Goal: Task Accomplishment & Management: Manage account settings

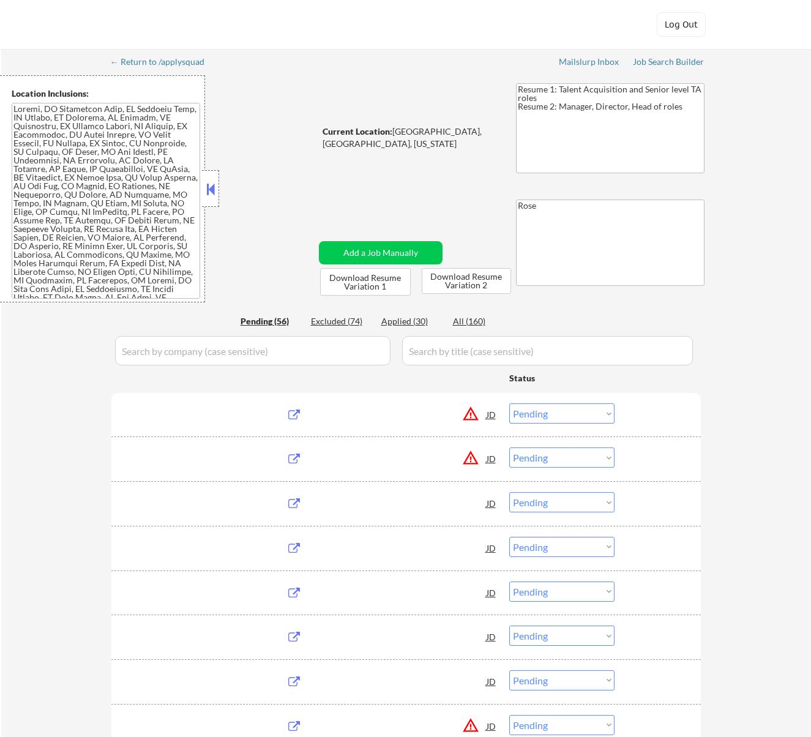
select select ""pending""
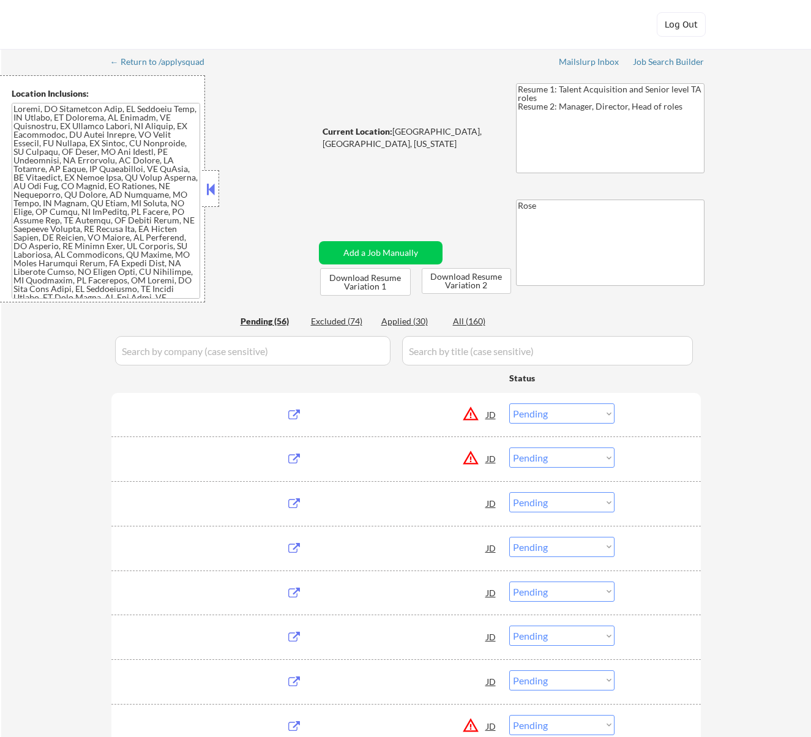
select select ""pending""
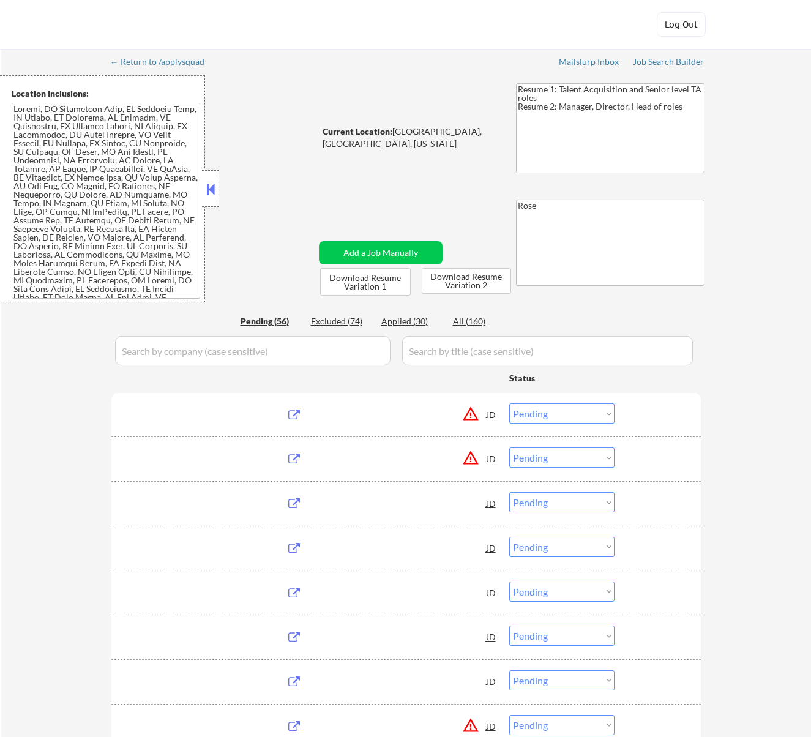
select select ""pending""
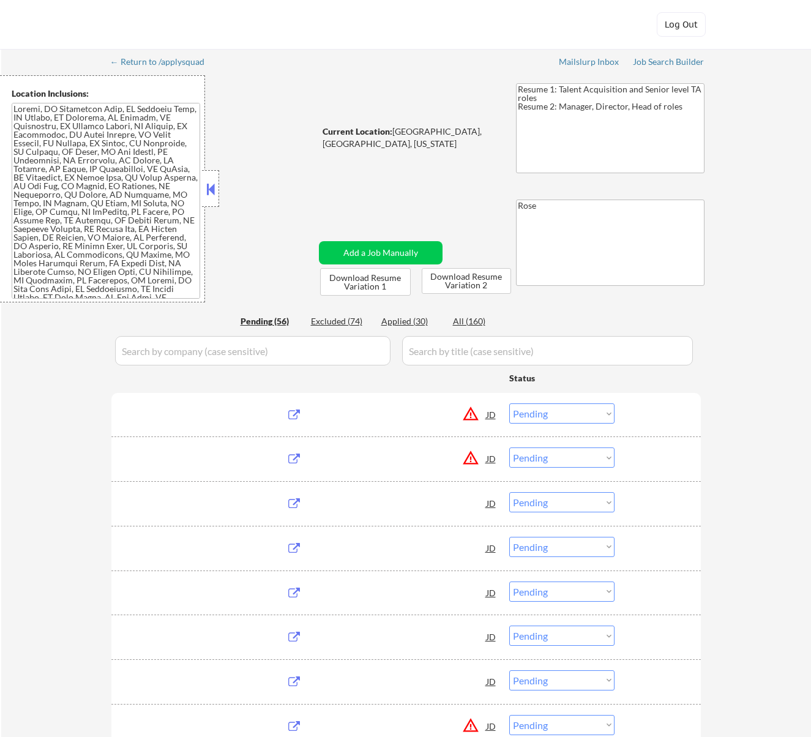
select select ""pending""
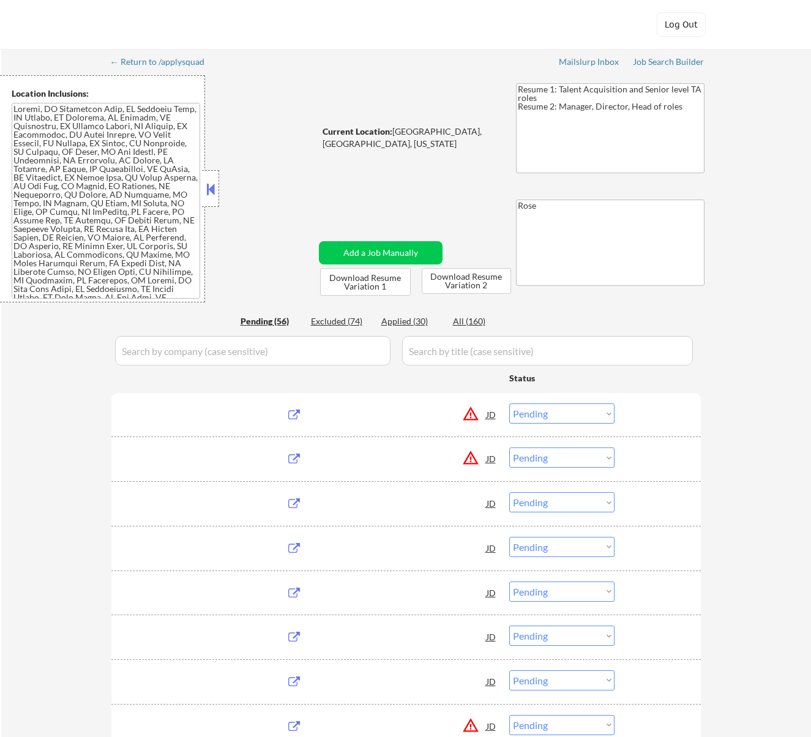
select select ""pending""
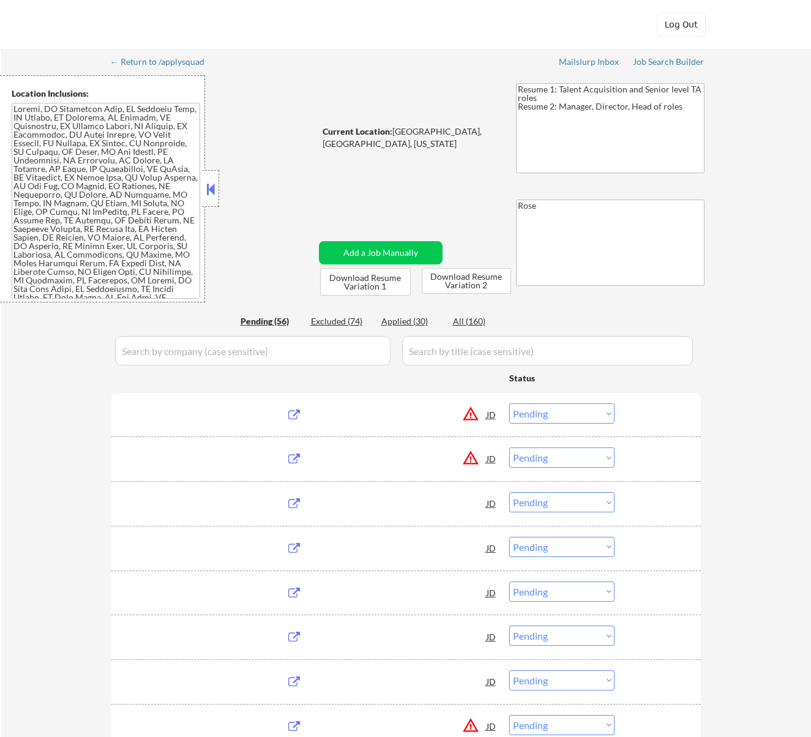
select select ""pending""
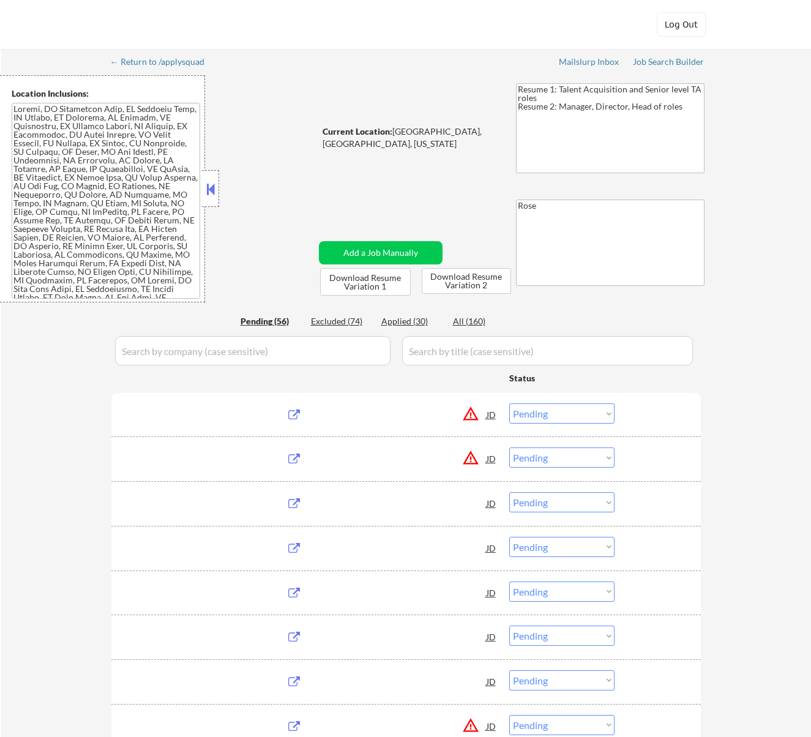
select select ""pending""
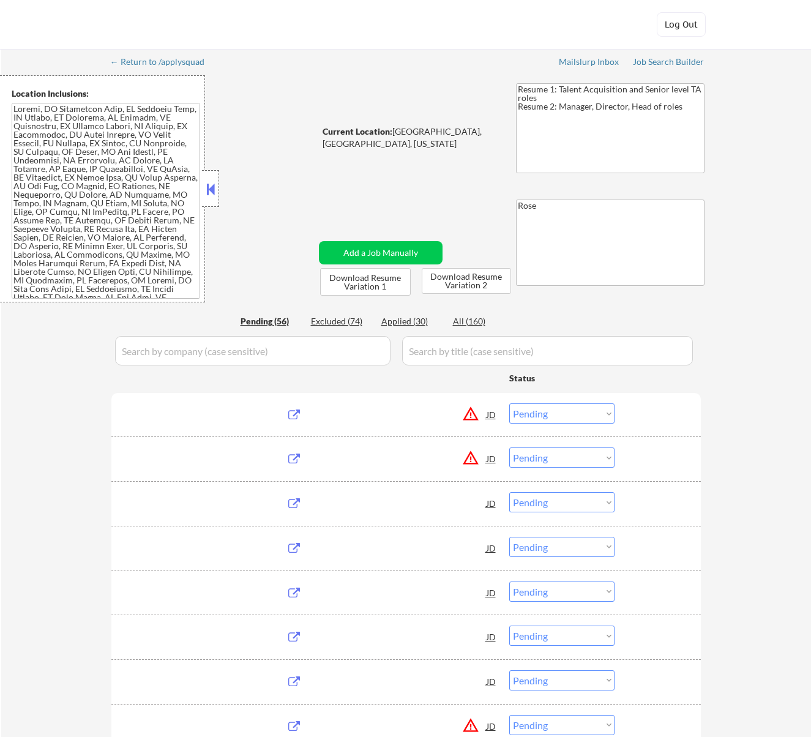
select select ""pending""
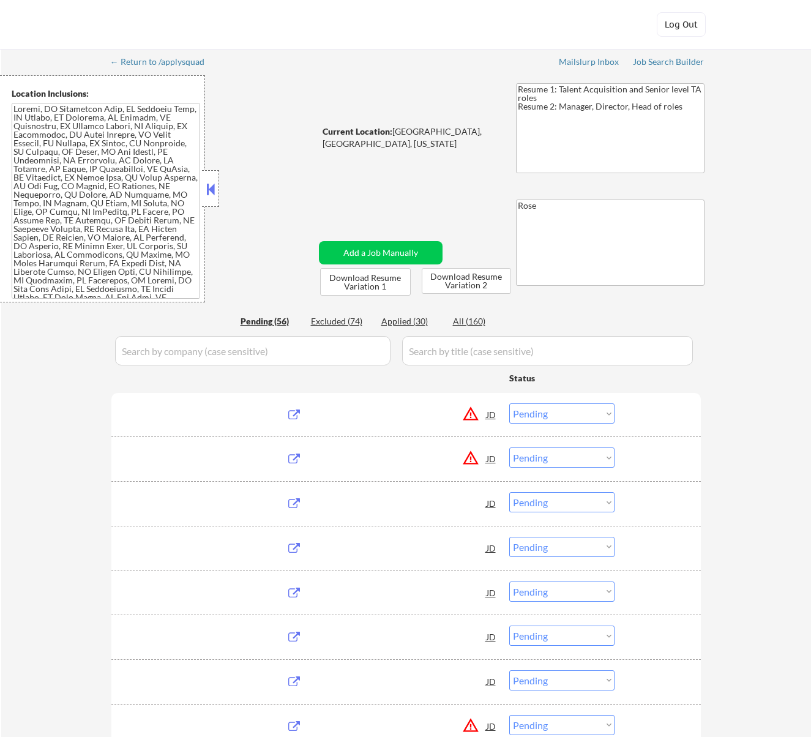
select select ""pending""
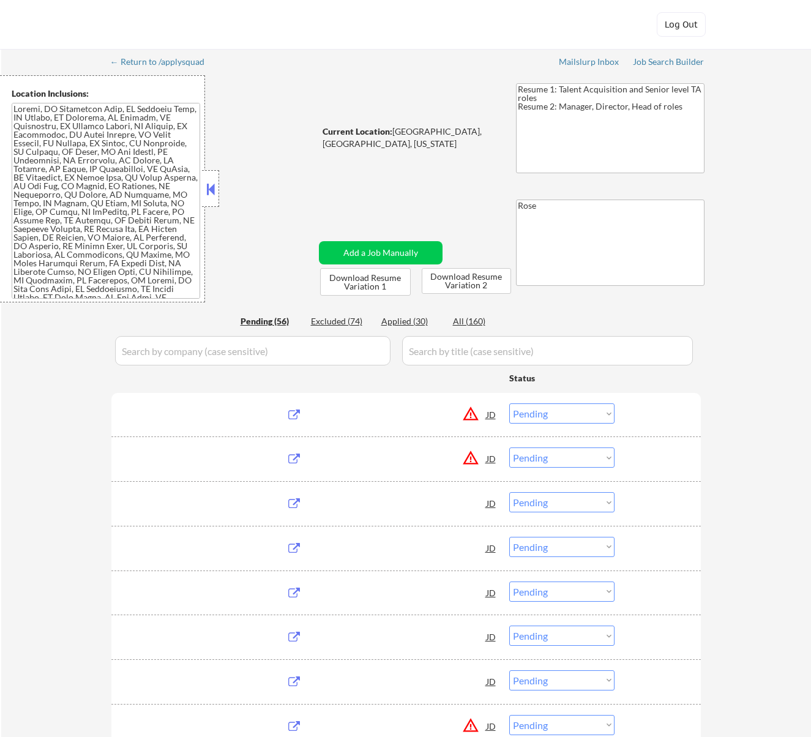
select select ""pending""
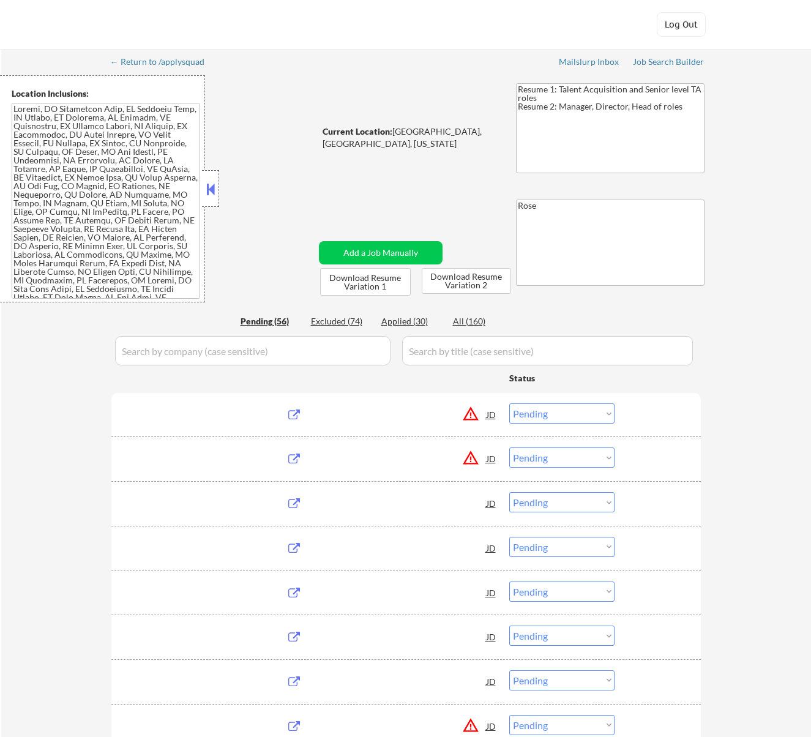
select select ""pending""
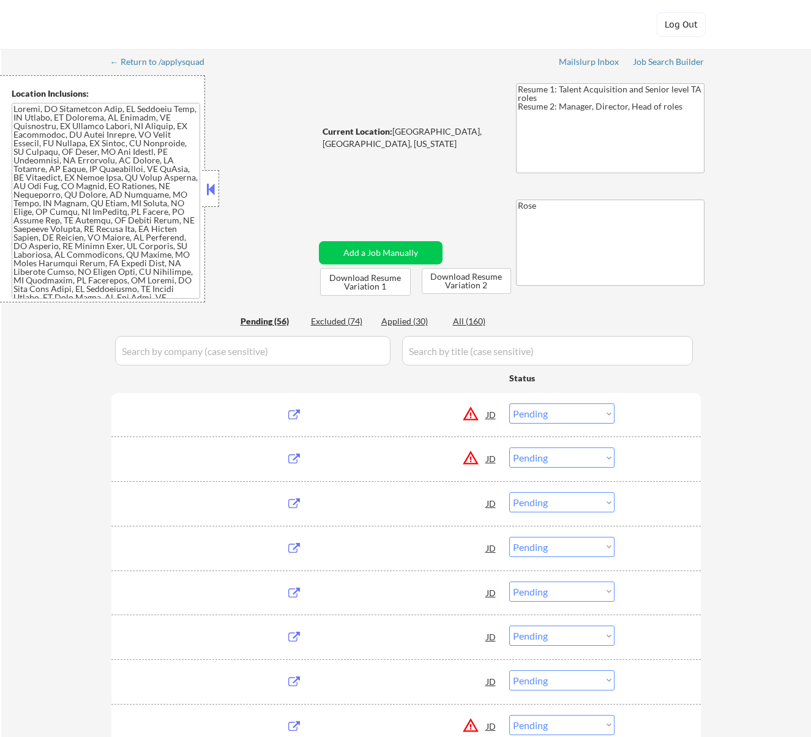
select select ""pending""
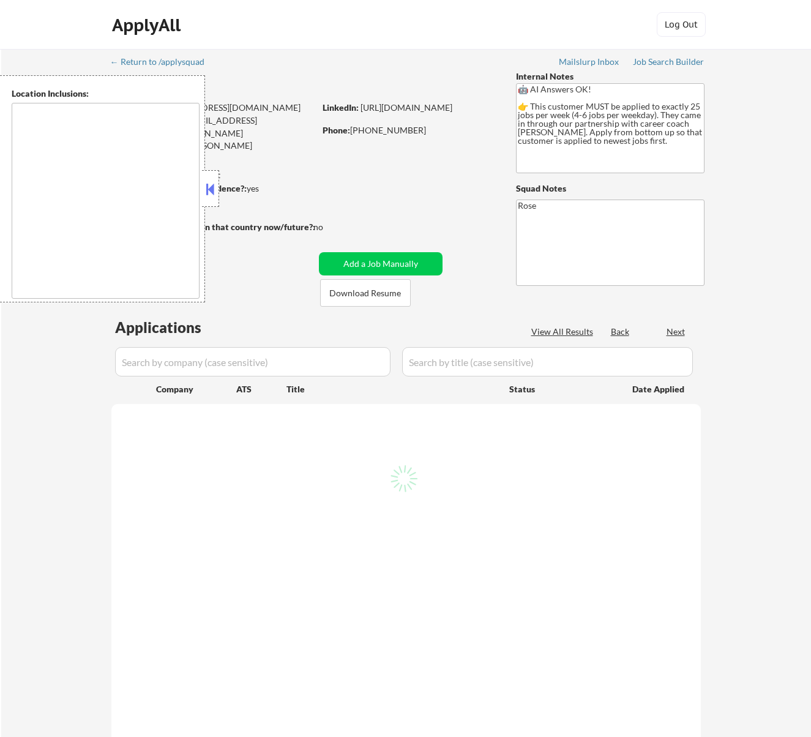
type textarea "[GEOGRAPHIC_DATA], ON [GEOGRAPHIC_DATA], ON [GEOGRAPHIC_DATA], ON [GEOGRAPHIC_D…"
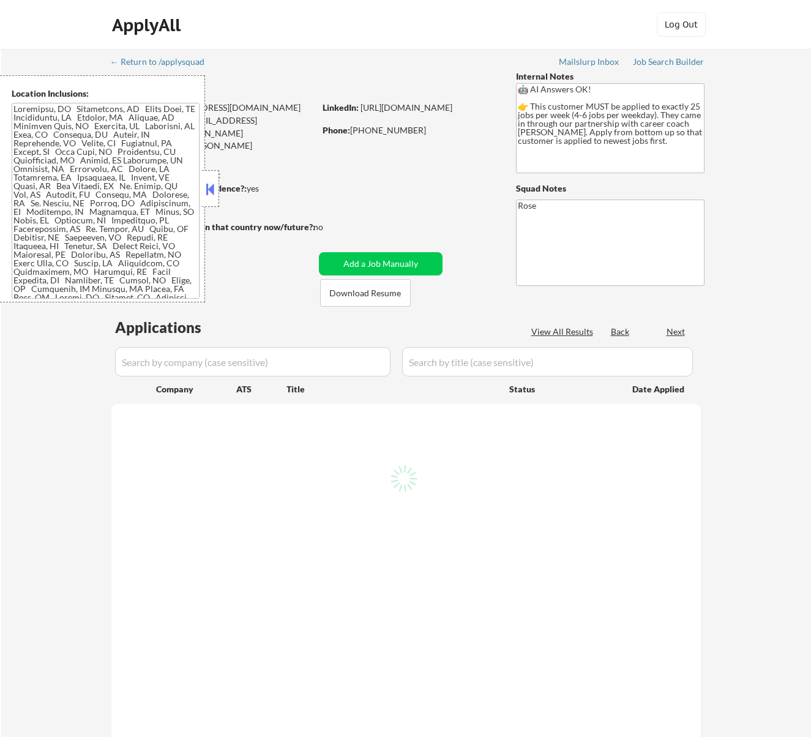
select select ""pending""
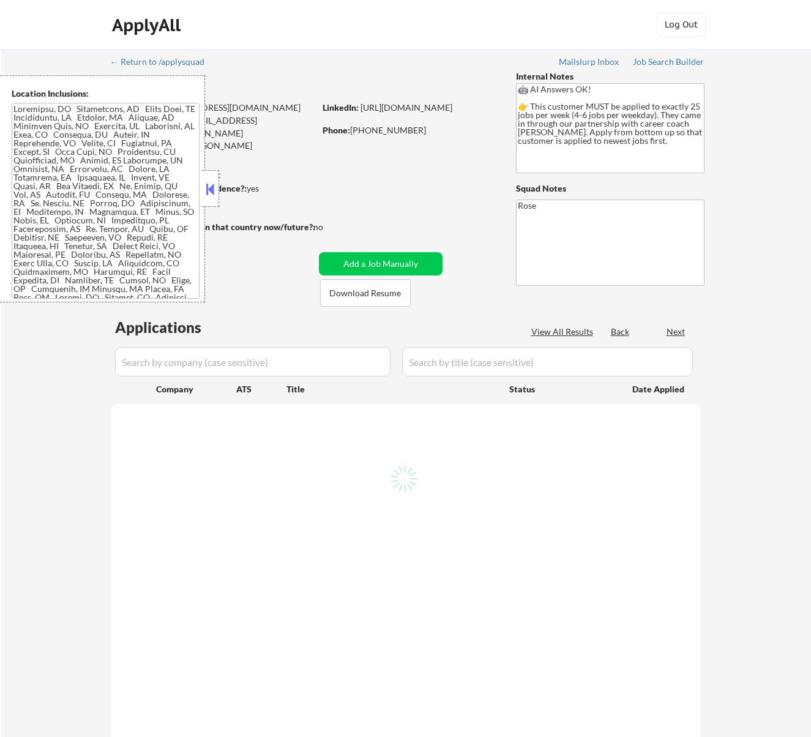
select select ""pending""
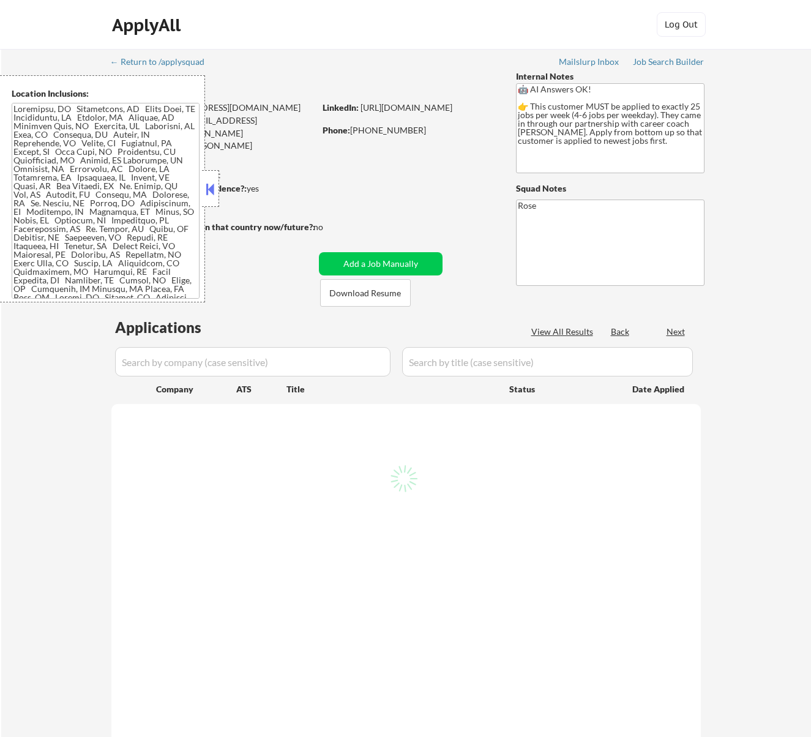
select select ""pending""
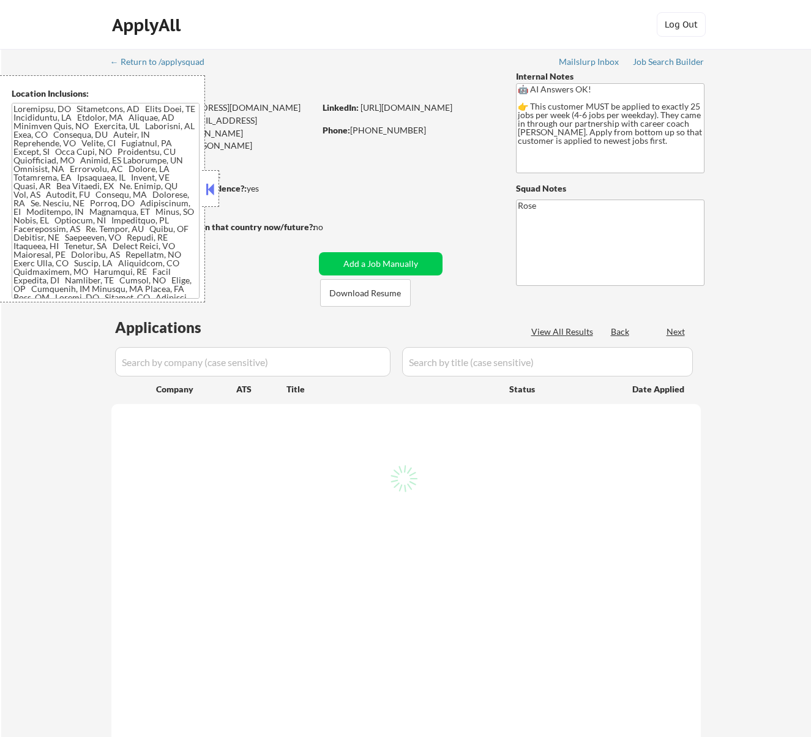
select select ""pending""
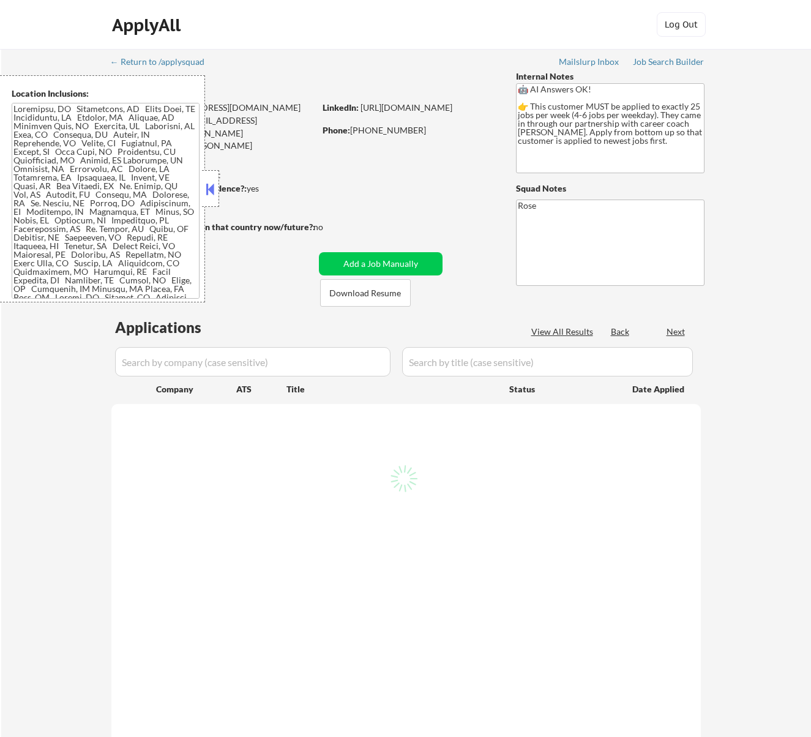
select select ""pending""
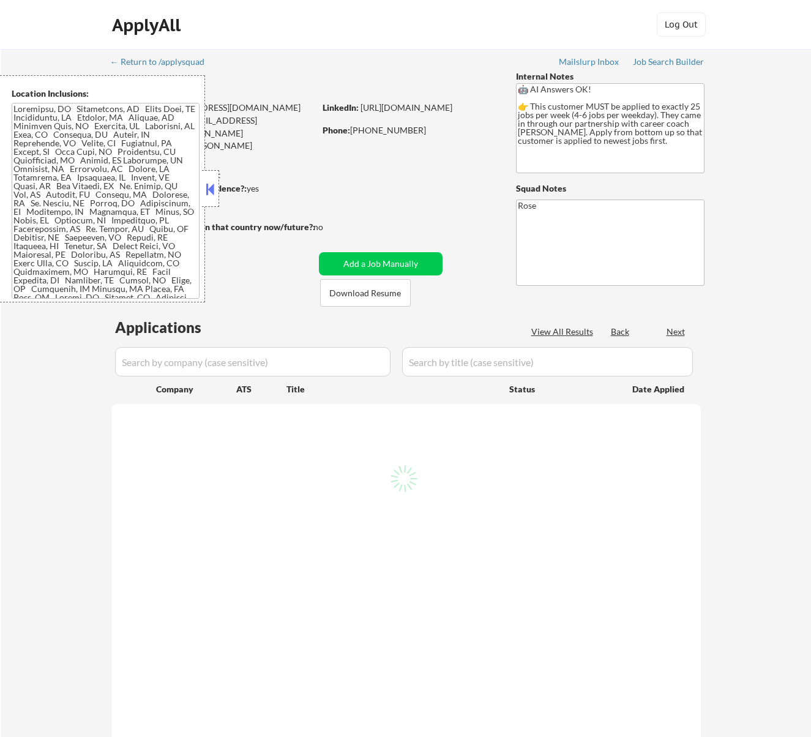
select select ""pending""
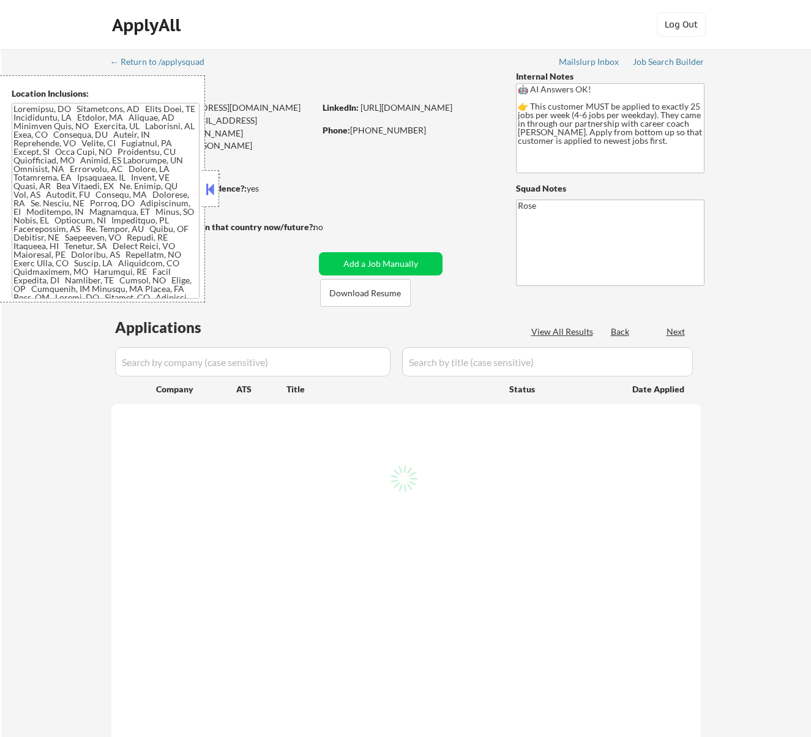
select select ""pending""
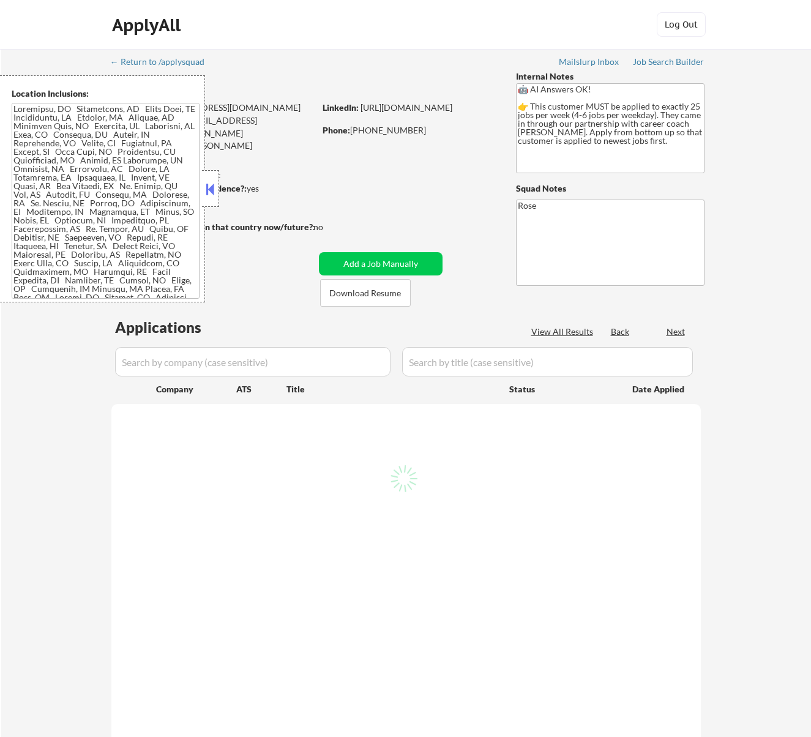
select select ""pending""
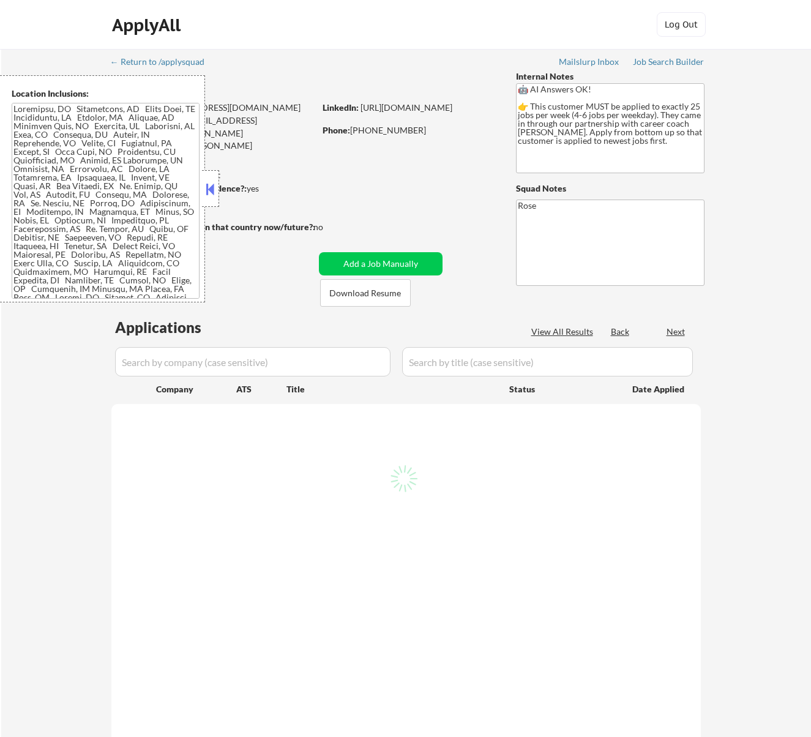
select select ""pending""
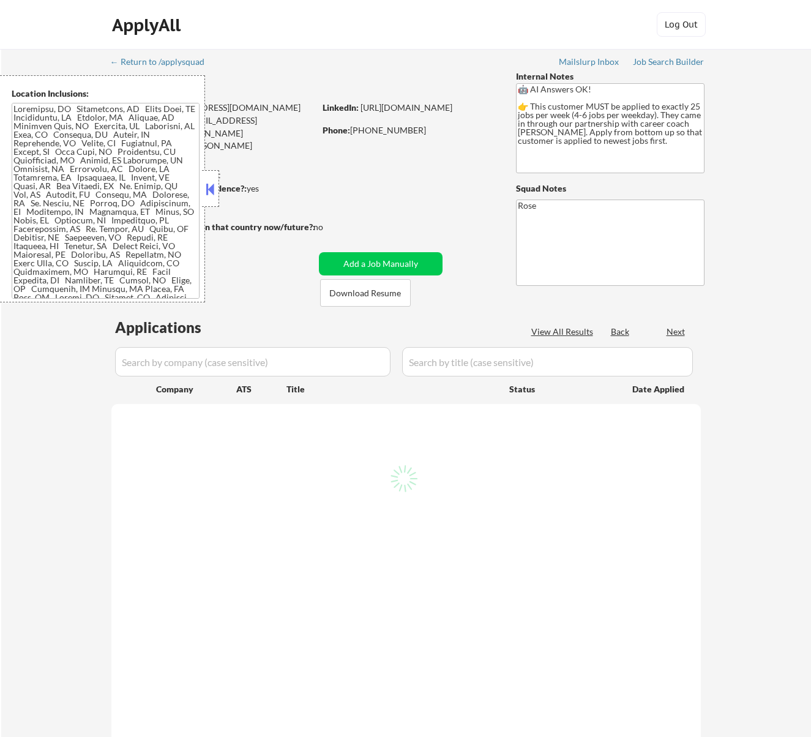
select select ""pending""
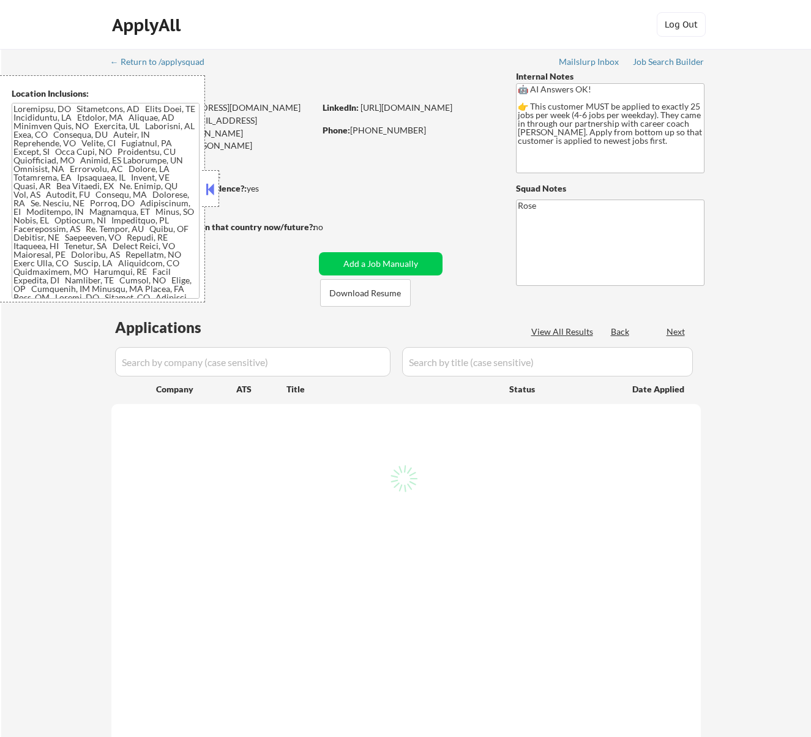
select select ""pending""
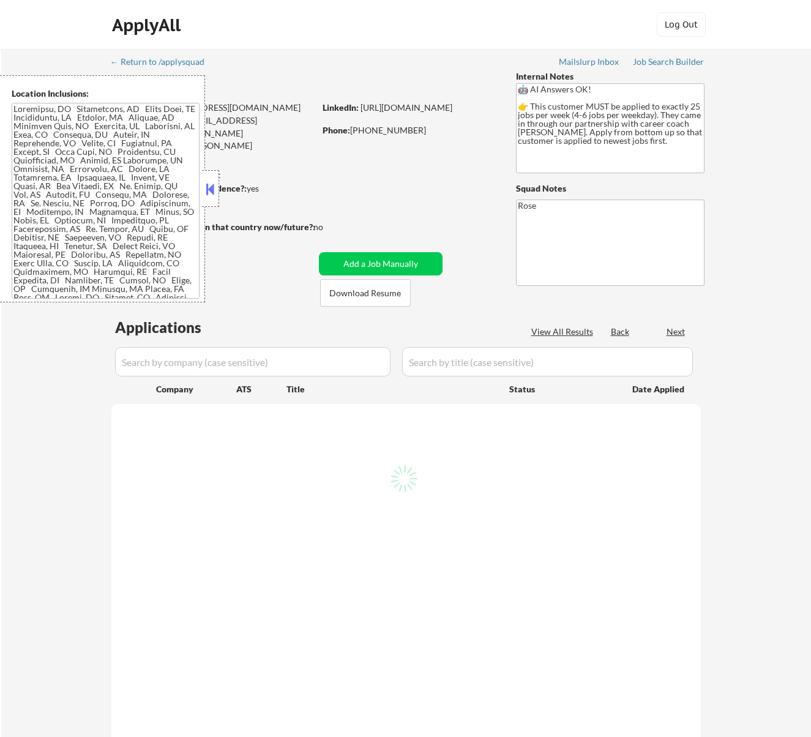
select select ""pending""
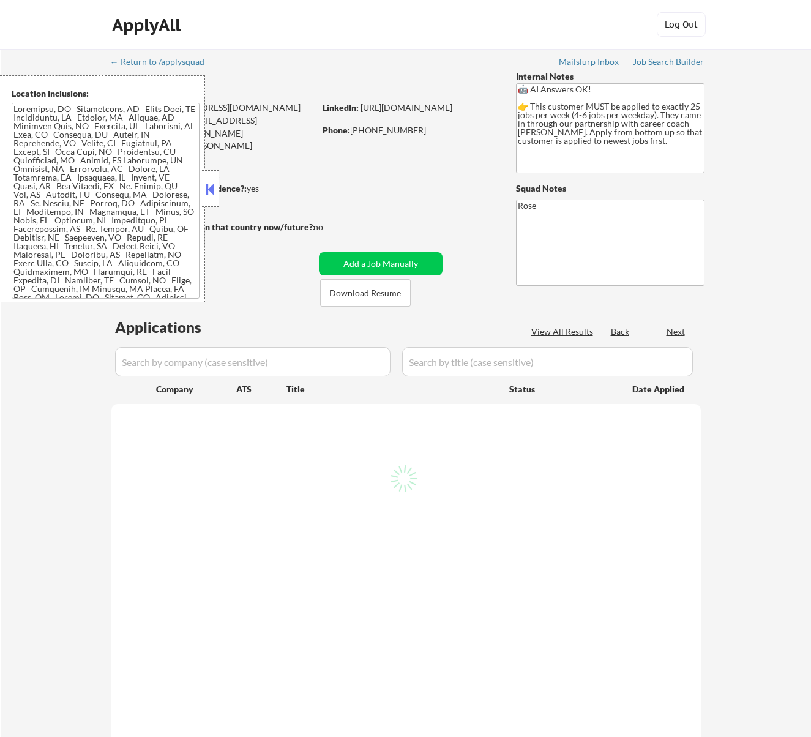
select select ""pending""
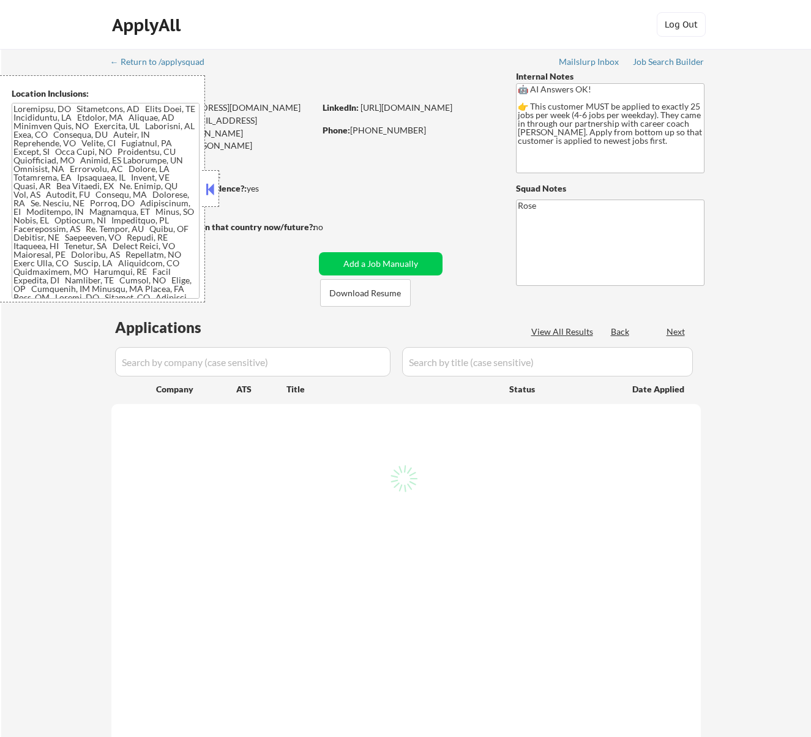
select select ""pending""
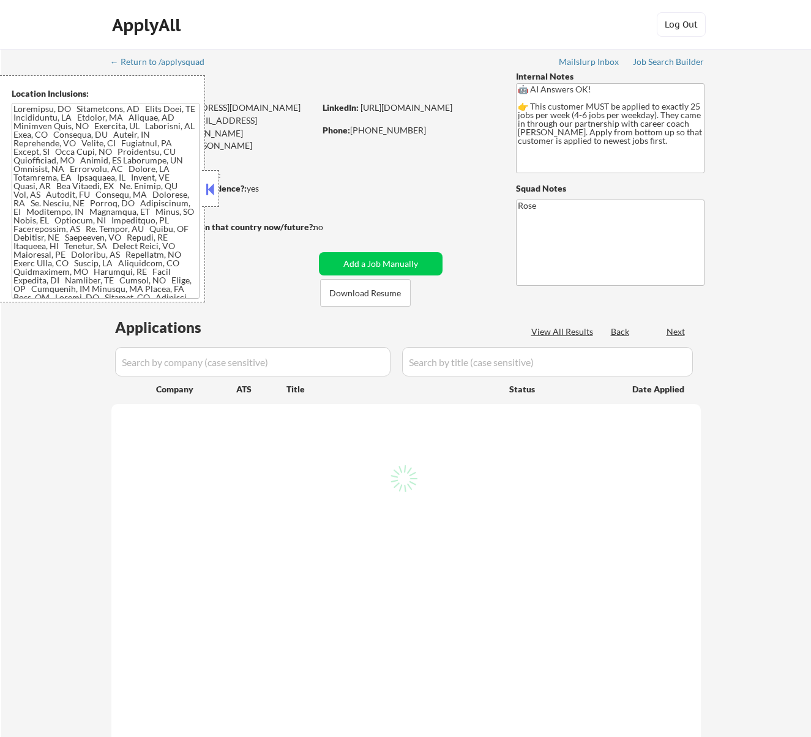
select select ""pending""
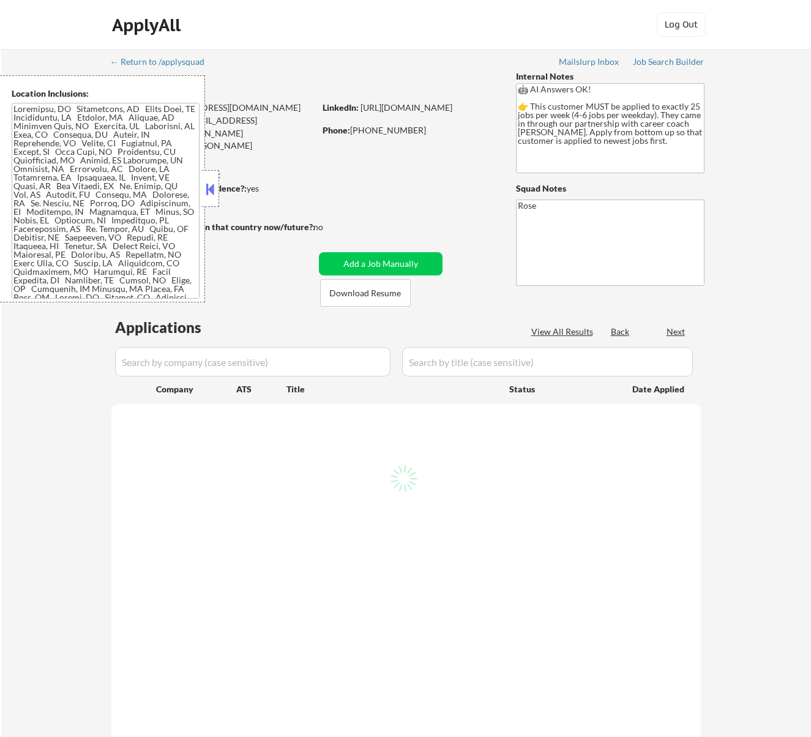
select select ""pending""
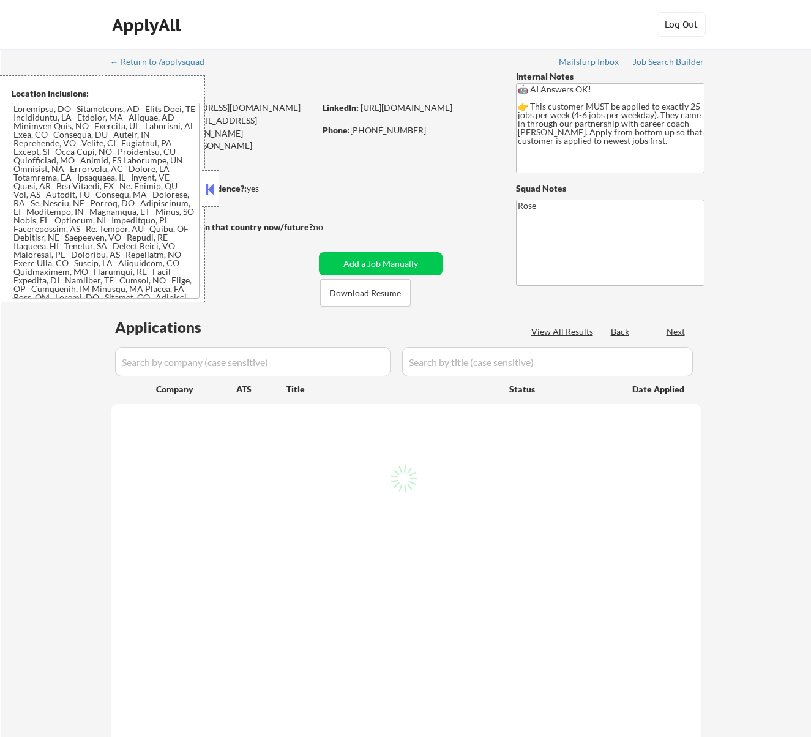
select select ""pending""
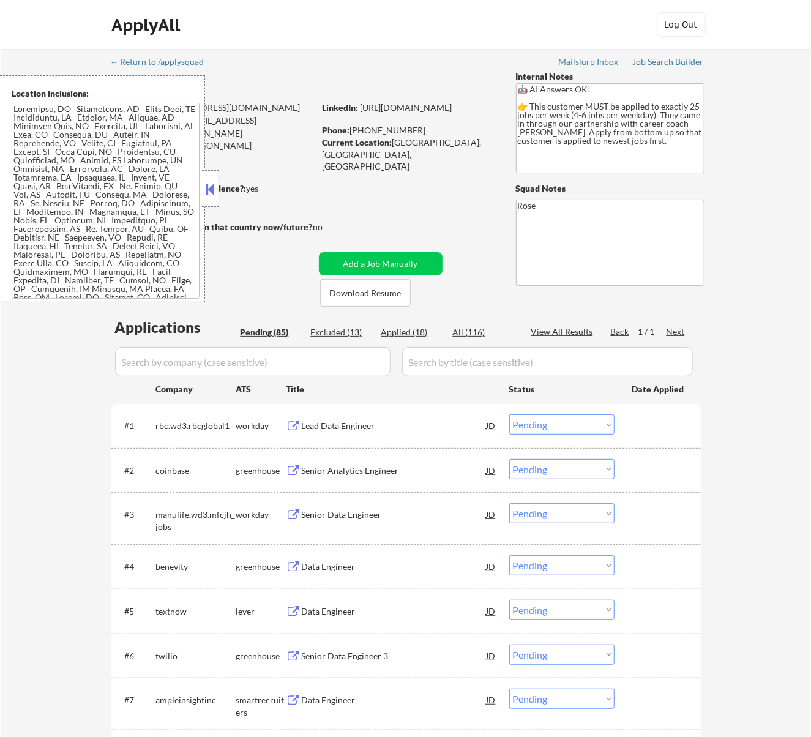
click at [209, 181] on button at bounding box center [209, 189] width 13 height 18
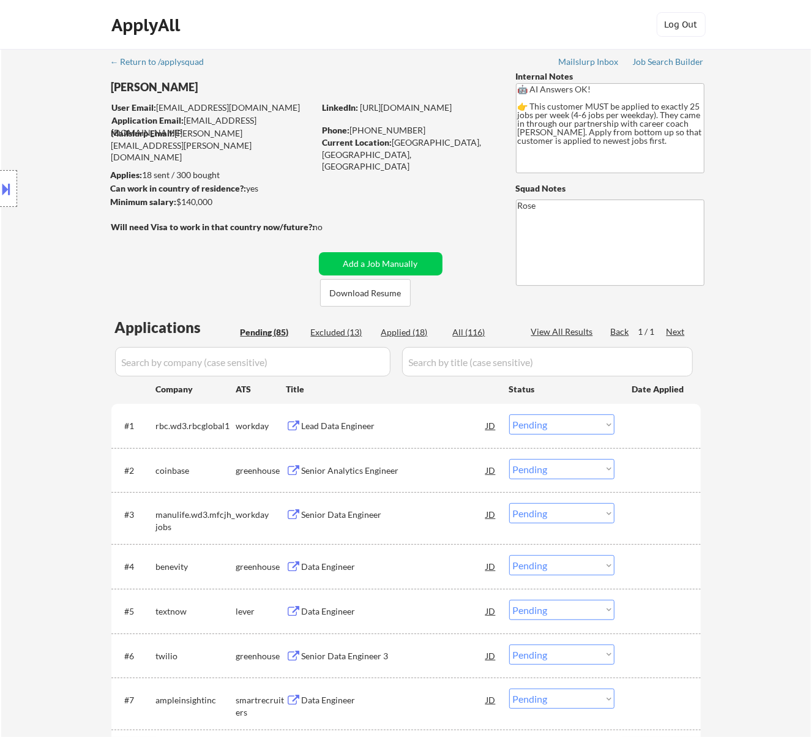
click at [412, 432] on div "Lead Data Engineer" at bounding box center [394, 425] width 185 height 22
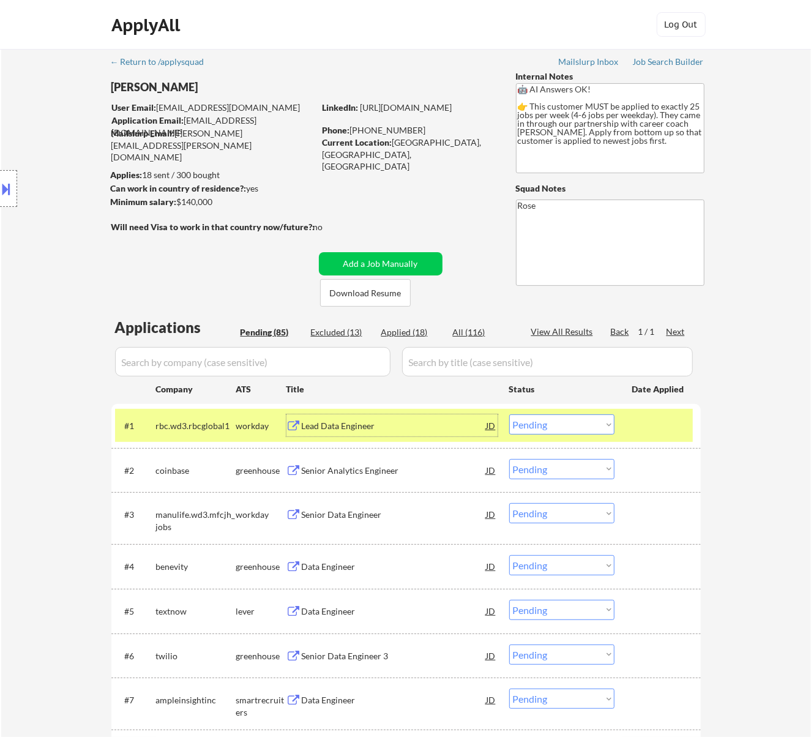
click at [544, 422] on select "Choose an option... Pending Applied Excluded (Questions) Excluded (Expired) Exc…" at bounding box center [561, 424] width 105 height 20
click at [509, 414] on select "Choose an option... Pending Applied Excluded (Questions) Excluded (Expired) Exc…" at bounding box center [561, 424] width 105 height 20
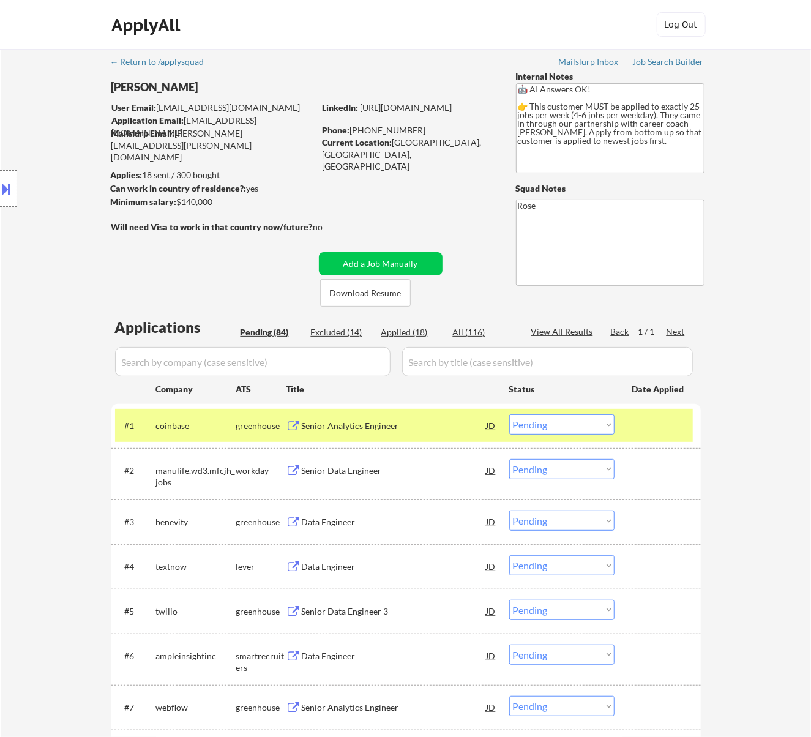
click at [401, 424] on div "Senior Analytics Engineer" at bounding box center [394, 426] width 185 height 12
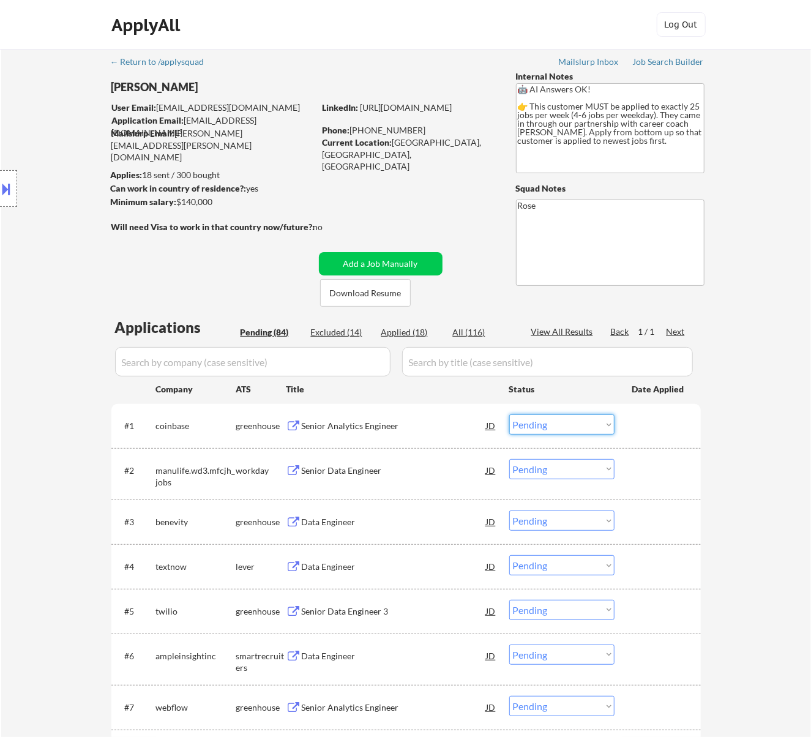
click at [556, 421] on select "Choose an option... Pending Applied Excluded (Questions) Excluded (Expired) Exc…" at bounding box center [561, 424] width 105 height 20
click at [509, 414] on select "Choose an option... Pending Applied Excluded (Questions) Excluded (Expired) Exc…" at bounding box center [561, 424] width 105 height 20
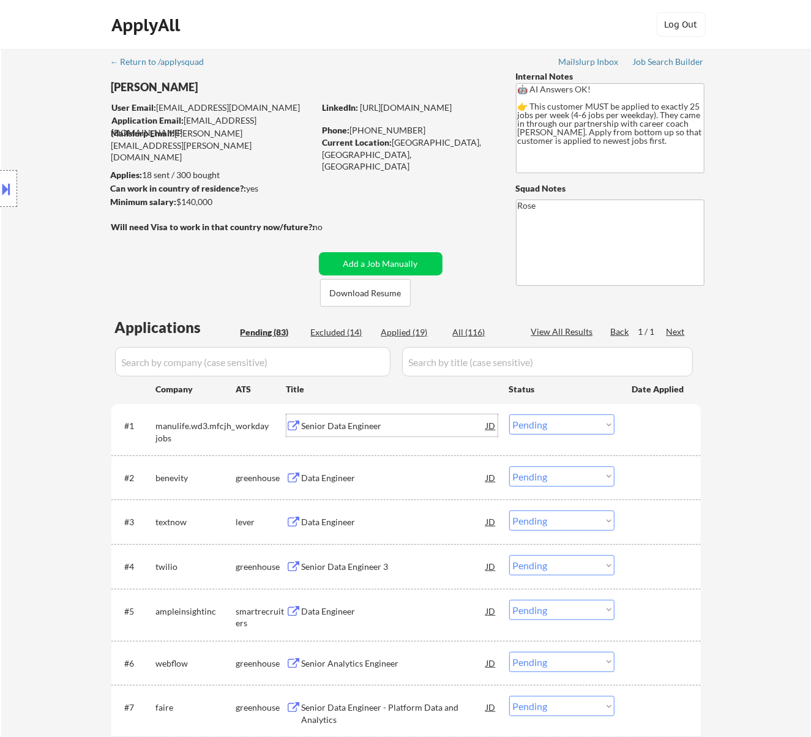
click at [417, 419] on div "Senior Data Engineer" at bounding box center [394, 425] width 185 height 22
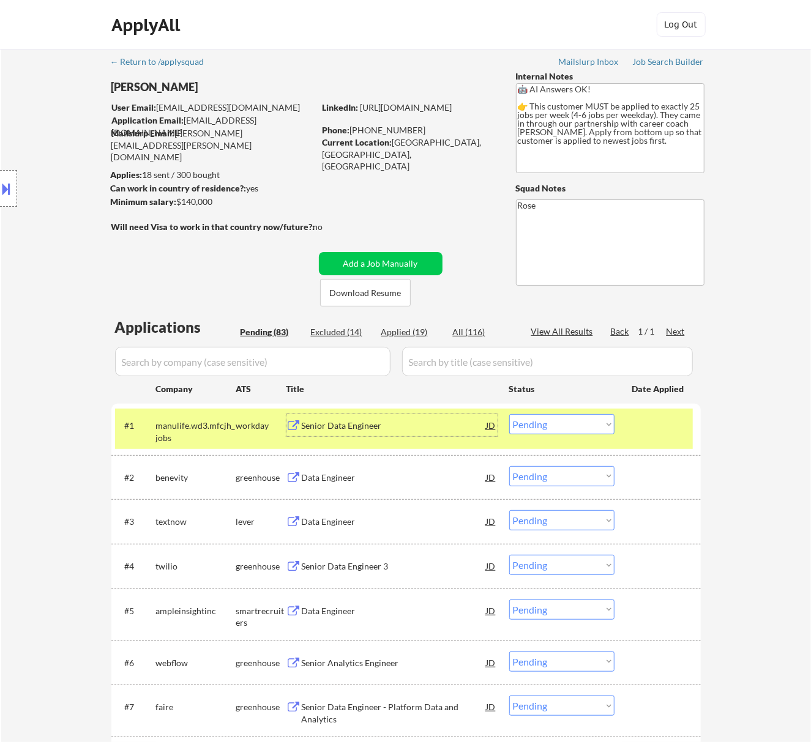
click at [551, 427] on select "Choose an option... Pending Applied Excluded (Questions) Excluded (Expired) Exc…" at bounding box center [561, 424] width 105 height 20
click at [509, 414] on select "Choose an option... Pending Applied Excluded (Questions) Excluded (Expired) Exc…" at bounding box center [561, 424] width 105 height 20
select select ""pending""
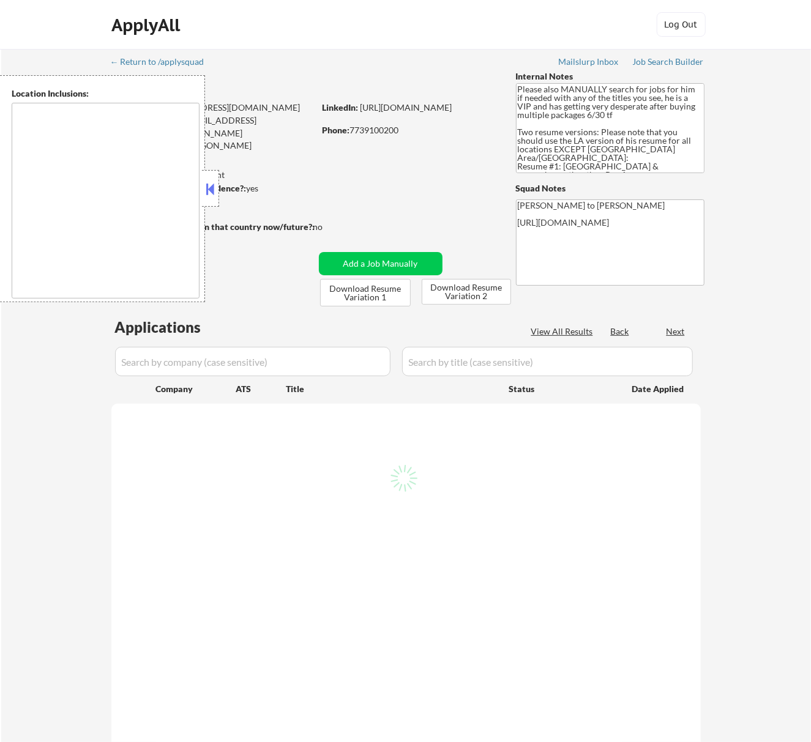
select select ""pending""
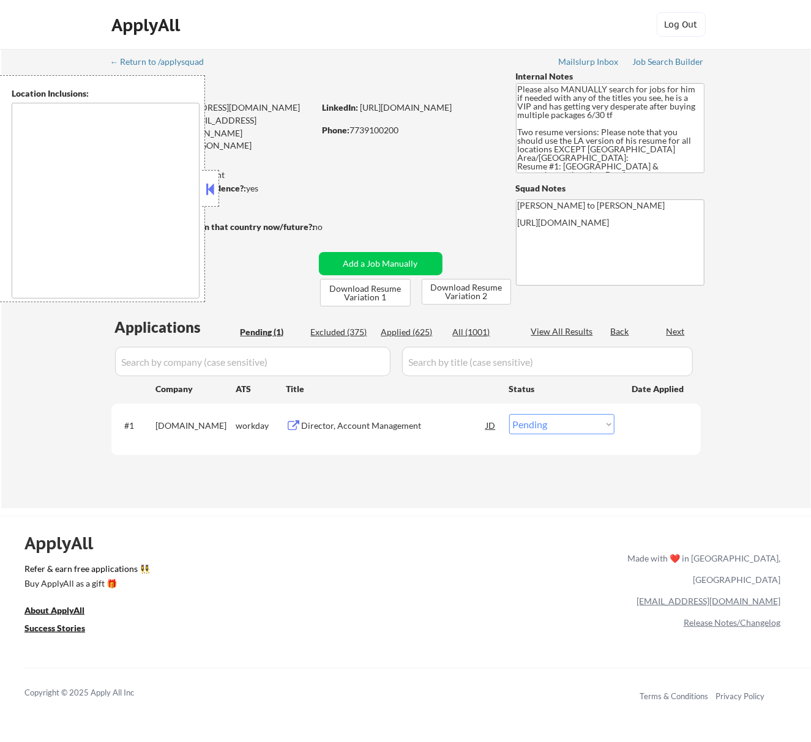
type textarea "Los Angeles, CA Glendale, CA Burbank, CA Pasadena, CA Santa Monica, CA Beverly …"
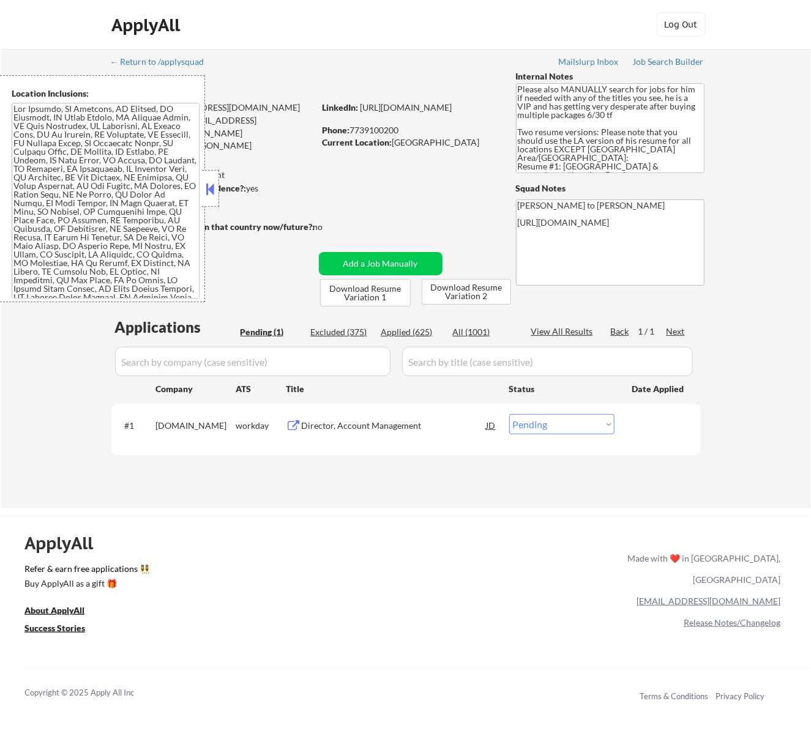
click at [360, 421] on div "Director, Account Management" at bounding box center [394, 426] width 185 height 12
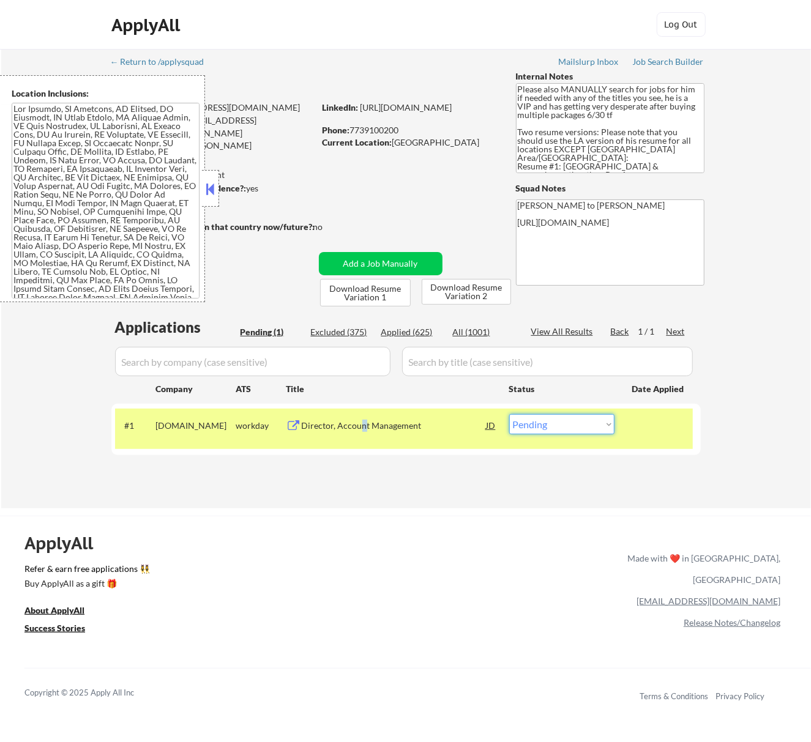
click at [537, 419] on select "Choose an option... Pending Applied Excluded (Questions) Excluded (Expired) Exc…" at bounding box center [561, 424] width 105 height 20
select select ""applied""
click at [509, 414] on select "Choose an option... Pending Applied Excluded (Questions) Excluded (Expired) Exc…" at bounding box center [561, 424] width 105 height 20
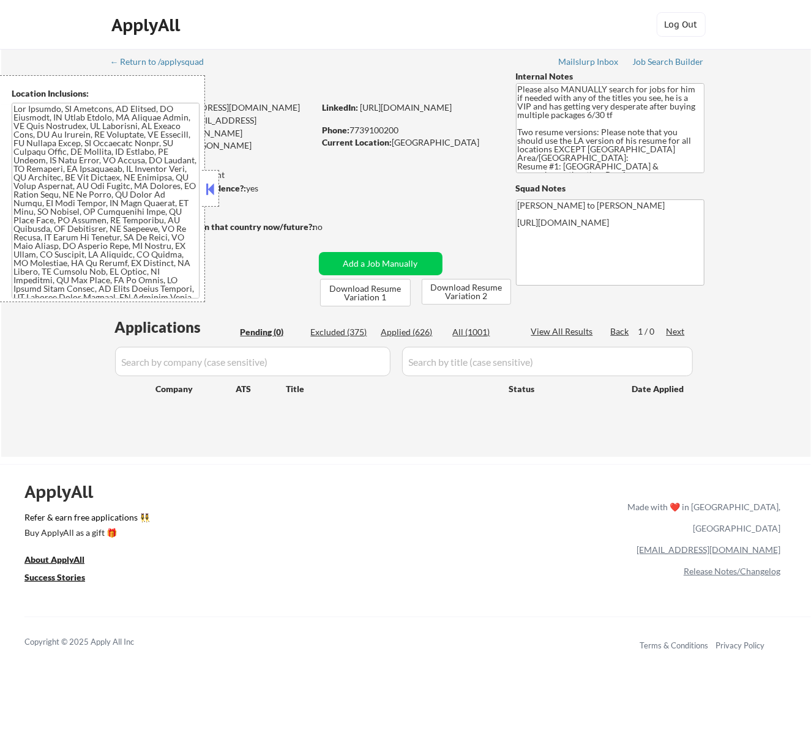
click at [206, 195] on button at bounding box center [209, 189] width 13 height 18
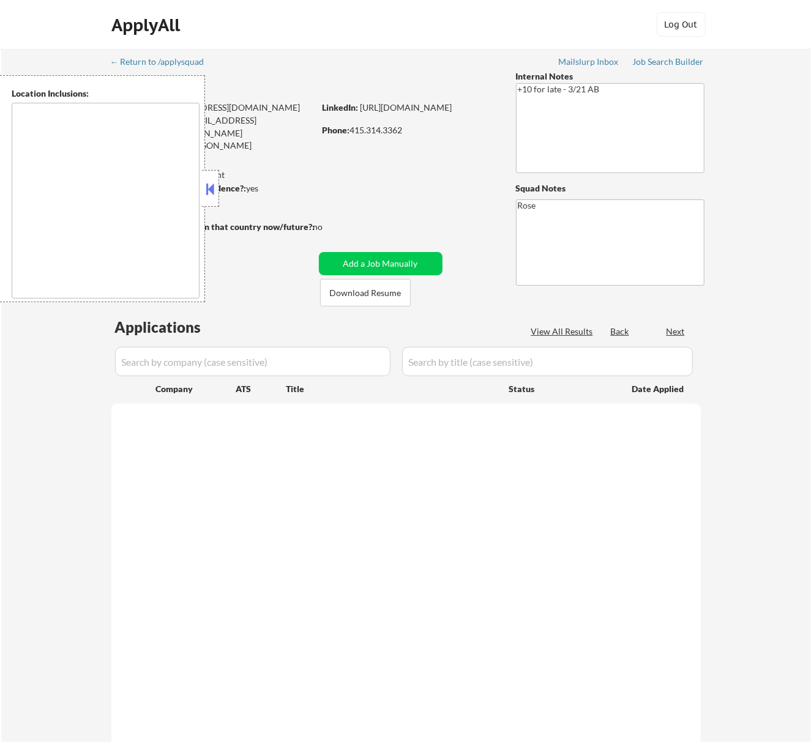
select select ""pending""
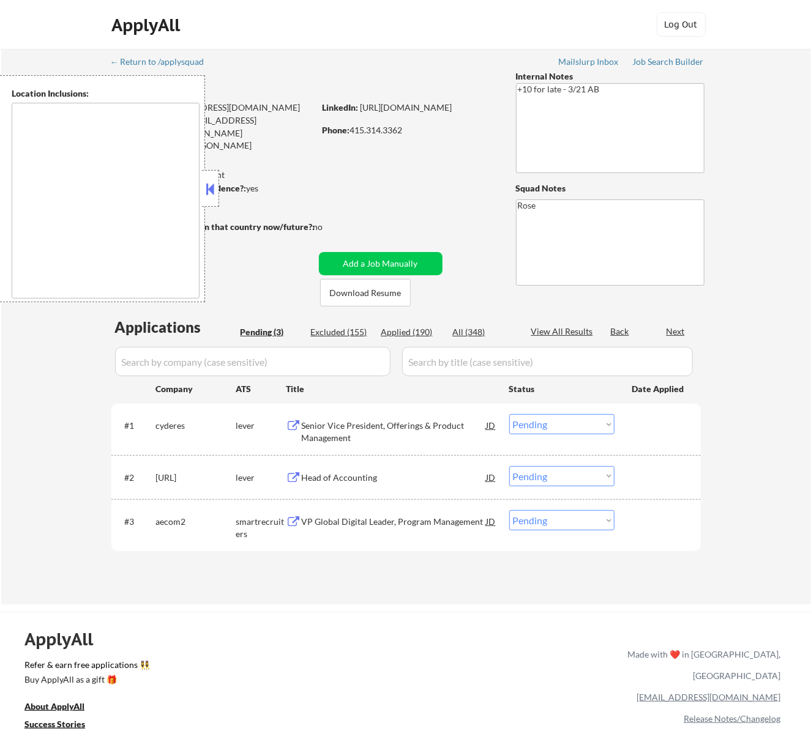
type textarea "San Francisco, CA Daly City, CA South San Francisco, CA Brisbane, CA Colma, CA …"
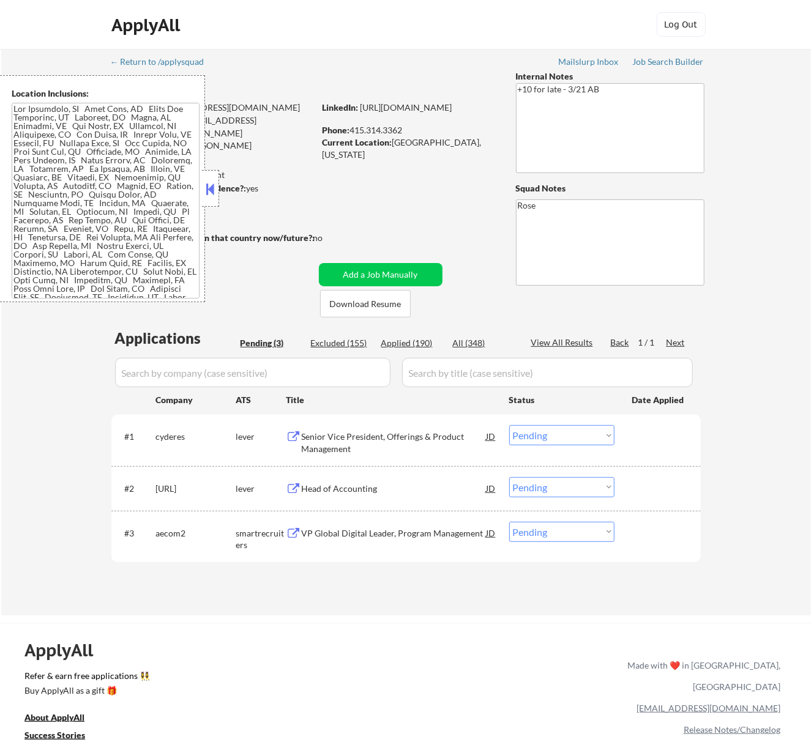
click at [214, 192] on button at bounding box center [209, 189] width 13 height 18
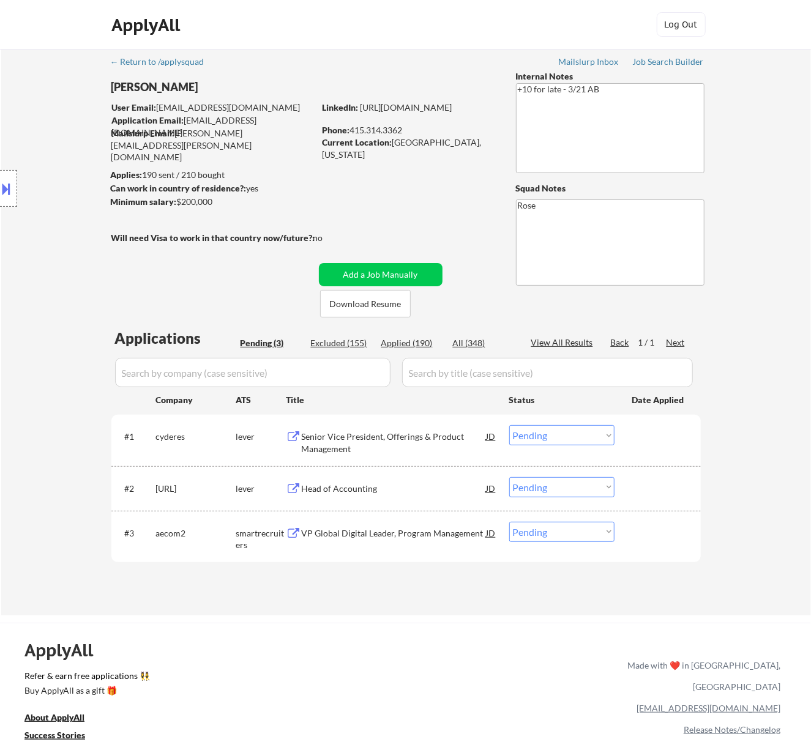
click at [438, 444] on div "Senior Vice President, Offerings & Product Management" at bounding box center [394, 443] width 185 height 24
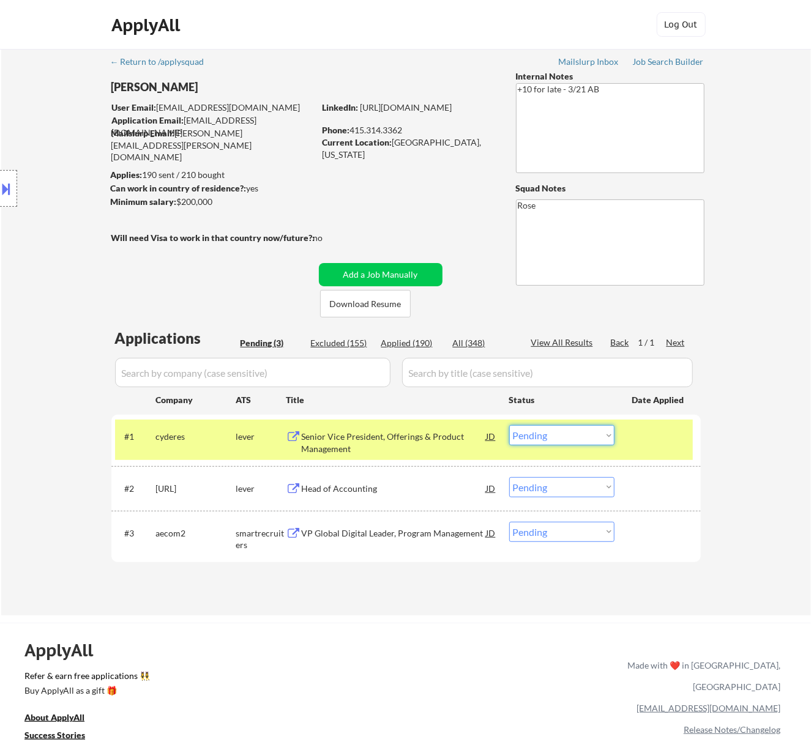
drag, startPoint x: 543, startPoint y: 433, endPoint x: 546, endPoint y: 439, distance: 6.6
click at [543, 433] on select "Choose an option... Pending Applied Excluded (Questions) Excluded (Expired) Exc…" at bounding box center [561, 435] width 105 height 20
click at [509, 425] on select "Choose an option... Pending Applied Excluded (Questions) Excluded (Expired) Exc…" at bounding box center [561, 435] width 105 height 20
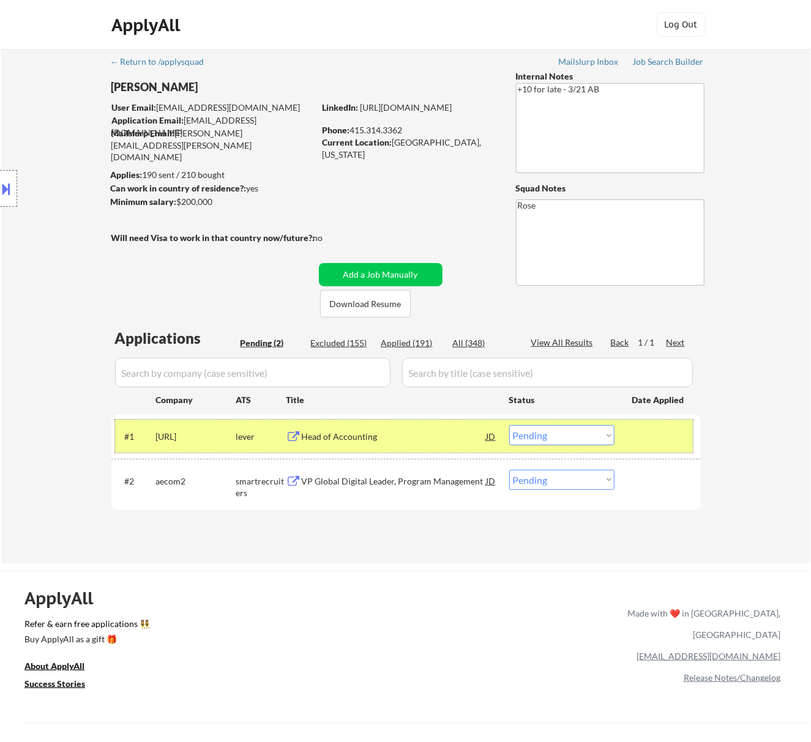
click at [379, 449] on div "#1 sanas.ai lever Head of Accounting JD Choose an option... Pending Applied Exc…" at bounding box center [404, 436] width 578 height 33
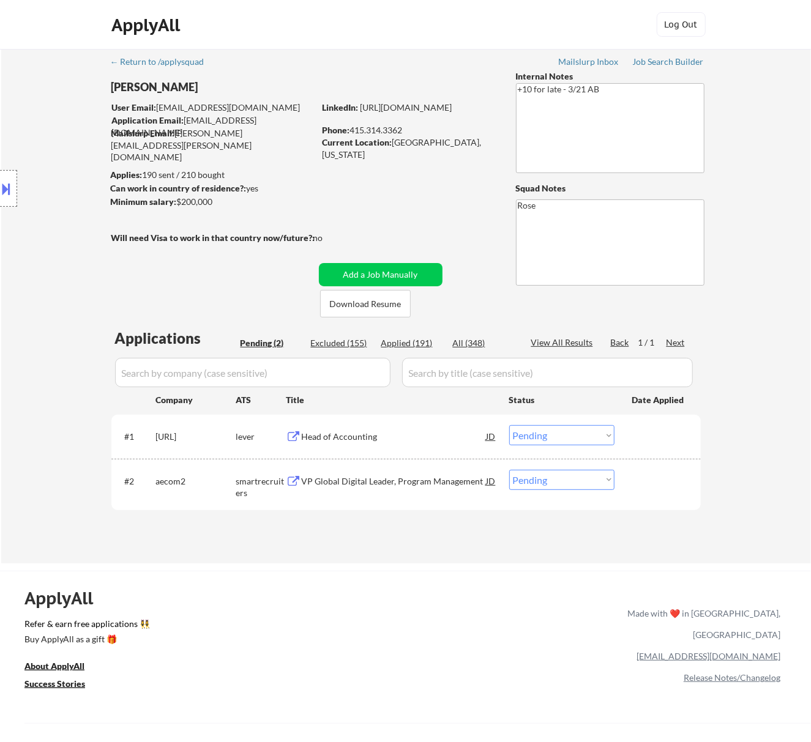
click at [380, 436] on div "Head of Accounting" at bounding box center [394, 437] width 185 height 12
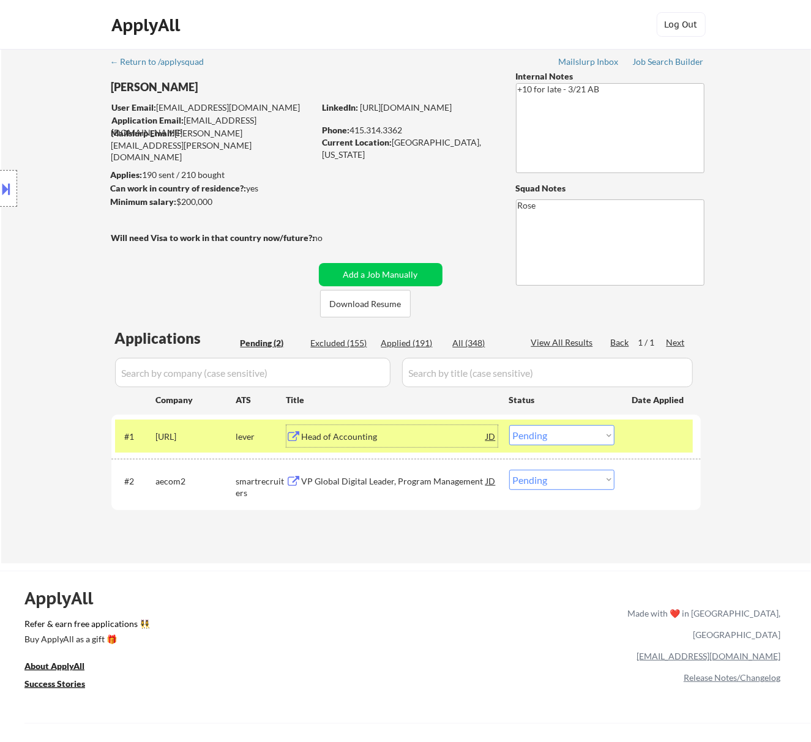
click at [529, 436] on select "Choose an option... Pending Applied Excluded (Questions) Excluded (Expired) Exc…" at bounding box center [561, 435] width 105 height 20
click at [509, 425] on select "Choose an option... Pending Applied Excluded (Questions) Excluded (Expired) Exc…" at bounding box center [561, 435] width 105 height 20
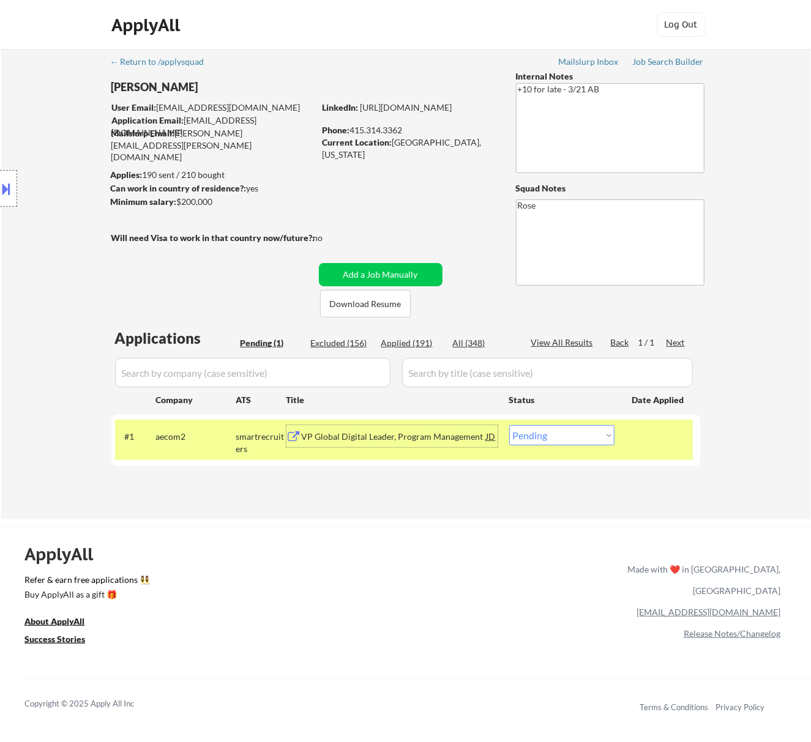
click at [434, 439] on div "VP Global Digital Leader, Program Management" at bounding box center [394, 437] width 185 height 12
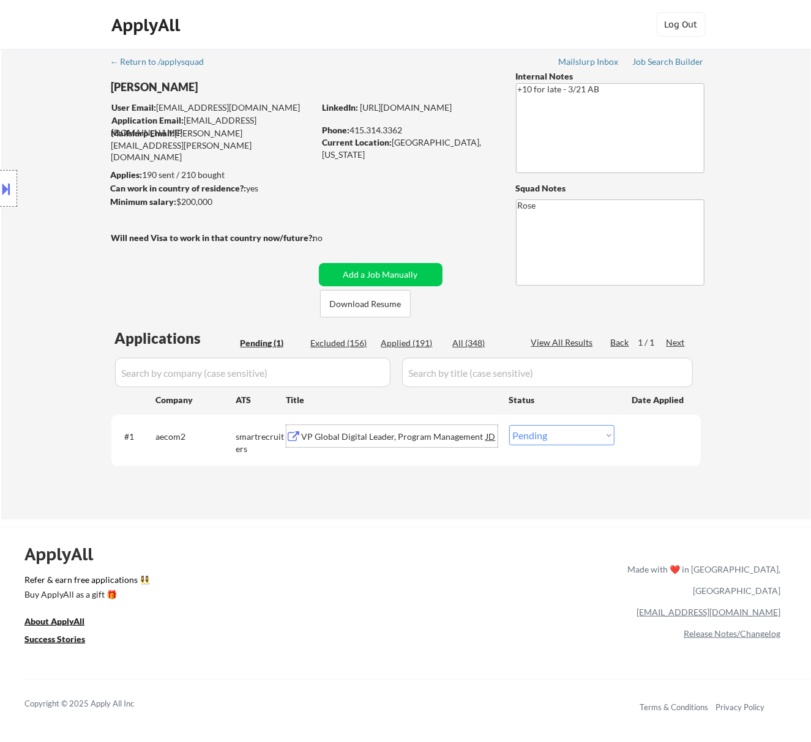
click at [6, 188] on button at bounding box center [6, 189] width 13 height 20
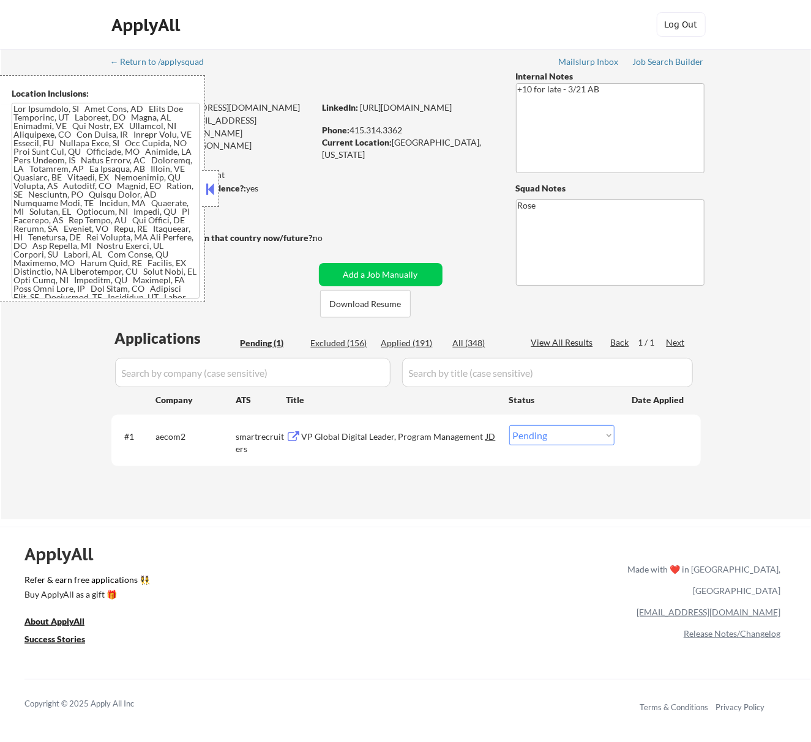
click at [541, 433] on select "Choose an option... Pending Applied Excluded (Questions) Excluded (Expired) Exc…" at bounding box center [561, 435] width 105 height 20
select select ""applied""
click at [509, 425] on select "Choose an option... Pending Applied Excluded (Questions) Excluded (Expired) Exc…" at bounding box center [561, 435] width 105 height 20
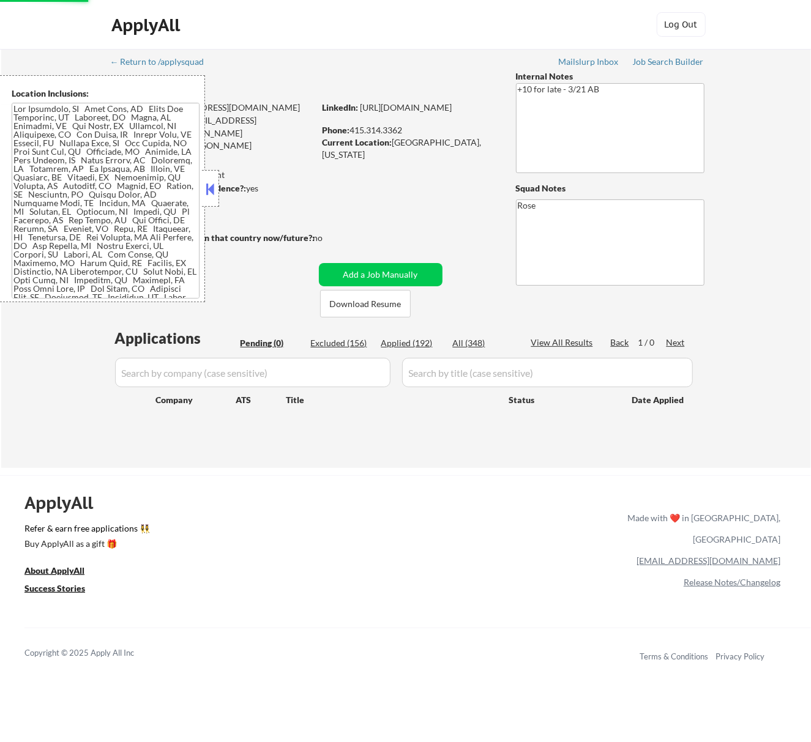
click at [209, 185] on button at bounding box center [209, 189] width 13 height 18
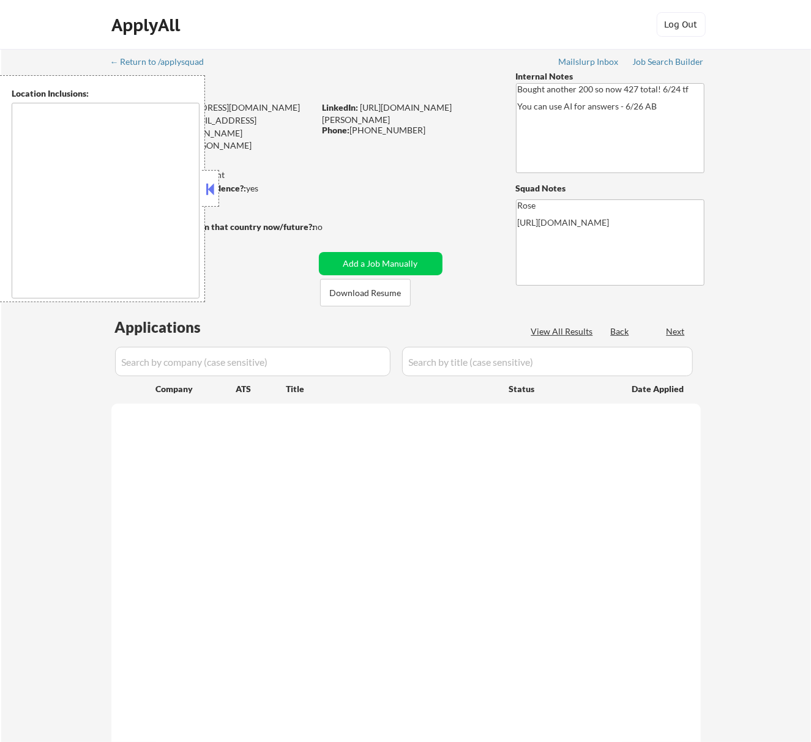
select select ""pending""
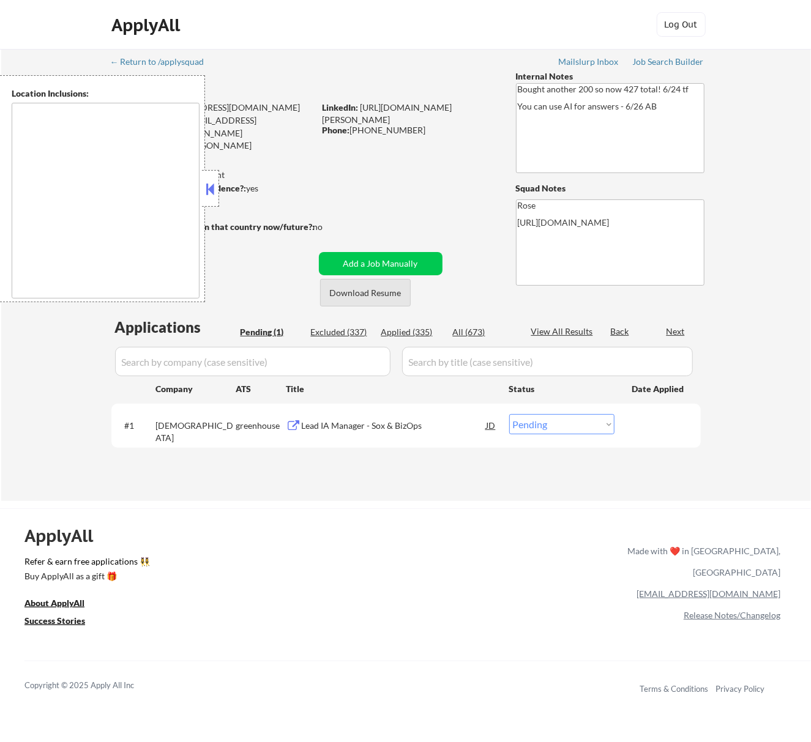
type textarea "[GEOGRAPHIC_DATA], [GEOGRAPHIC_DATA] [GEOGRAPHIC_DATA], [GEOGRAPHIC_DATA] [GEOG…"
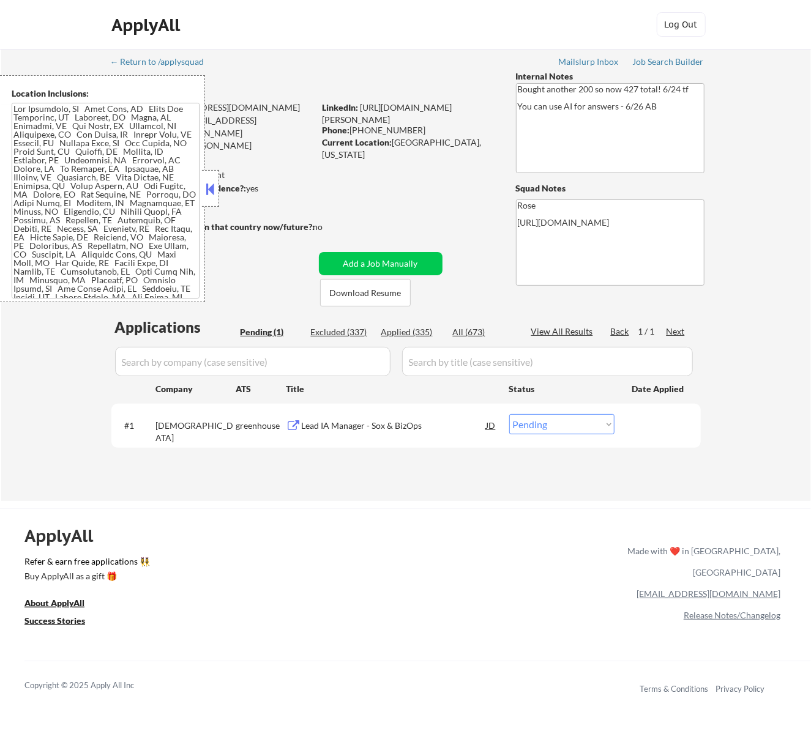
click at [209, 181] on button at bounding box center [209, 189] width 13 height 18
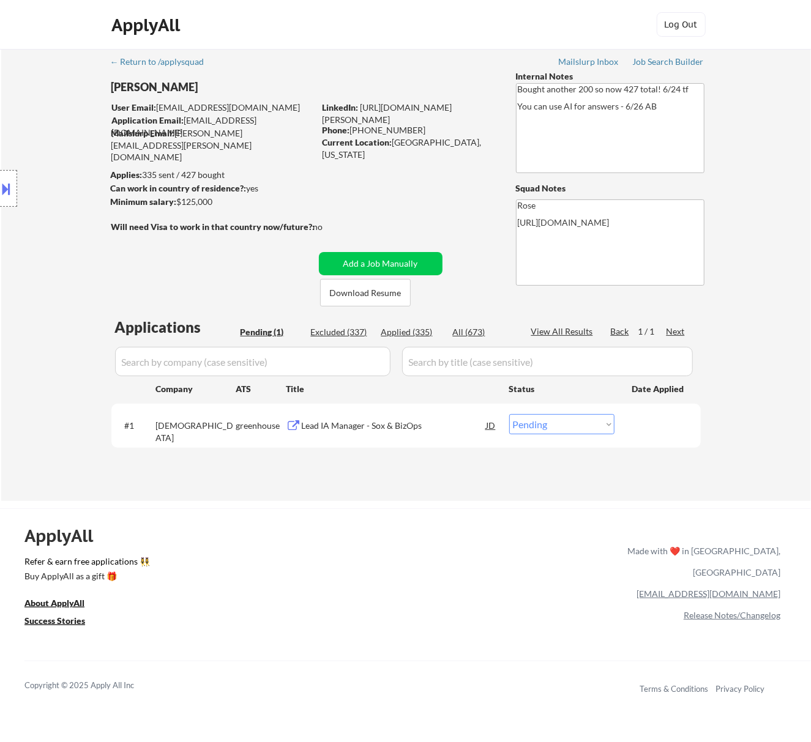
click at [429, 432] on div "Lead IA Manager - Sox & BizOps" at bounding box center [394, 425] width 185 height 22
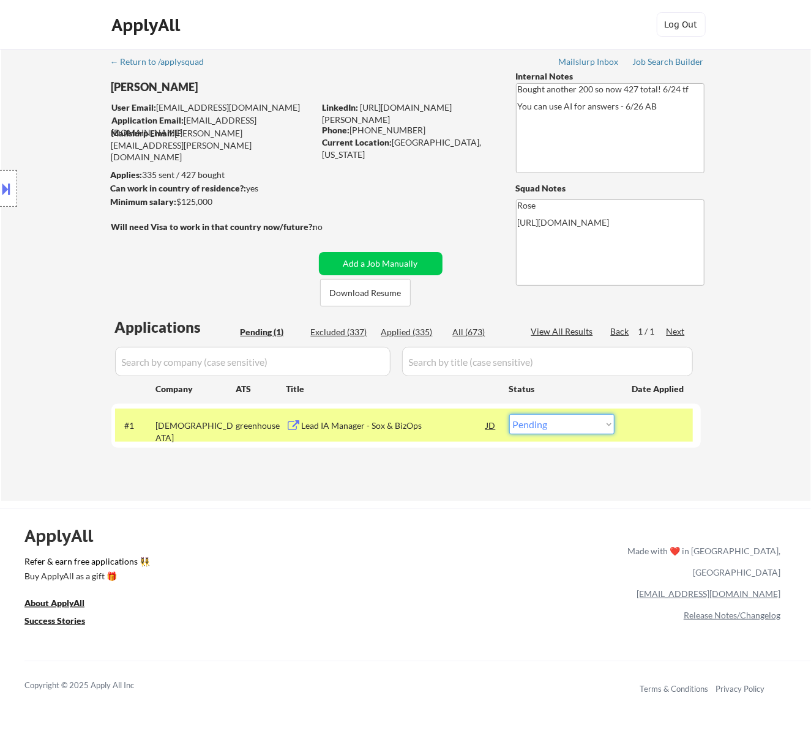
click at [546, 422] on select "Choose an option... Pending Applied Excluded (Questions) Excluded (Expired) Exc…" at bounding box center [561, 424] width 105 height 20
select select ""excluded__bad_match_""
click at [509, 414] on select "Choose an option... Pending Applied Excluded (Questions) Excluded (Expired) Exc…" at bounding box center [561, 424] width 105 height 20
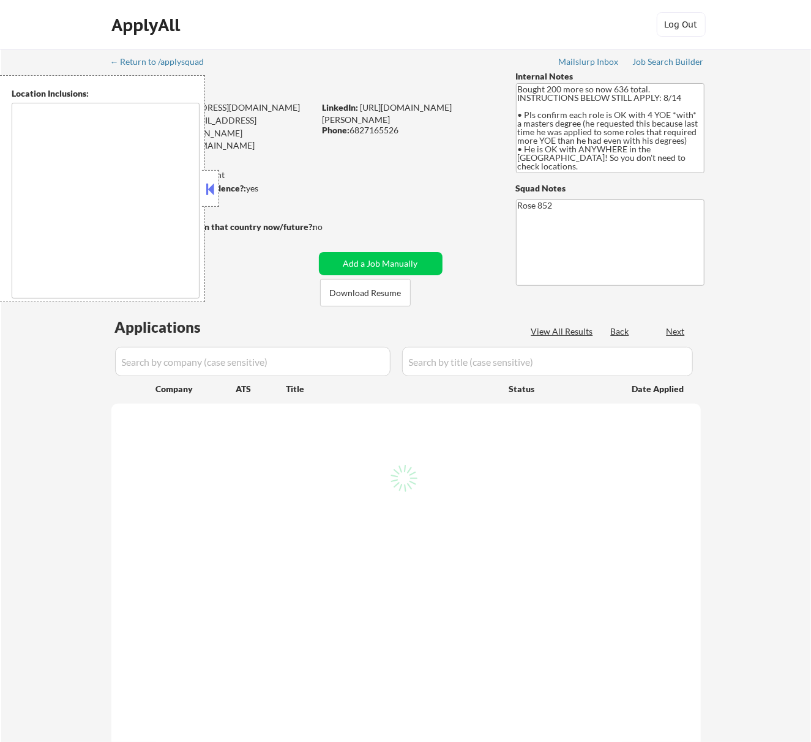
select select ""pending""
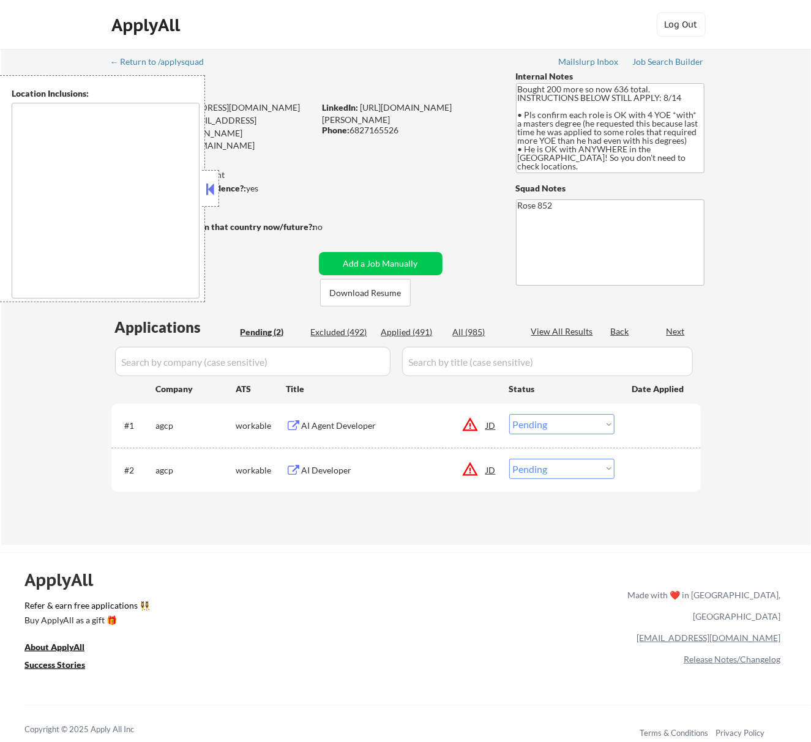
type textarea "[GEOGRAPHIC_DATA], [GEOGRAPHIC_DATA] [GEOGRAPHIC_DATA], [GEOGRAPHIC_DATA] [GEOG…"
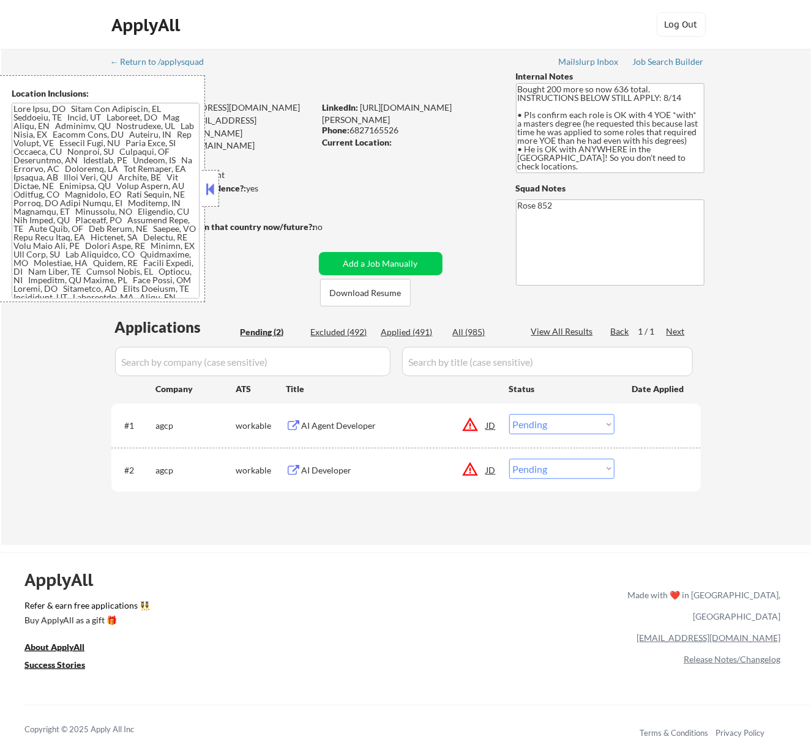
click at [385, 409] on div "#1 agcp workable AI Agent Developer JD warning_amber Choose an option... Pendin…" at bounding box center [404, 425] width 578 height 33
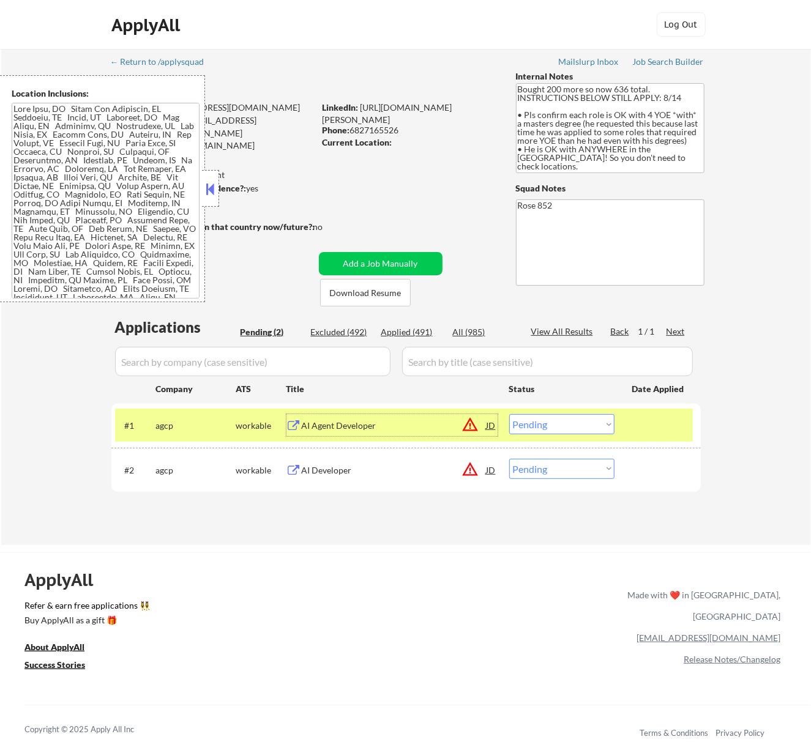
click at [385, 422] on div "AI Agent Developer" at bounding box center [394, 426] width 185 height 12
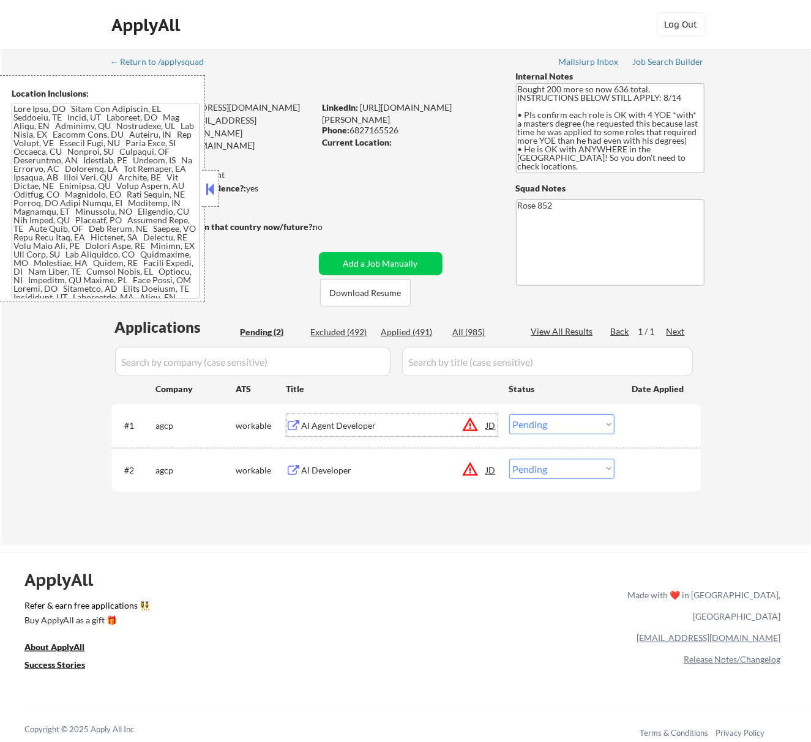
click at [556, 420] on select "Choose an option... Pending Applied Excluded (Questions) Excluded (Expired) Exc…" at bounding box center [561, 424] width 105 height 20
click at [509, 414] on select "Choose an option... Pending Applied Excluded (Questions) Excluded (Expired) Exc…" at bounding box center [561, 424] width 105 height 20
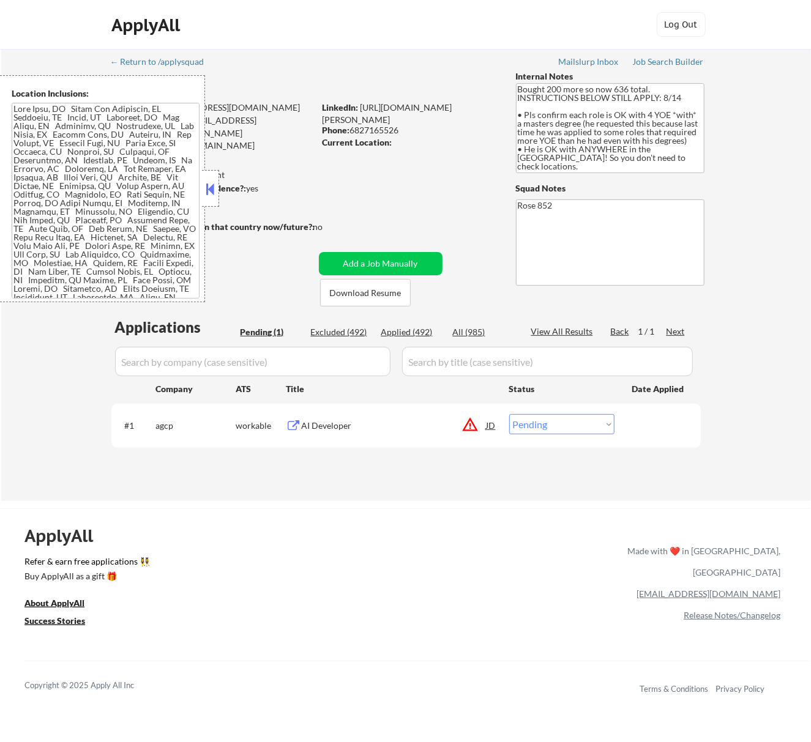
click at [209, 181] on button at bounding box center [209, 189] width 13 height 18
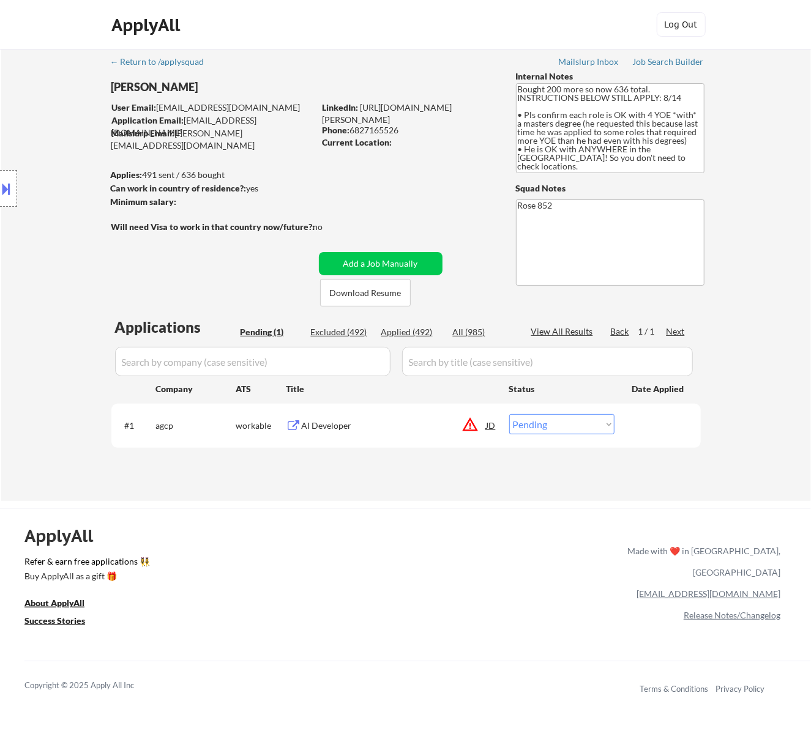
click at [348, 431] on div "AI Developer" at bounding box center [394, 426] width 185 height 12
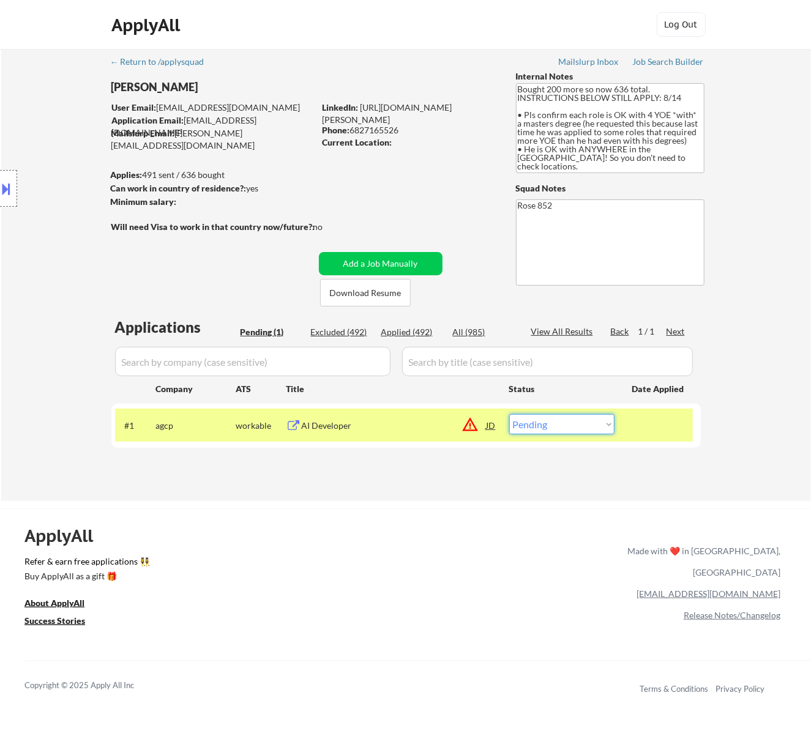
click at [583, 422] on select "Choose an option... Pending Applied Excluded (Questions) Excluded (Expired) Exc…" at bounding box center [561, 424] width 105 height 20
select select ""applied""
click at [509, 414] on select "Choose an option... Pending Applied Excluded (Questions) Excluded (Expired) Exc…" at bounding box center [561, 424] width 105 height 20
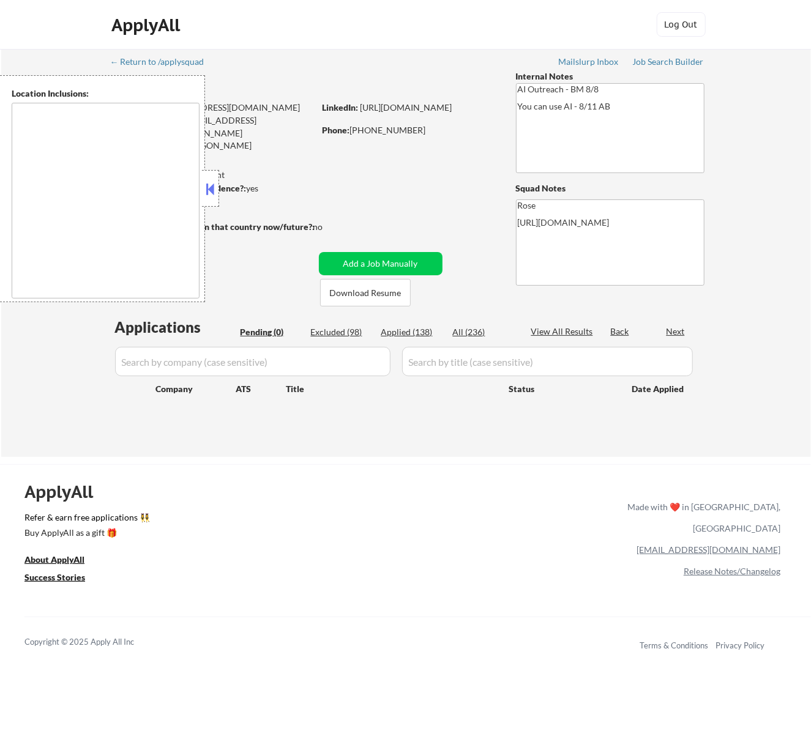
type textarea "[GEOGRAPHIC_DATA], [GEOGRAPHIC_DATA] [GEOGRAPHIC_DATA], [GEOGRAPHIC_DATA] [GEOG…"
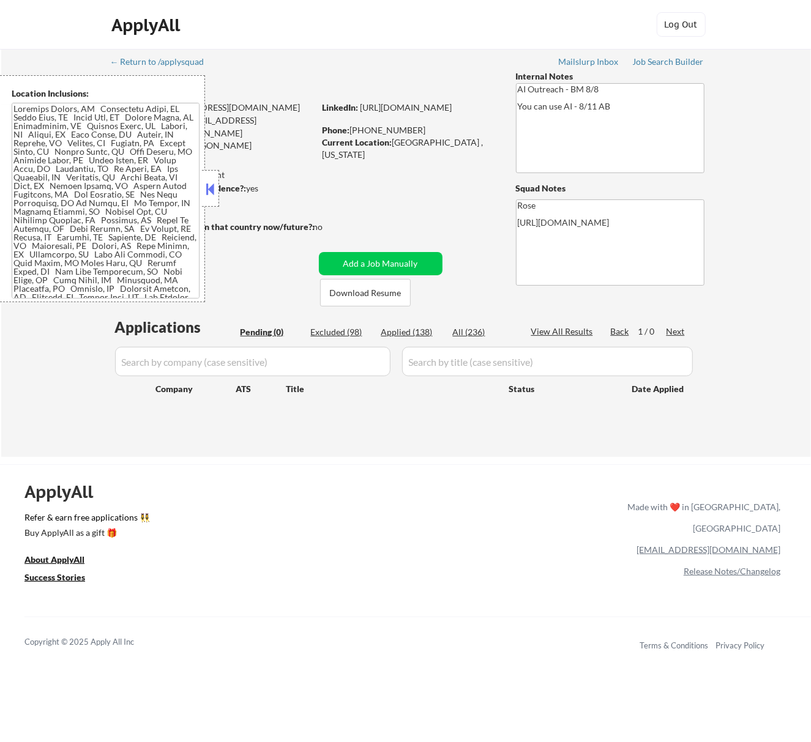
click at [215, 187] on button at bounding box center [209, 189] width 13 height 18
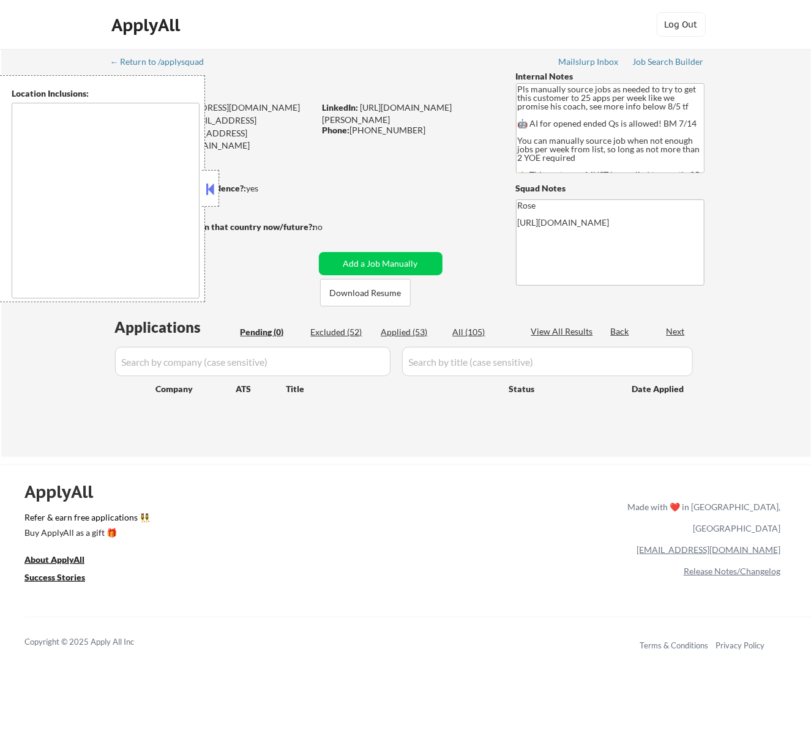
type textarea "Here is a list of metro areas, cities, and towns within approximately a 30-minu…"
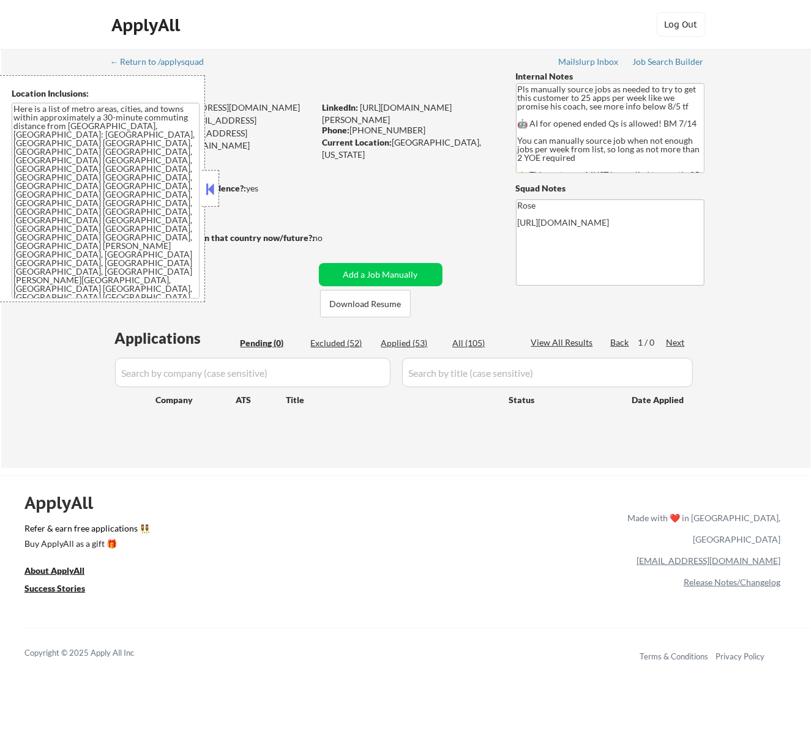
click at [208, 184] on button at bounding box center [209, 189] width 13 height 18
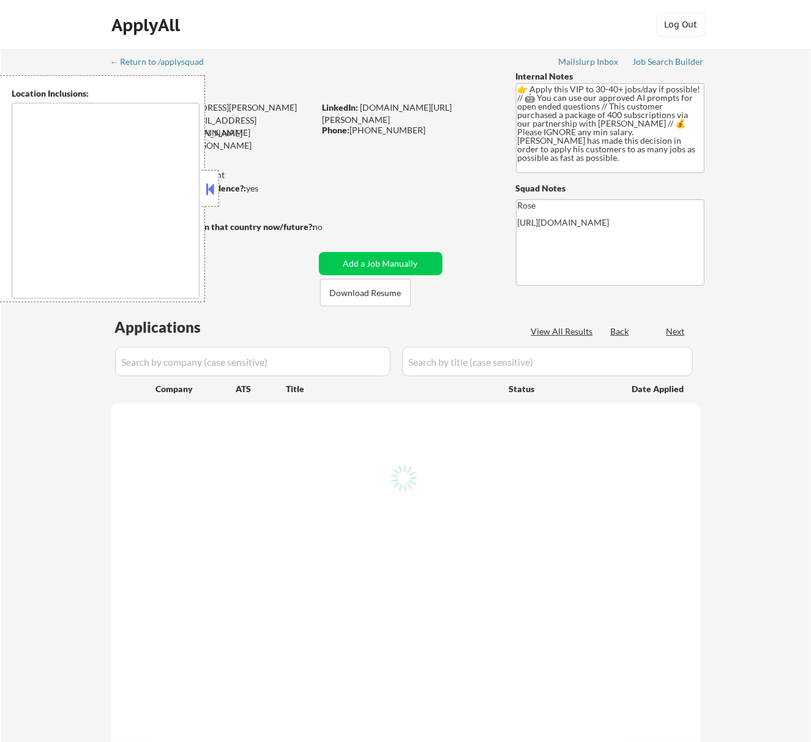
select select ""pending""
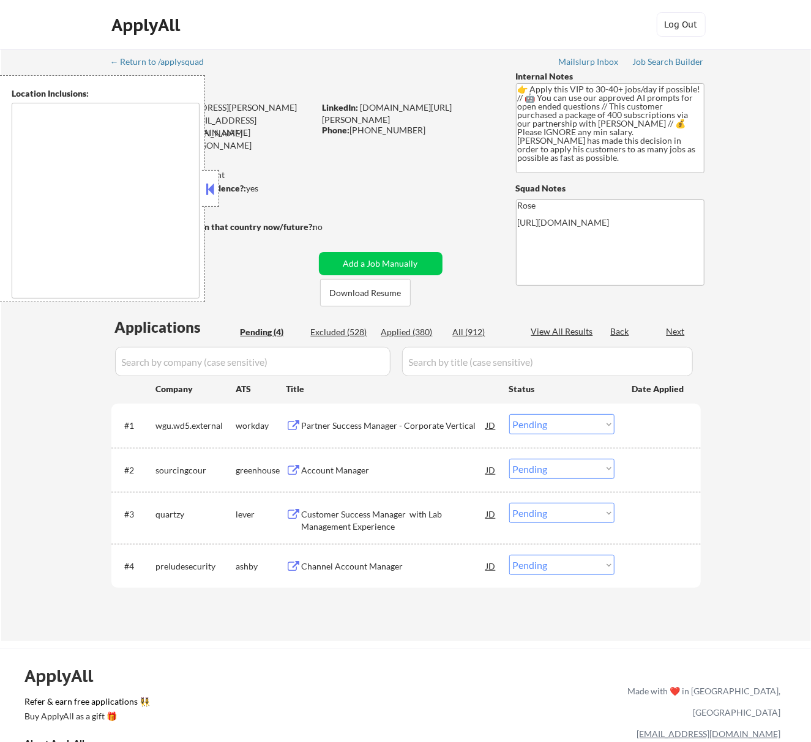
type textarea "remote"
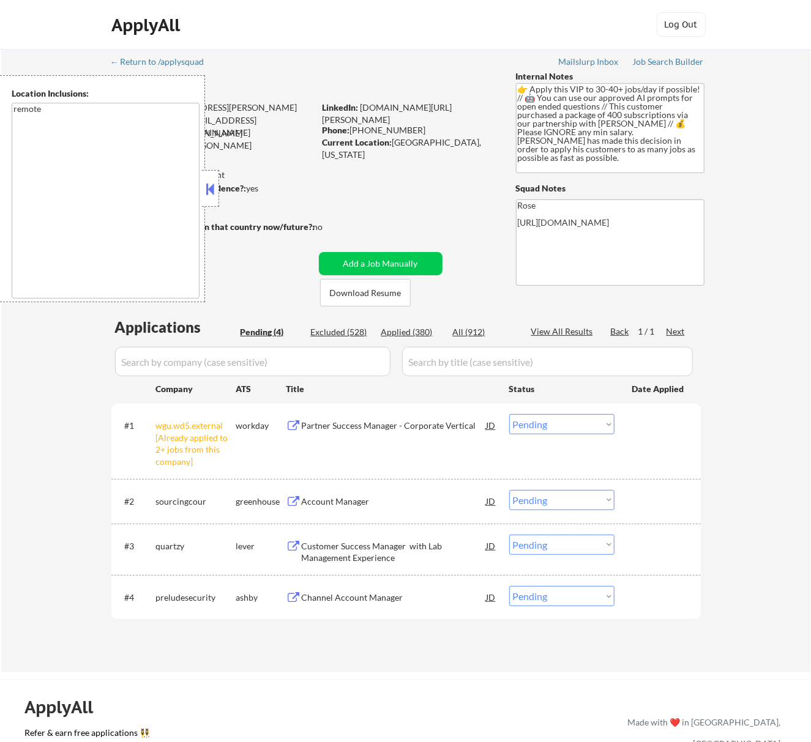
click at [600, 417] on select "Choose an option... Pending Applied Excluded (Questions) Excluded (Expired) Exc…" at bounding box center [561, 424] width 105 height 20
click at [509, 414] on select "Choose an option... Pending Applied Excluded (Questions) Excluded (Expired) Exc…" at bounding box center [561, 424] width 105 height 20
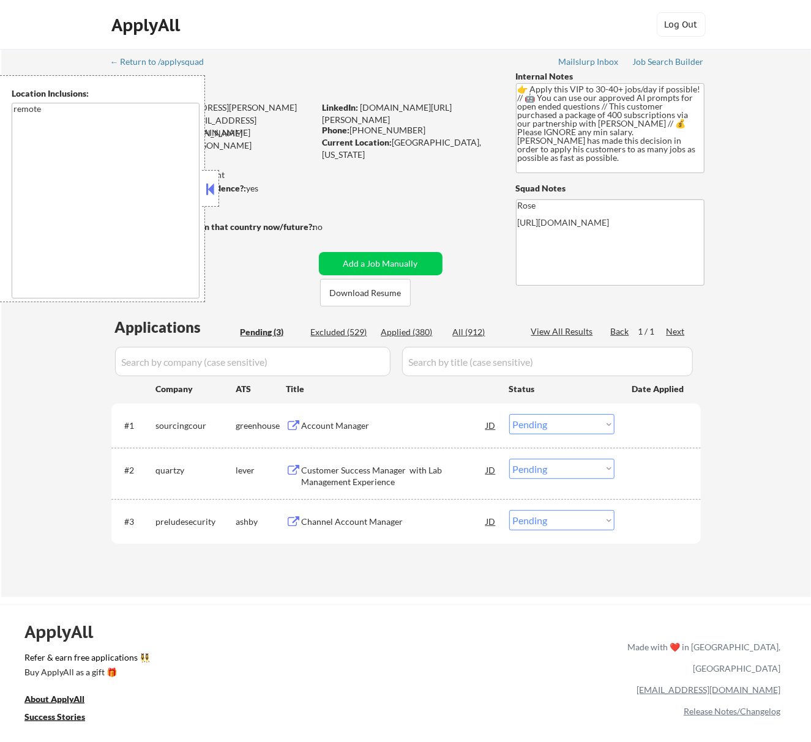
click at [212, 182] on button at bounding box center [209, 189] width 13 height 18
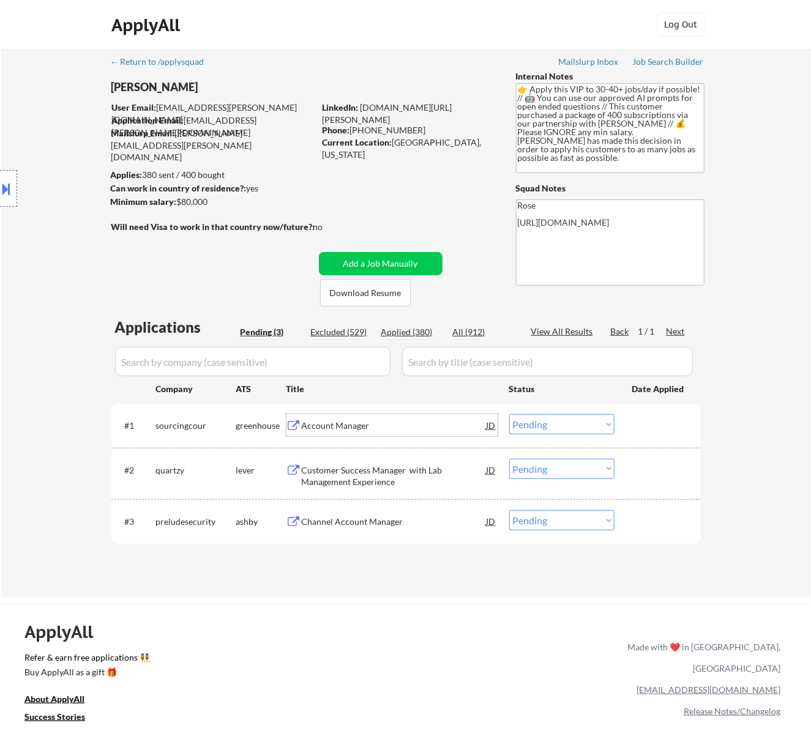
click at [434, 426] on div "Account Manager" at bounding box center [394, 426] width 185 height 12
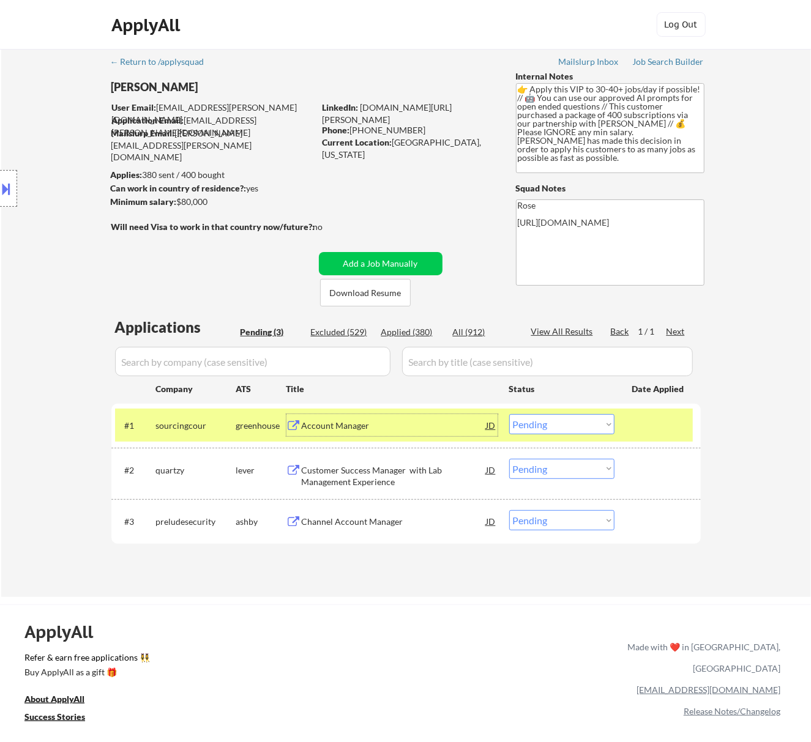
click at [576, 425] on select "Choose an option... Pending Applied Excluded (Questions) Excluded (Expired) Exc…" at bounding box center [561, 424] width 105 height 20
click at [509, 414] on select "Choose an option... Pending Applied Excluded (Questions) Excluded (Expired) Exc…" at bounding box center [561, 424] width 105 height 20
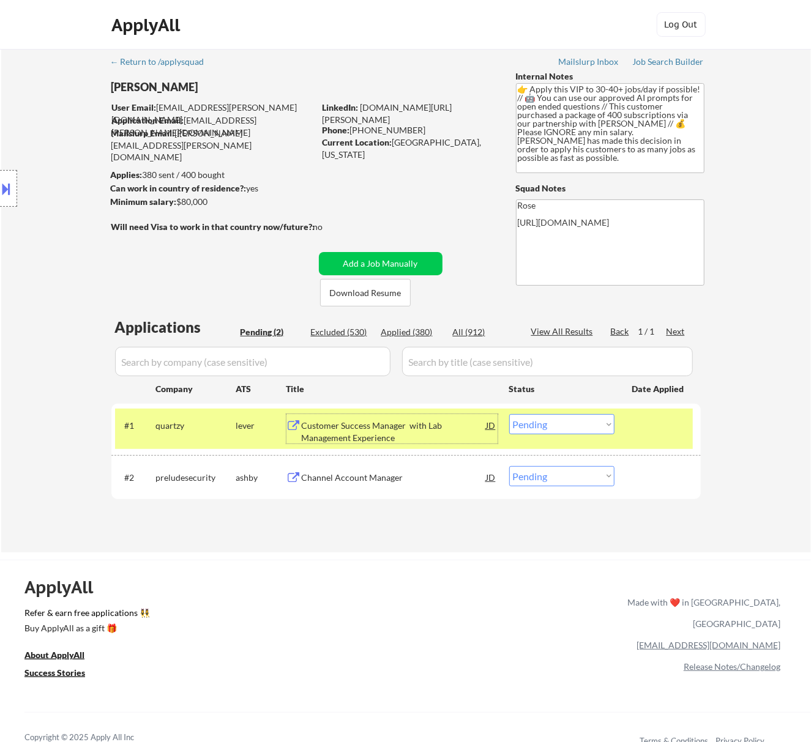
click at [466, 428] on div "Customer Success Manager with Lab Management Experience" at bounding box center [394, 432] width 185 height 24
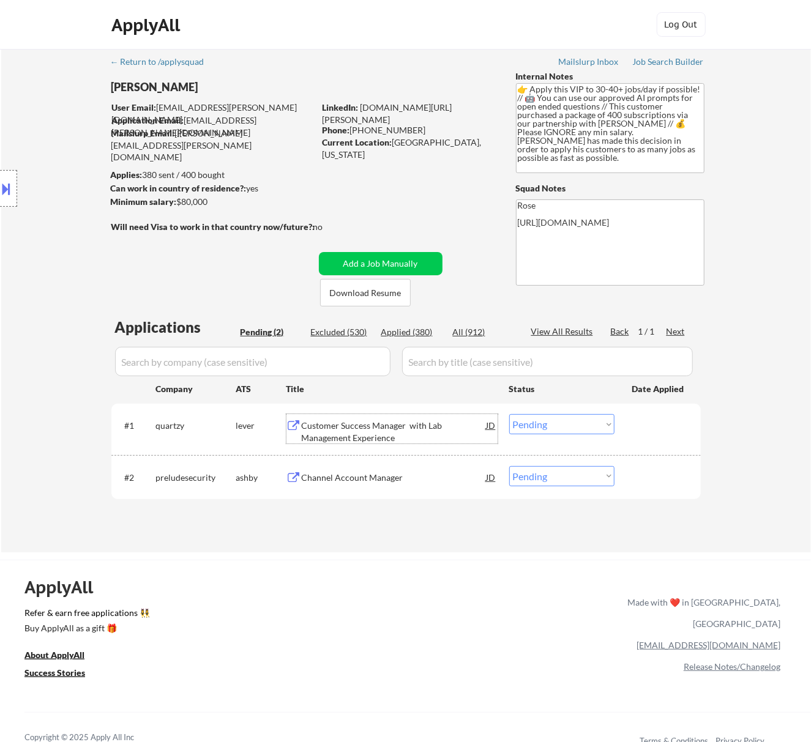
click at [578, 423] on select "Choose an option... Pending Applied Excluded (Questions) Excluded (Expired) Exc…" at bounding box center [561, 424] width 105 height 20
click at [509, 414] on select "Choose an option... Pending Applied Excluded (Questions) Excluded (Expired) Exc…" at bounding box center [561, 424] width 105 height 20
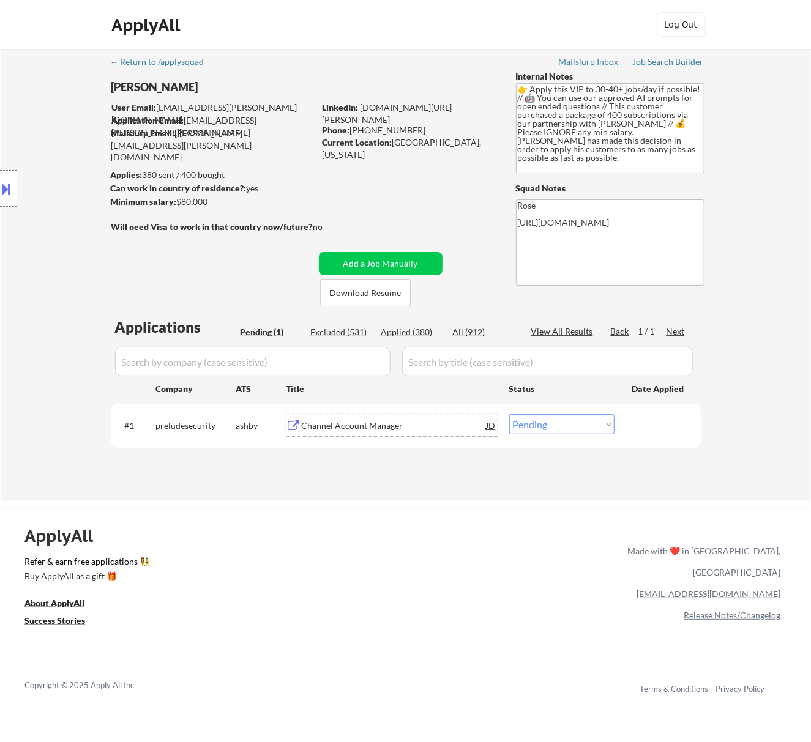
click at [434, 422] on div "Channel Account Manager" at bounding box center [394, 426] width 185 height 12
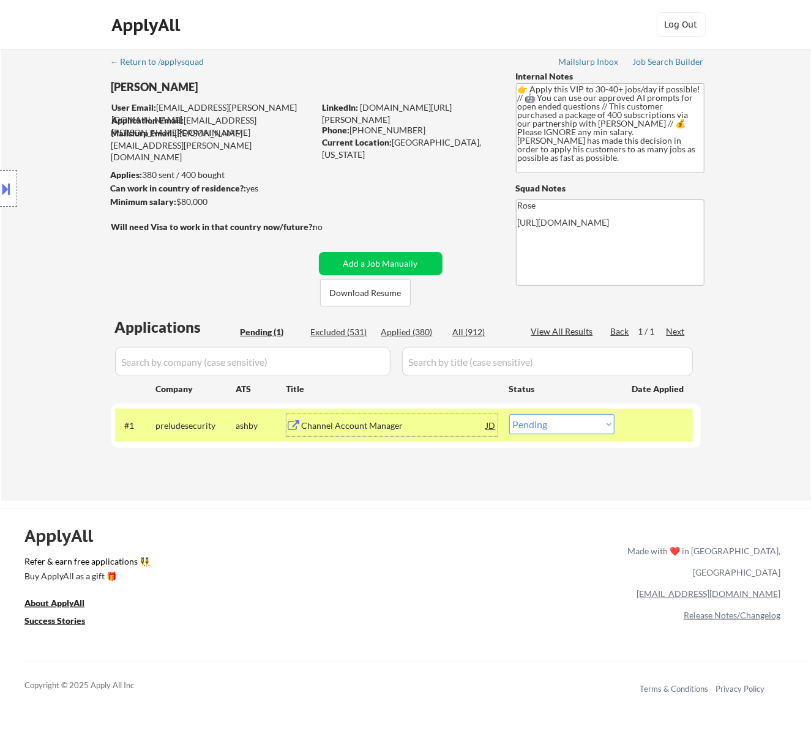
click at [563, 419] on select "Choose an option... Pending Applied Excluded (Questions) Excluded (Expired) Exc…" at bounding box center [561, 424] width 105 height 20
select select ""excluded__bad_match_""
click at [509, 414] on select "Choose an option... Pending Applied Excluded (Questions) Excluded (Expired) Exc…" at bounding box center [561, 424] width 105 height 20
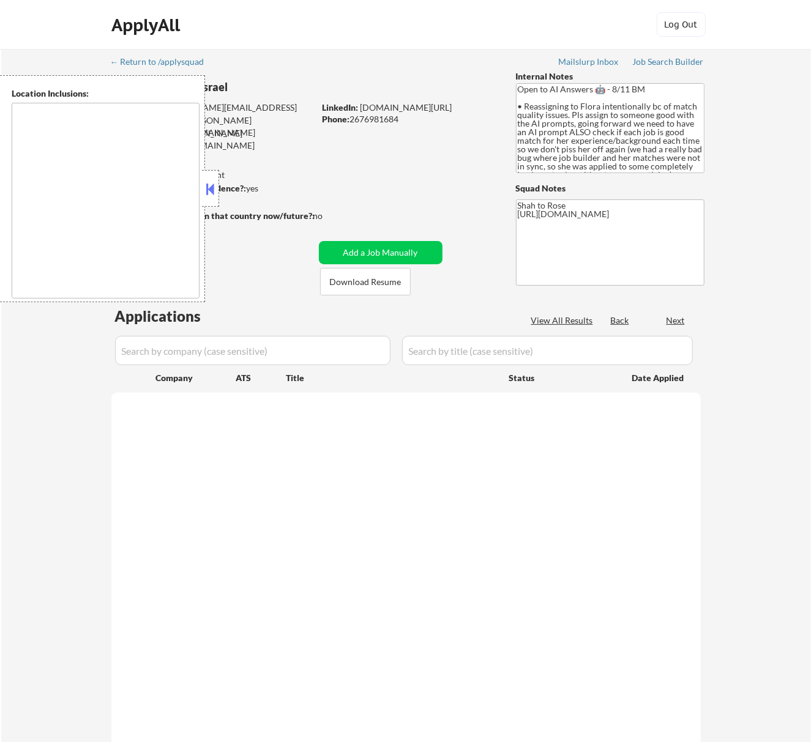
select select ""pending""
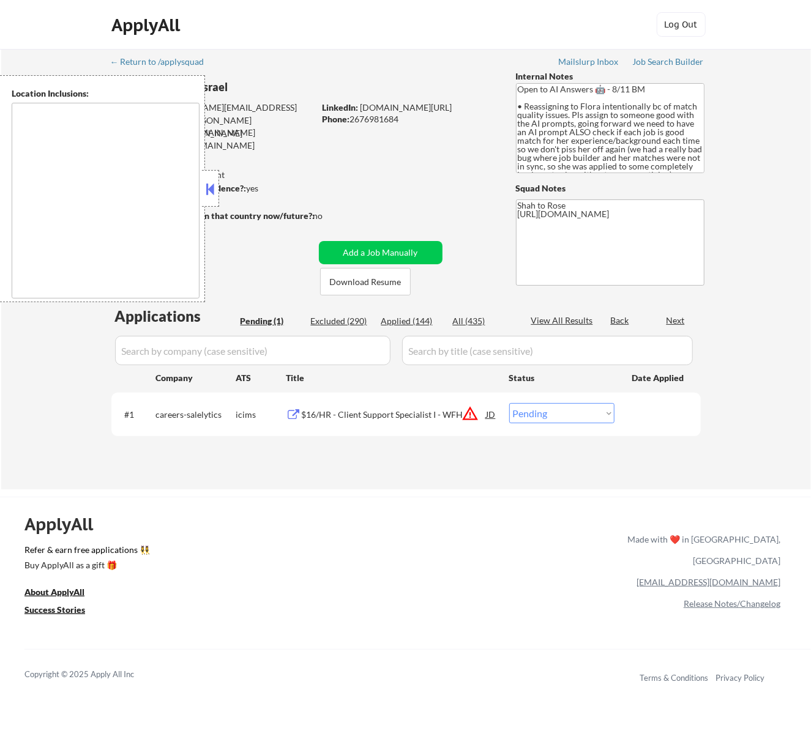
type textarea "remote"
click at [219, 192] on strong "Can work in country of residence?:" at bounding box center [179, 188] width 136 height 10
click at [213, 186] on button at bounding box center [209, 189] width 13 height 18
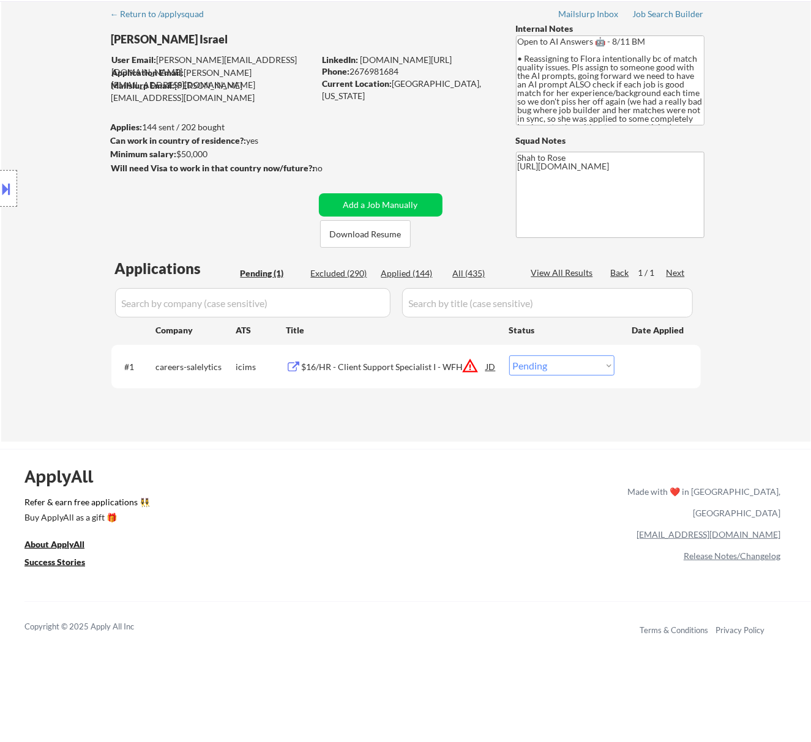
scroll to position [81, 0]
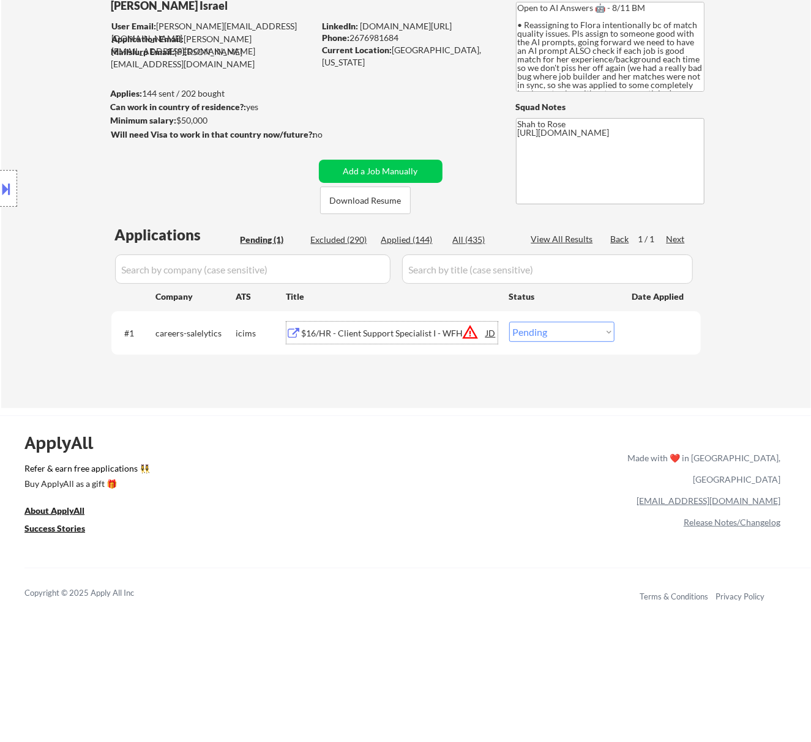
click at [368, 333] on div "$16/HR - Client Support Specialist I - WFH" at bounding box center [394, 333] width 185 height 12
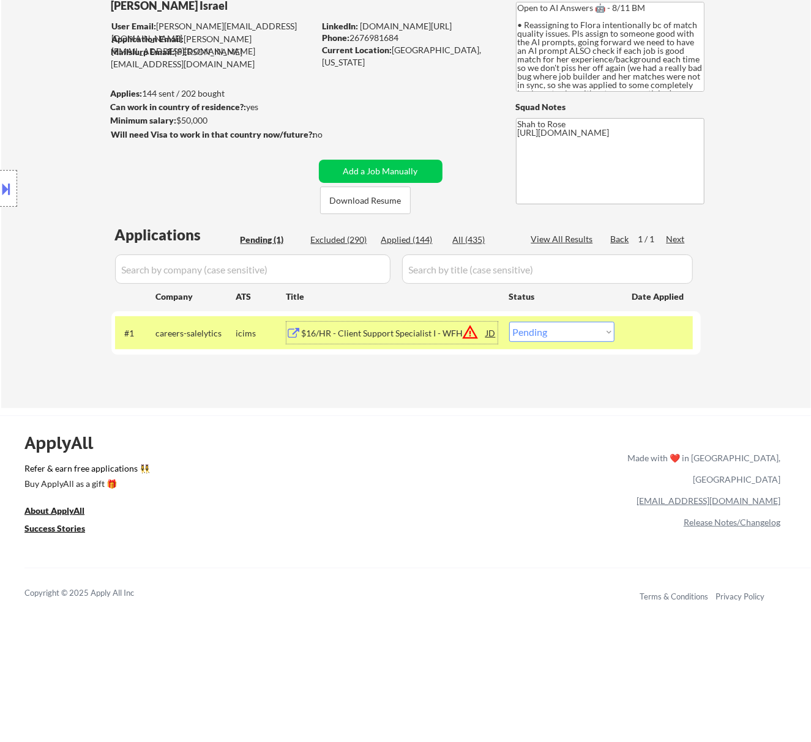
click at [384, 333] on div "$16/HR - Client Support Specialist I - WFH" at bounding box center [394, 333] width 185 height 12
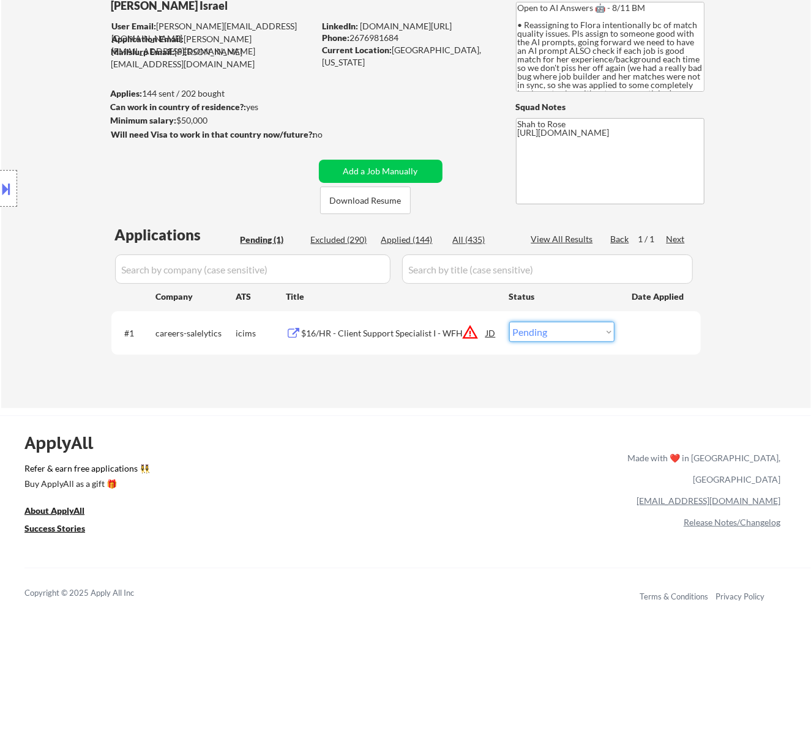
drag, startPoint x: 544, startPoint y: 326, endPoint x: 544, endPoint y: 341, distance: 14.7
click at [544, 326] on select "Choose an option... Pending Applied Excluded (Questions) Excluded (Expired) Exc…" at bounding box center [561, 332] width 105 height 20
select select ""excluded__bad_match_""
click at [509, 322] on select "Choose an option... Pending Applied Excluded (Questions) Excluded (Expired) Exc…" at bounding box center [561, 332] width 105 height 20
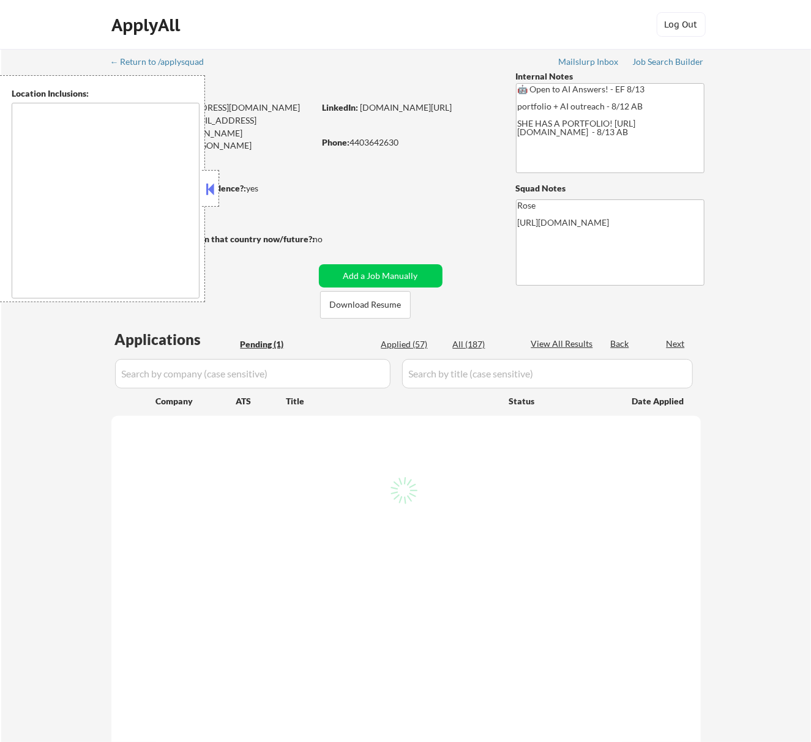
select select ""pending""
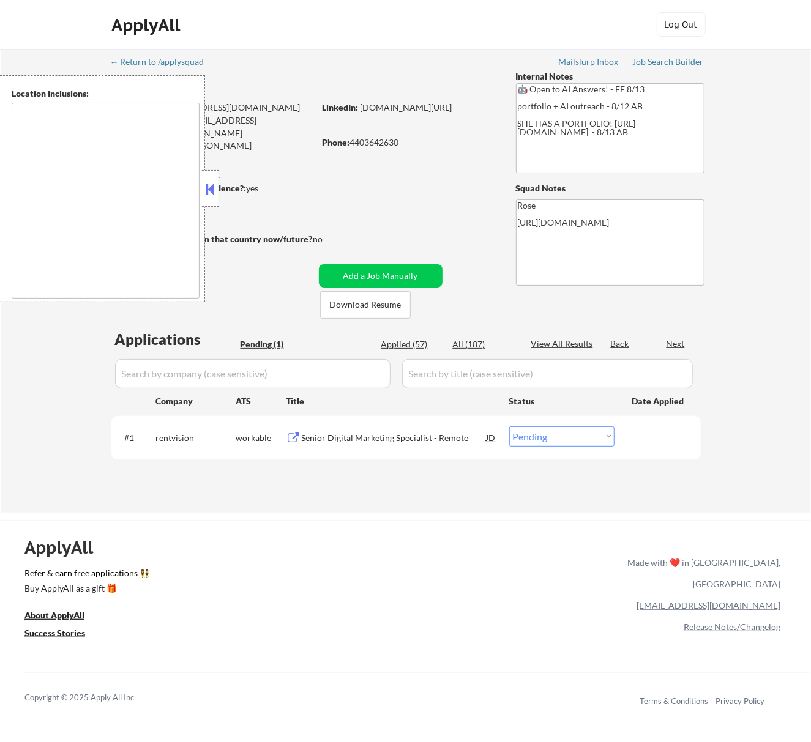
type textarea "[GEOGRAPHIC_DATA], [GEOGRAPHIC_DATA] [GEOGRAPHIC_DATA], [GEOGRAPHIC_DATA] [GEOG…"
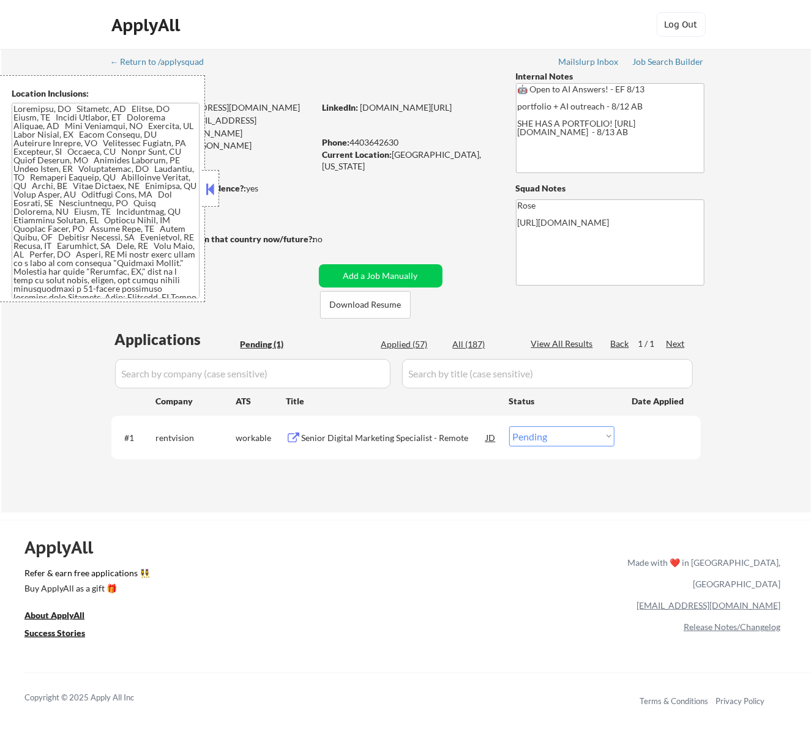
click at [213, 194] on button at bounding box center [209, 189] width 13 height 18
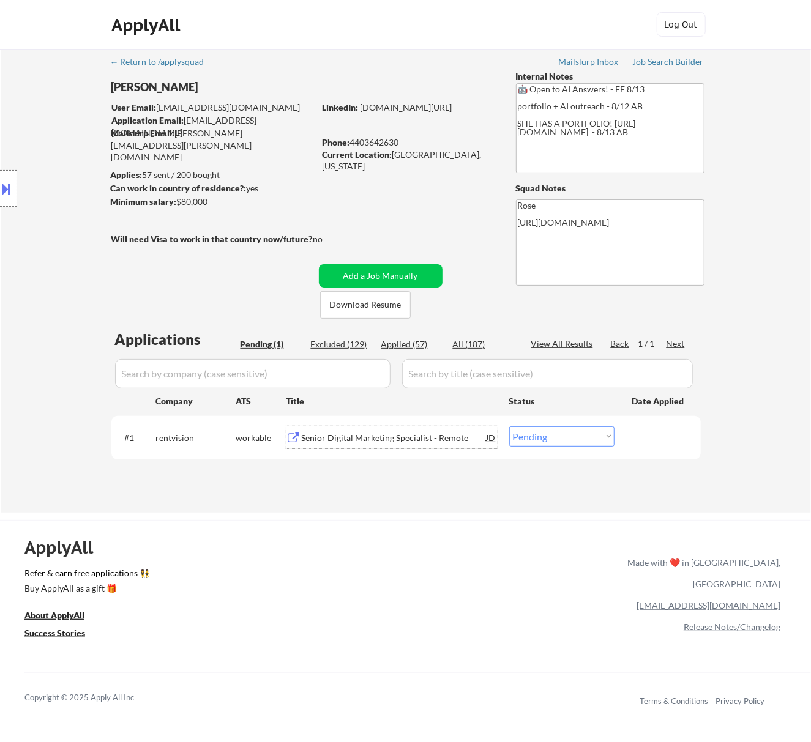
click at [419, 432] on div "Senior Digital Marketing Specialist - Remote" at bounding box center [394, 438] width 185 height 12
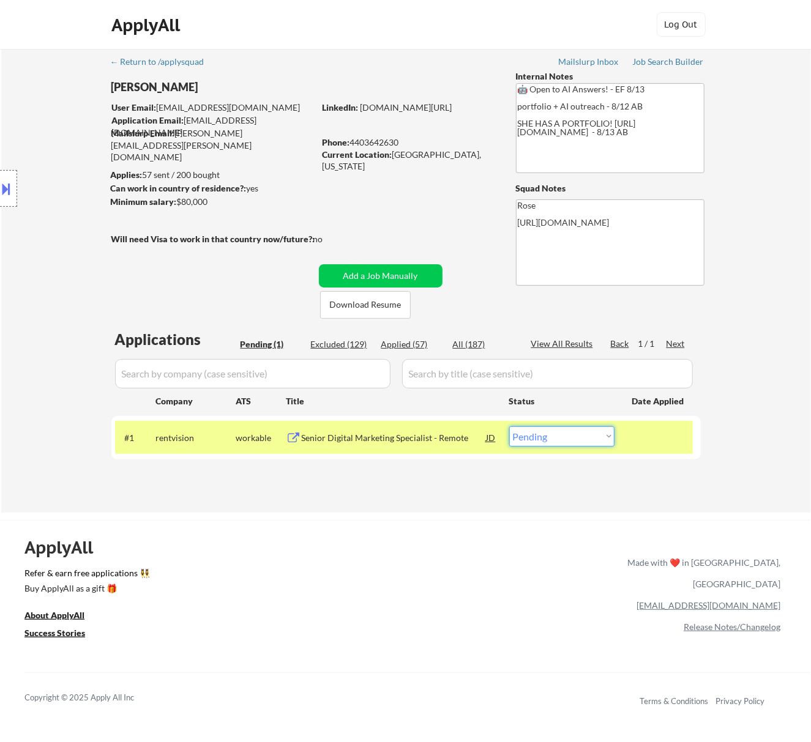
drag, startPoint x: 569, startPoint y: 431, endPoint x: 569, endPoint y: 439, distance: 8.0
click at [569, 431] on select "Choose an option... Pending Applied Excluded (Questions) Excluded (Expired) Exc…" at bounding box center [561, 436] width 105 height 20
select select ""excluded__bad_match_""
click at [509, 426] on select "Choose an option... Pending Applied Excluded (Questions) Excluded (Expired) Exc…" at bounding box center [561, 436] width 105 height 20
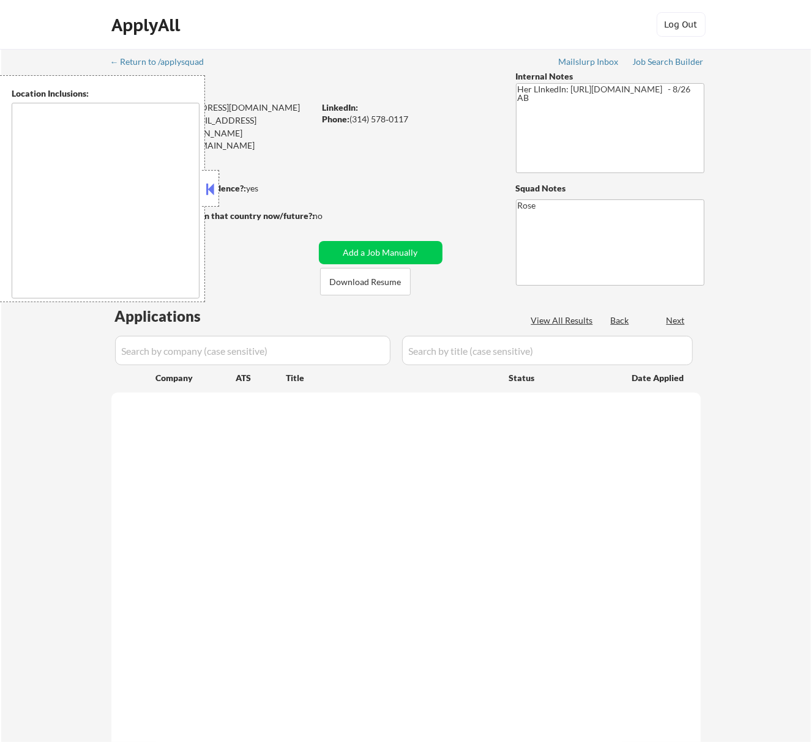
select select ""pending""
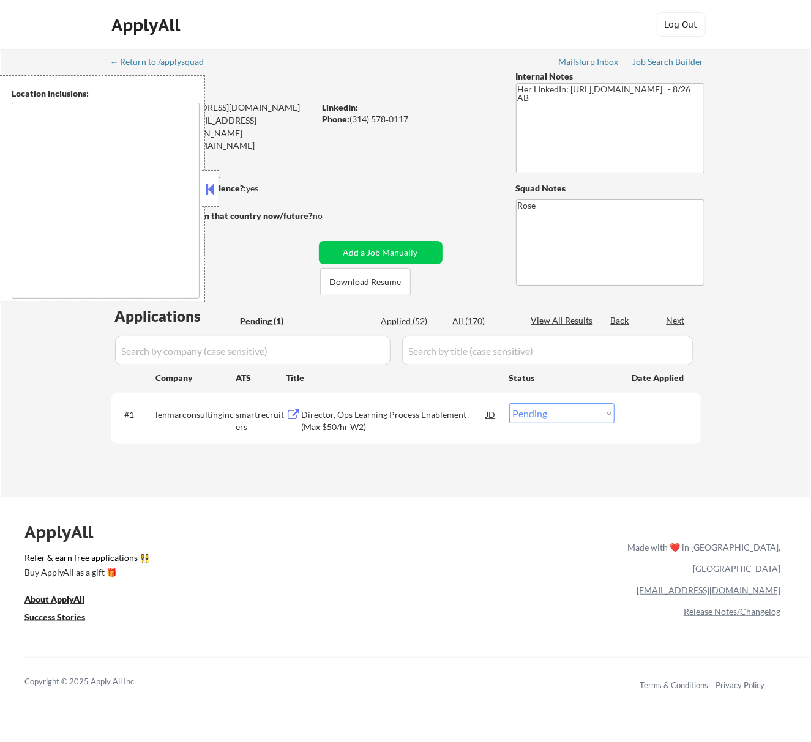
type textarea "St. [GEOGRAPHIC_DATA], [GEOGRAPHIC_DATA][PERSON_NAME][GEOGRAPHIC_DATA], [GEOGRA…"
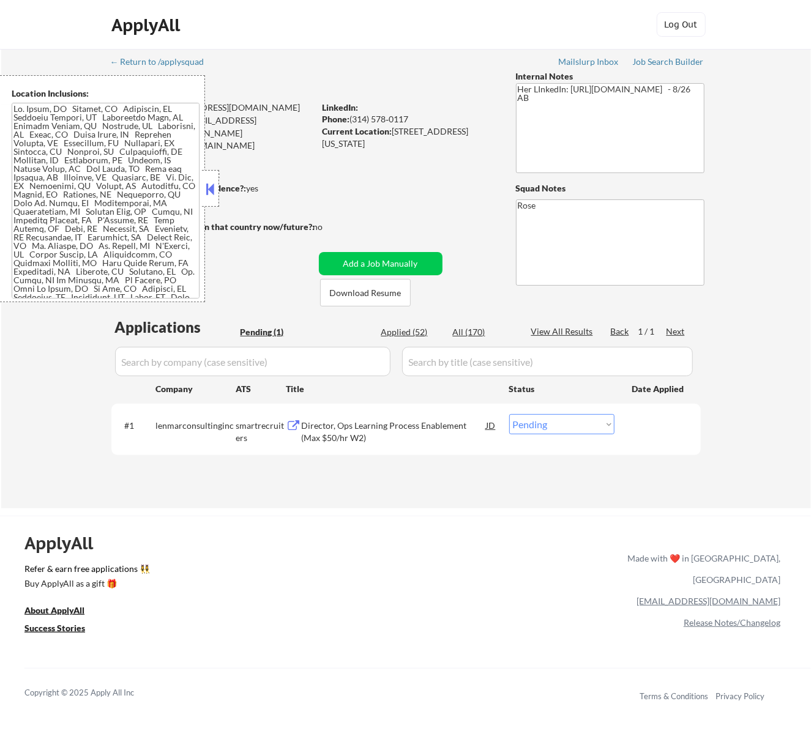
click at [211, 184] on button at bounding box center [209, 189] width 13 height 18
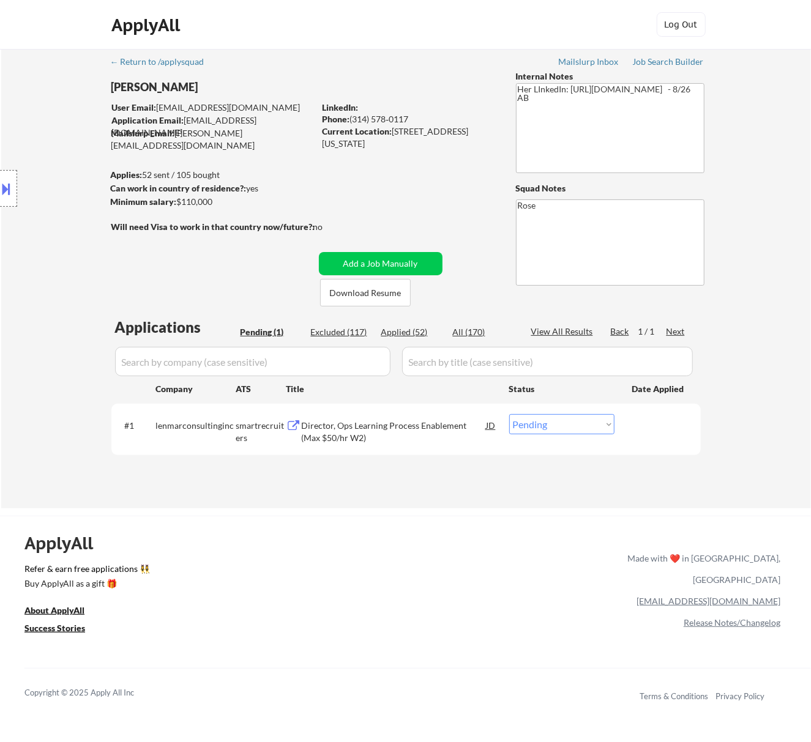
click at [387, 423] on div "Director, Ops Learning Process Enablement (Max $50/hr W2)" at bounding box center [394, 432] width 185 height 24
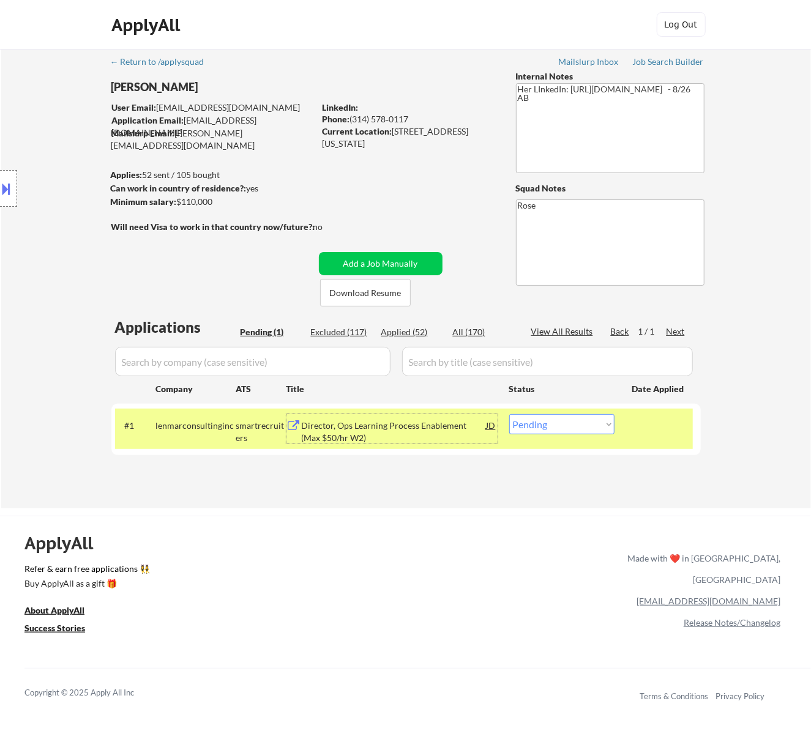
click at [574, 426] on select "Choose an option... Pending Applied Excluded (Questions) Excluded (Expired) Exc…" at bounding box center [561, 424] width 105 height 20
select select ""excluded__other_""
click at [509, 414] on select "Choose an option... Pending Applied Excluded (Questions) Excluded (Expired) Exc…" at bounding box center [561, 424] width 105 height 20
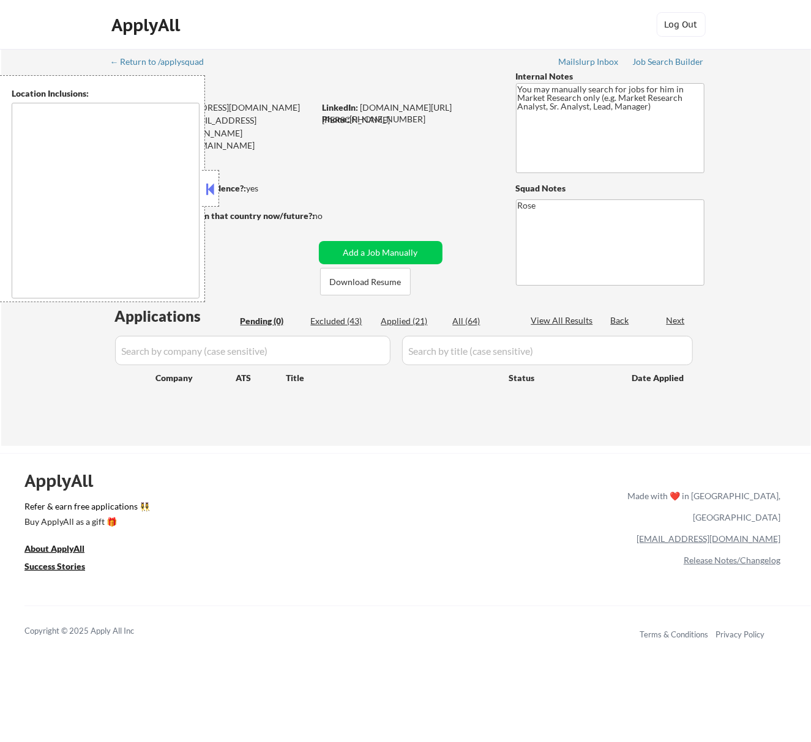
type textarea "[GEOGRAPHIC_DATA], [GEOGRAPHIC_DATA] [GEOGRAPHIC_DATA], [GEOGRAPHIC_DATA] [GEOG…"
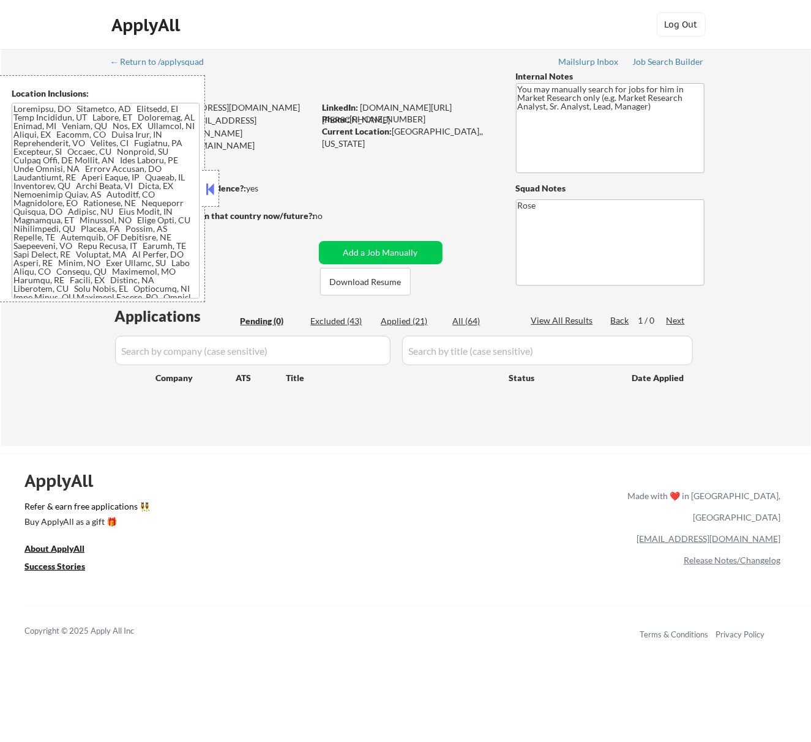
click at [215, 186] on button at bounding box center [209, 189] width 13 height 18
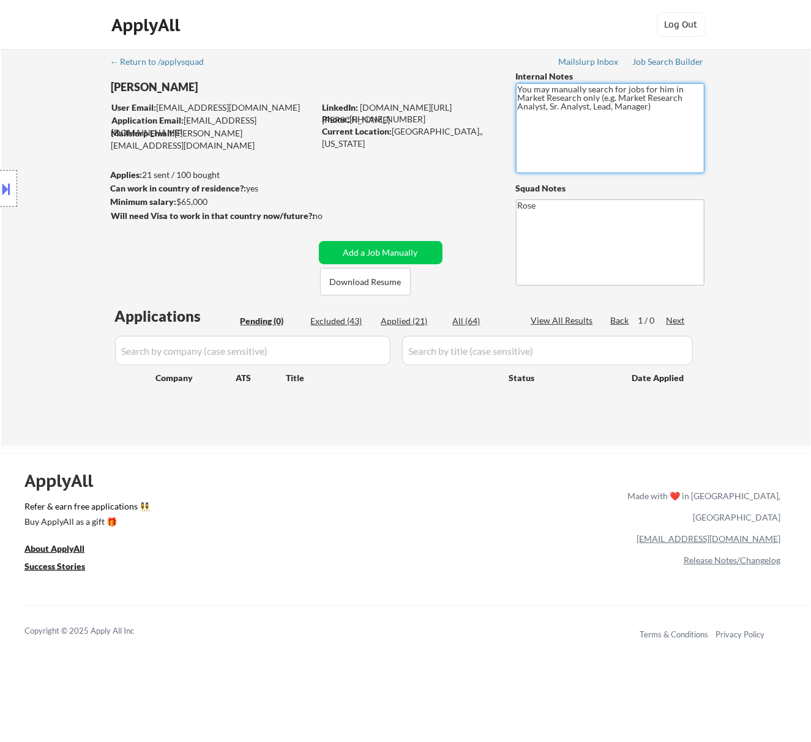
drag, startPoint x: 617, startPoint y: 96, endPoint x: 546, endPoint y: 111, distance: 73.2
click at [546, 111] on textarea "You may manually search for jobs for him in Market Research only (e.g. Market R…" at bounding box center [610, 128] width 188 height 90
click at [412, 319] on div "Applied (21)" at bounding box center [411, 321] width 61 height 12
select select ""applied""
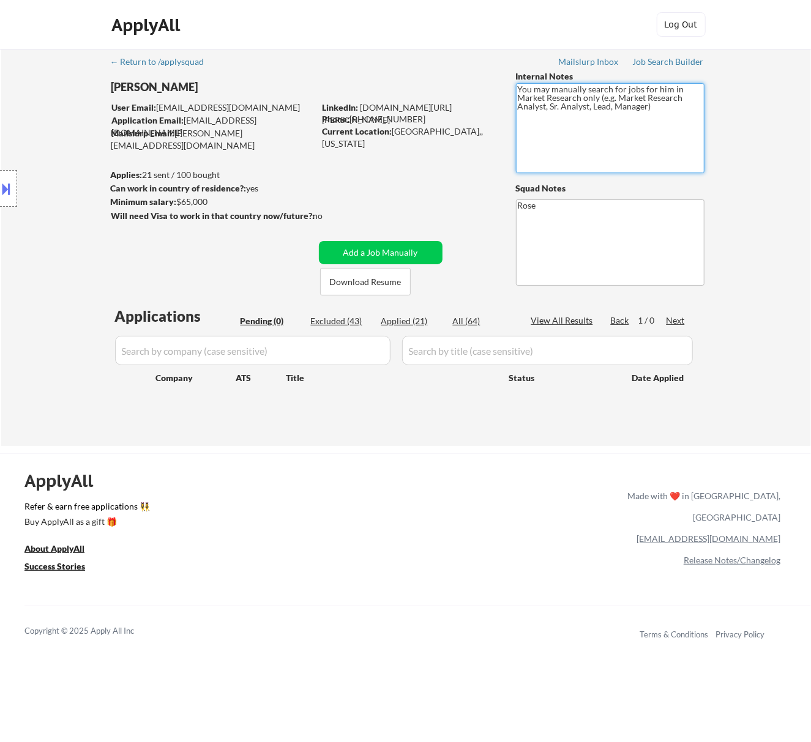
select select ""applied""
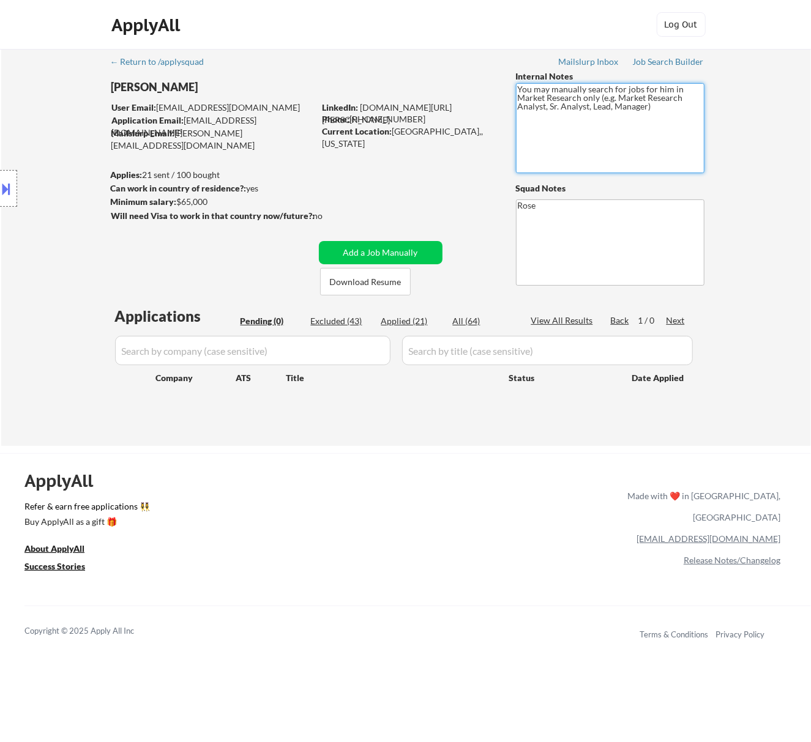
select select ""applied""
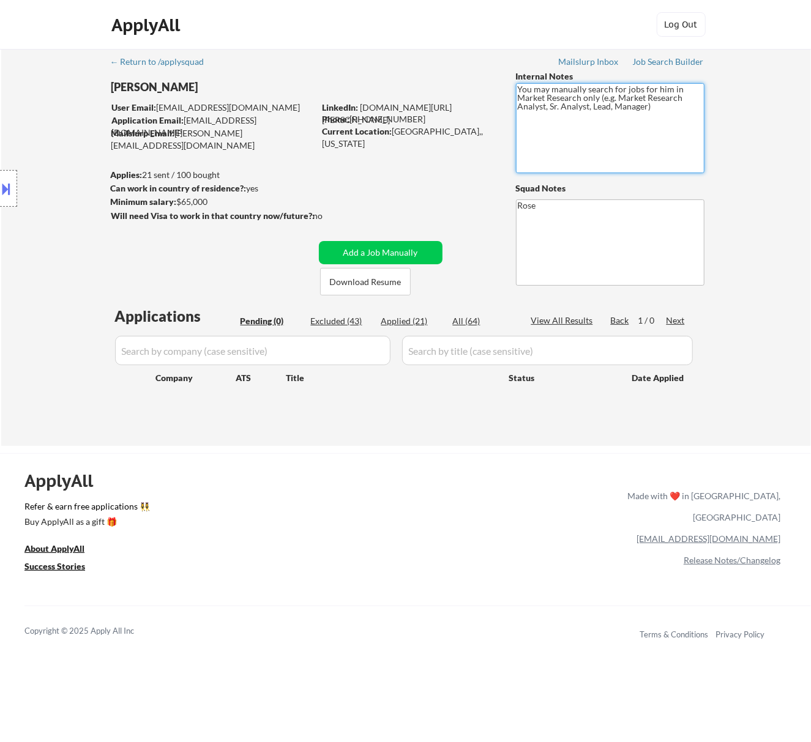
select select ""applied""
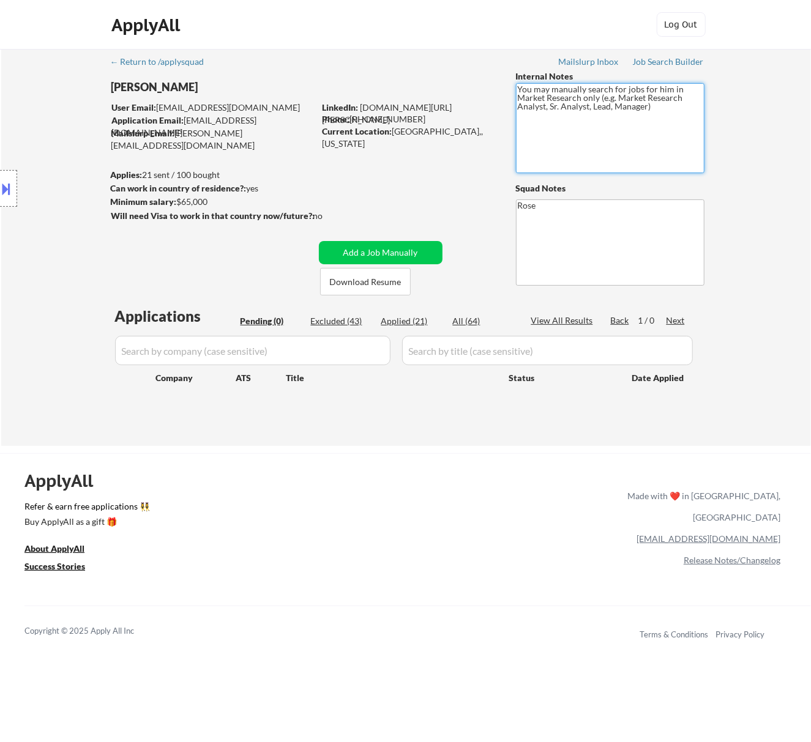
select select ""applied""
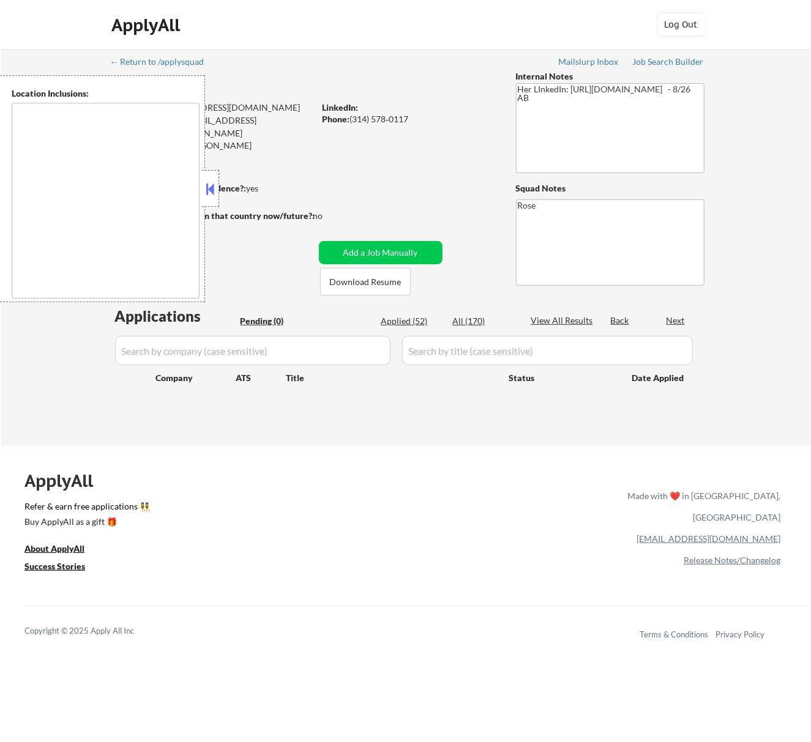
type textarea "[GEOGRAPHIC_DATA][PERSON_NAME], [GEOGRAPHIC_DATA][PERSON_NAME][GEOGRAPHIC_DATA]…"
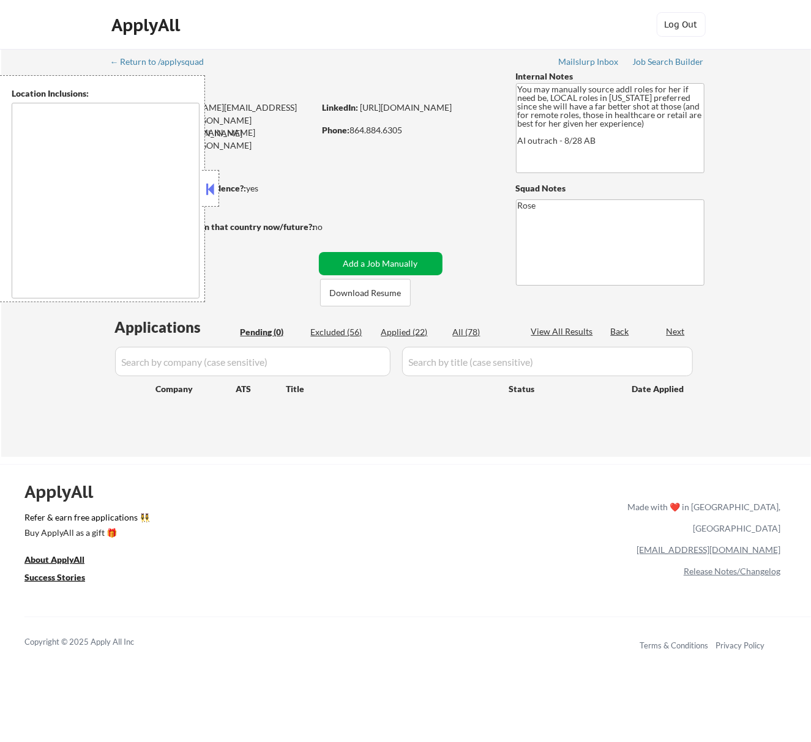
type textarea "[GEOGRAPHIC_DATA], [GEOGRAPHIC_DATA] [GEOGRAPHIC_DATA], [GEOGRAPHIC_DATA] [GEOG…"
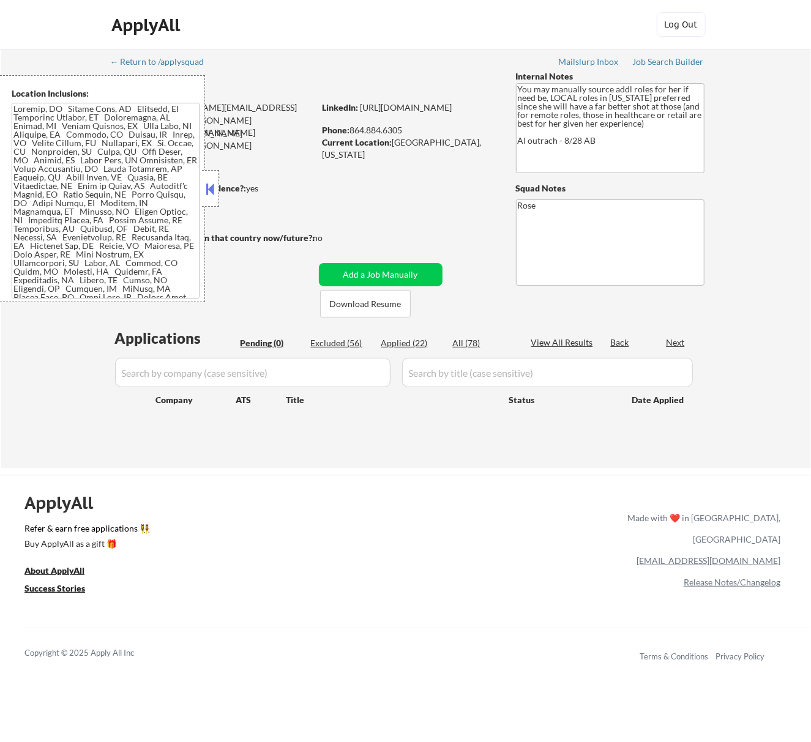
click at [209, 190] on button at bounding box center [209, 189] width 13 height 18
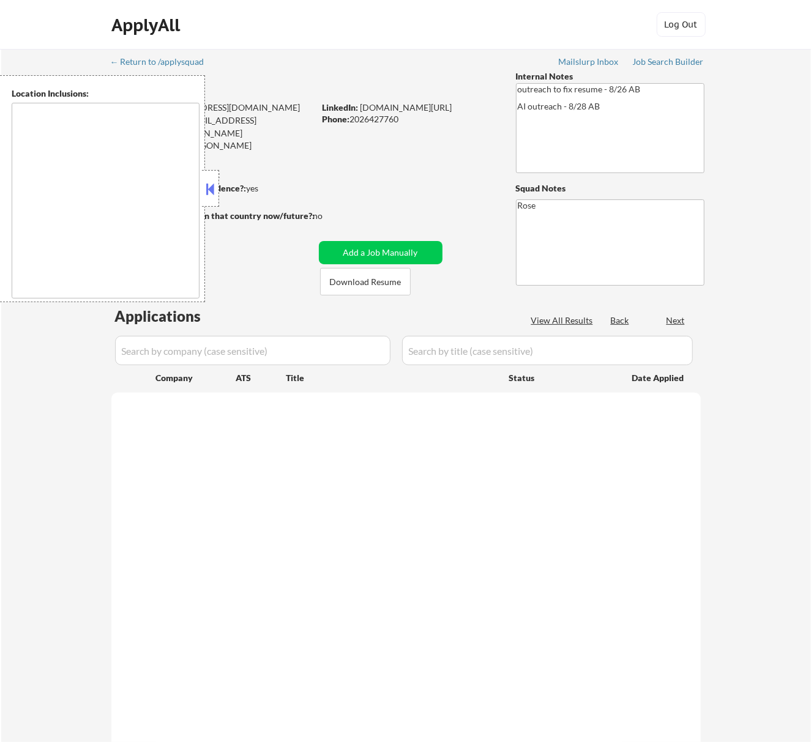
select select ""pending""
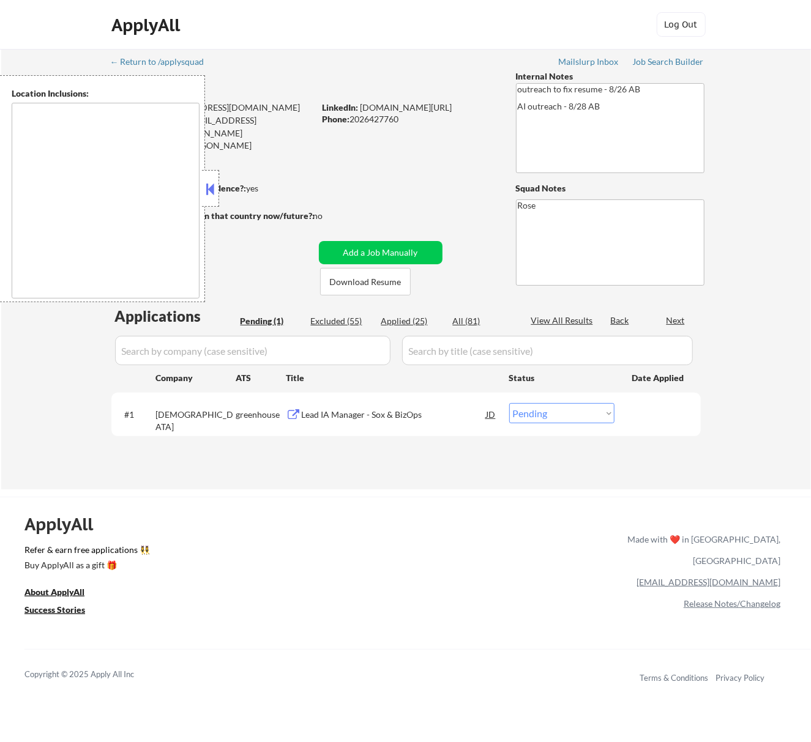
type textarea "Reston, [GEOGRAPHIC_DATA] [GEOGRAPHIC_DATA], [GEOGRAPHIC_DATA] [GEOGRAPHIC_DATA…"
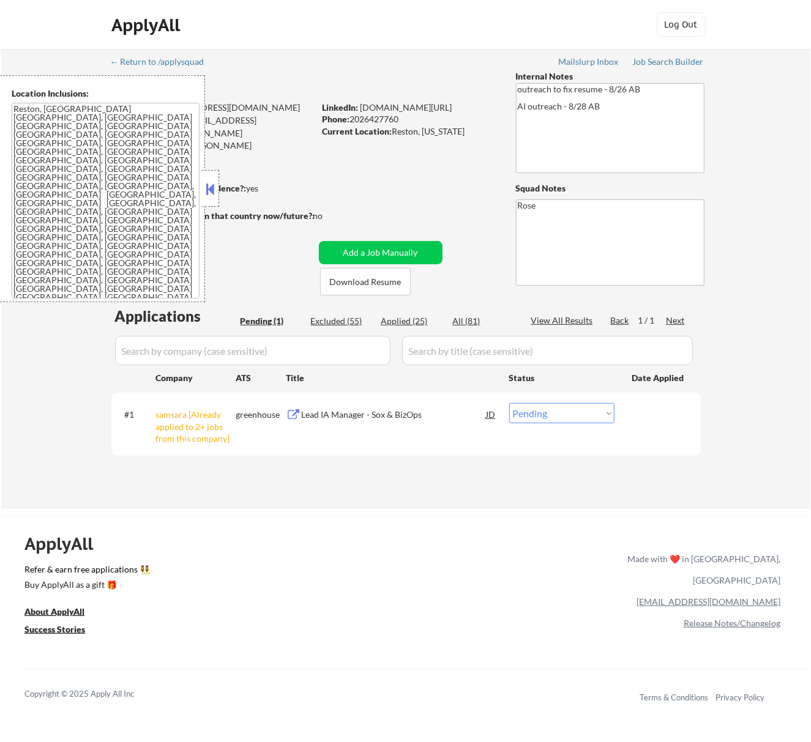
click at [564, 404] on select "Choose an option... Pending Applied Excluded (Questions) Excluded (Expired) Exc…" at bounding box center [561, 413] width 105 height 20
select select ""excluded__other_""
click at [509, 403] on select "Choose an option... Pending Applied Excluded (Questions) Excluded (Expired) Exc…" at bounding box center [561, 413] width 105 height 20
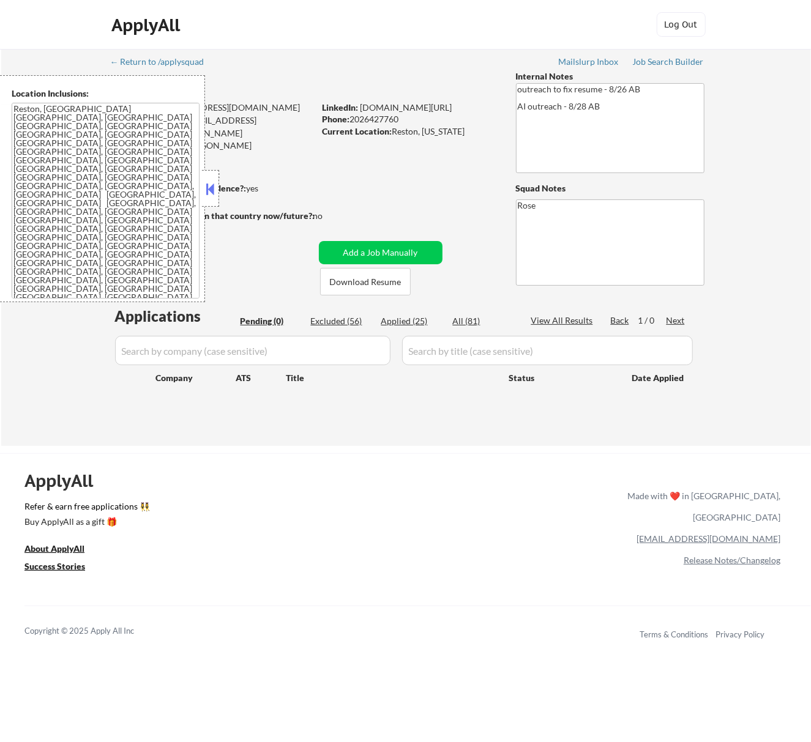
click at [213, 189] on button at bounding box center [209, 189] width 13 height 18
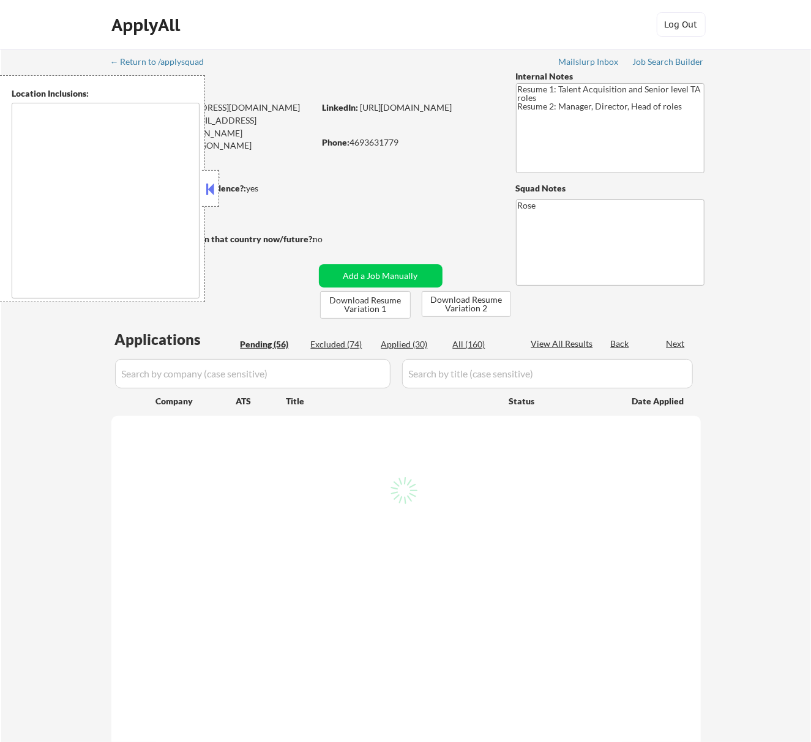
type textarea "[GEOGRAPHIC_DATA], [GEOGRAPHIC_DATA] [GEOGRAPHIC_DATA], [GEOGRAPHIC_DATA] [GEOG…"
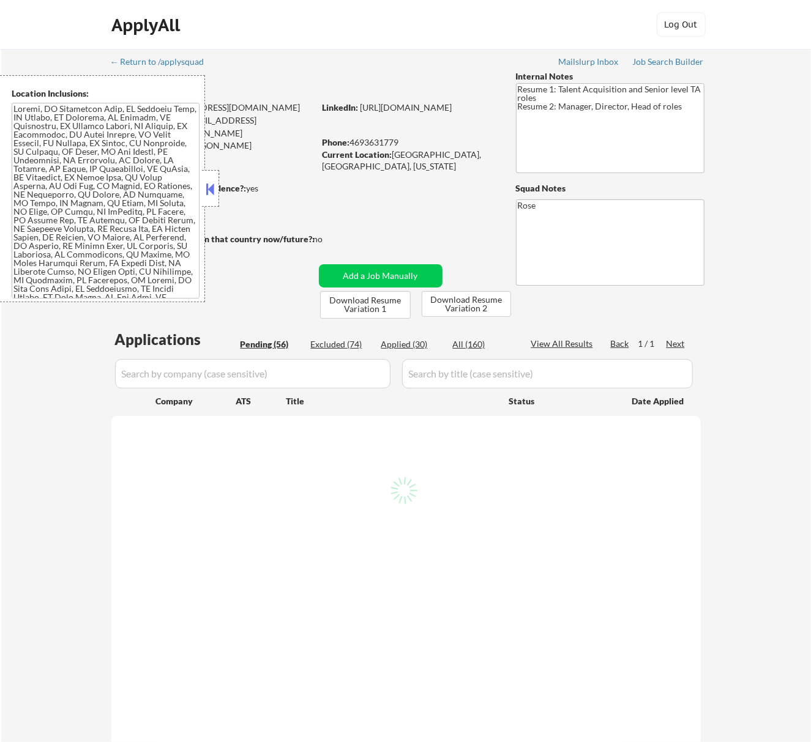
select select ""pending""
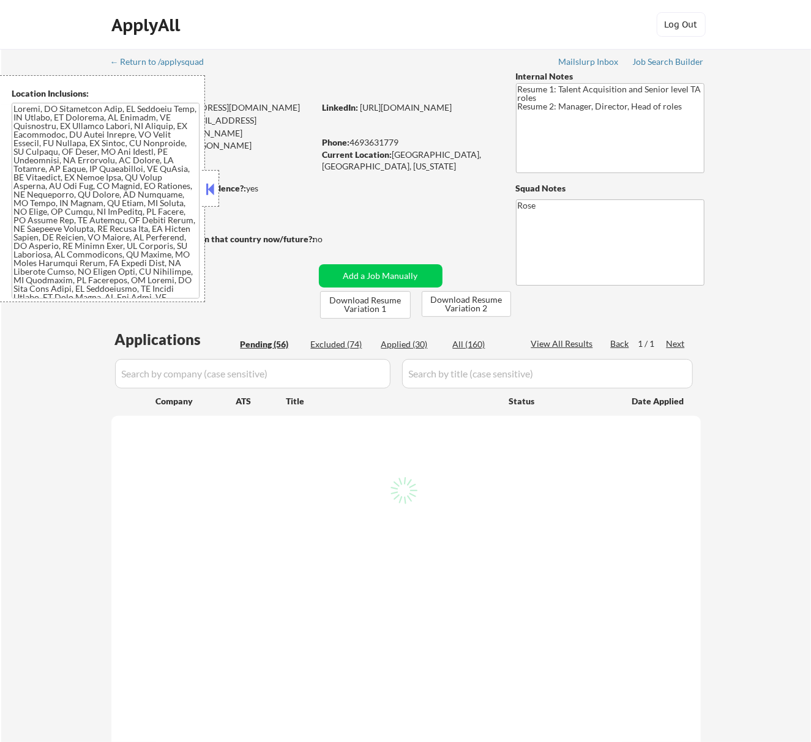
select select ""pending""
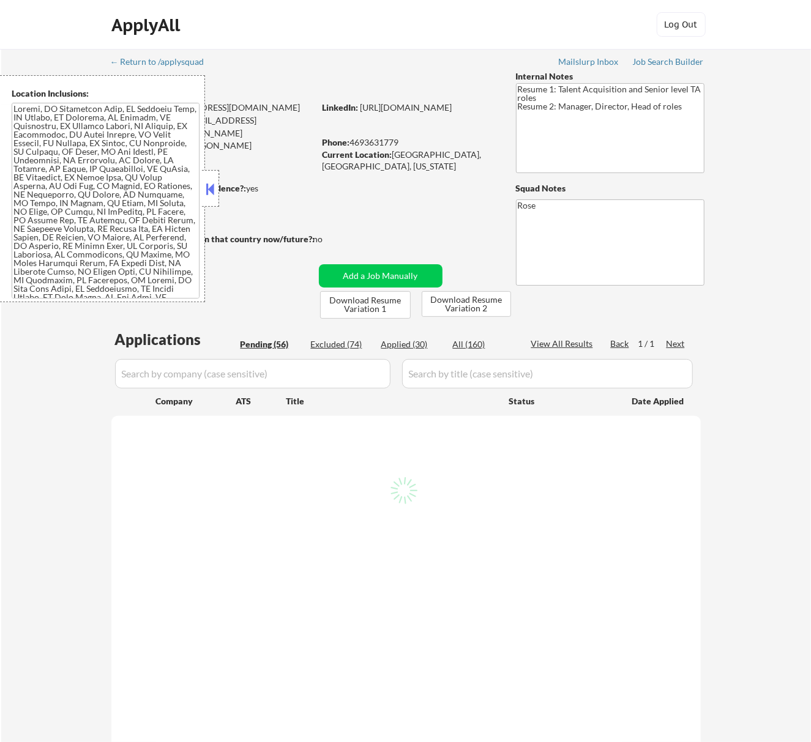
select select ""pending""
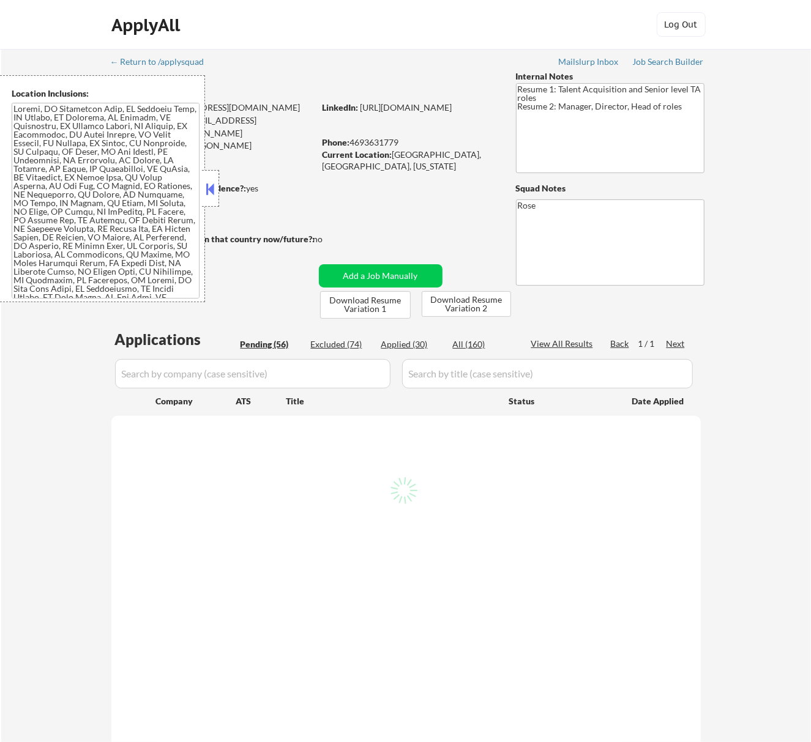
select select ""pending""
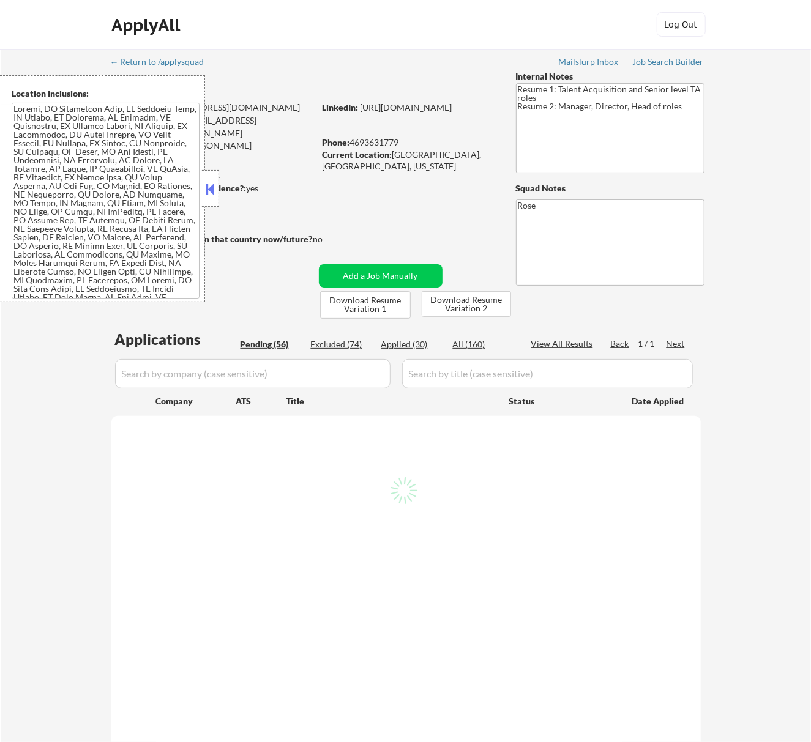
select select ""pending""
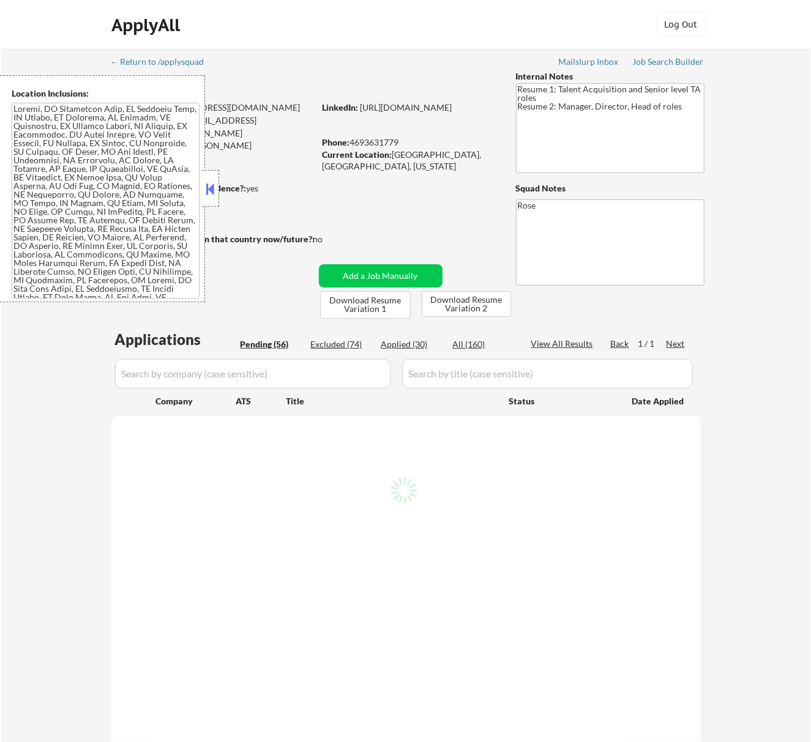
select select ""pending""
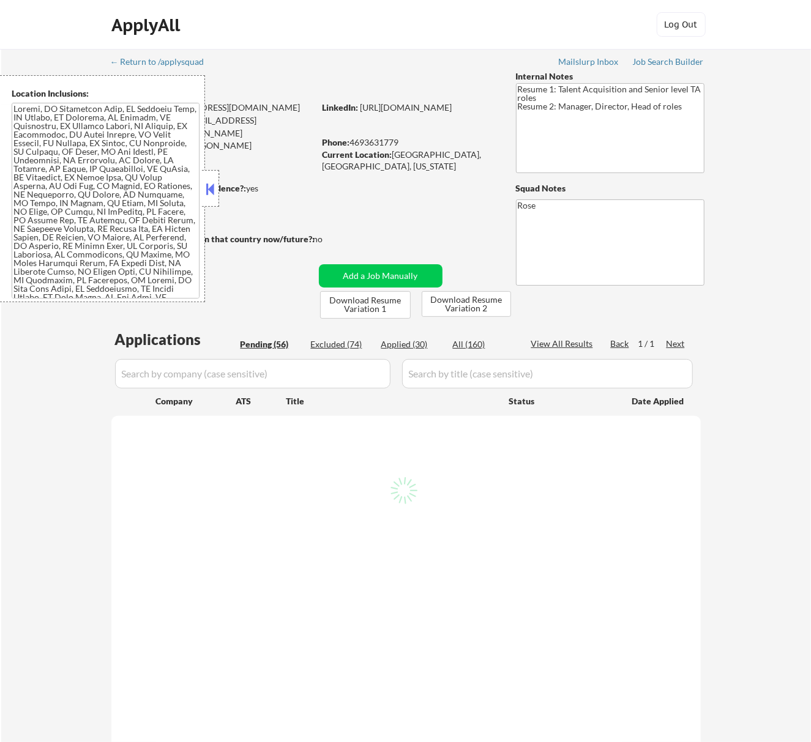
select select ""pending""
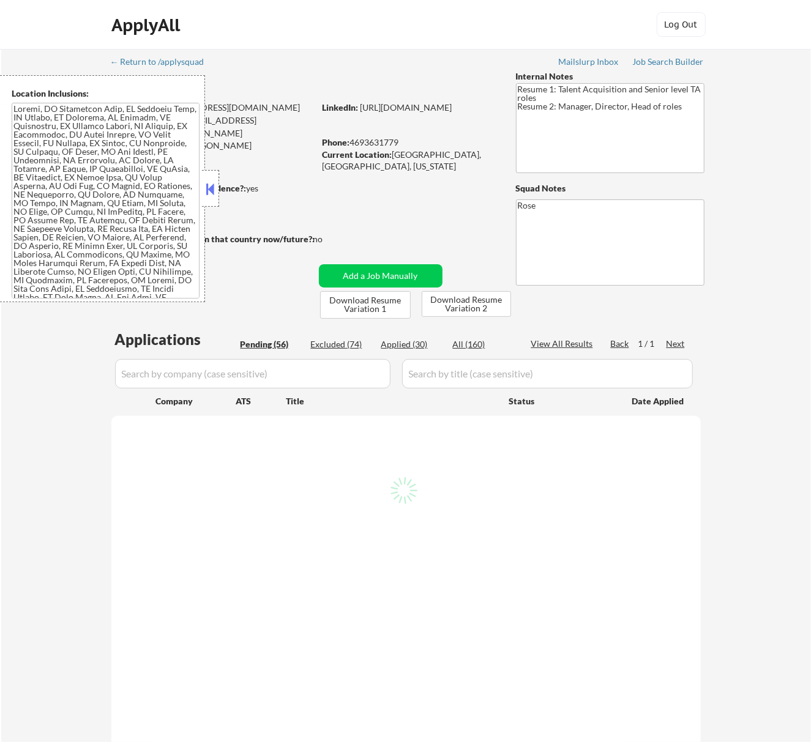
select select ""pending""
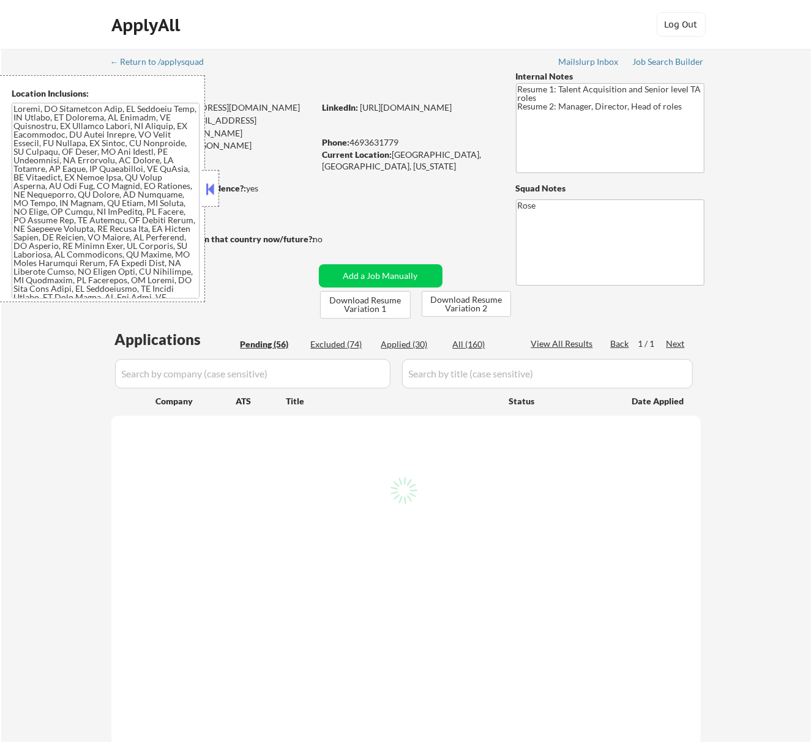
select select ""pending""
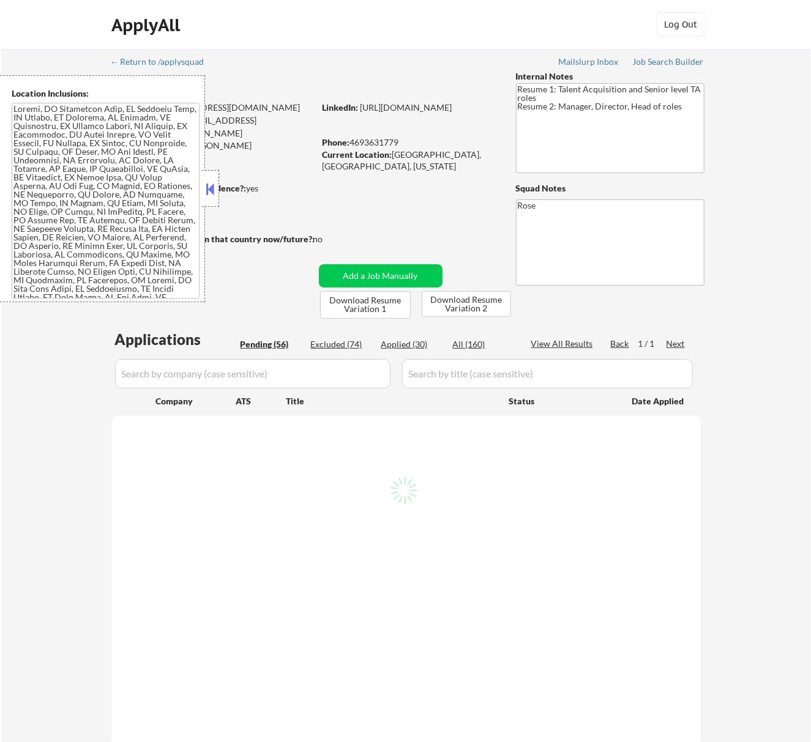
select select ""pending""
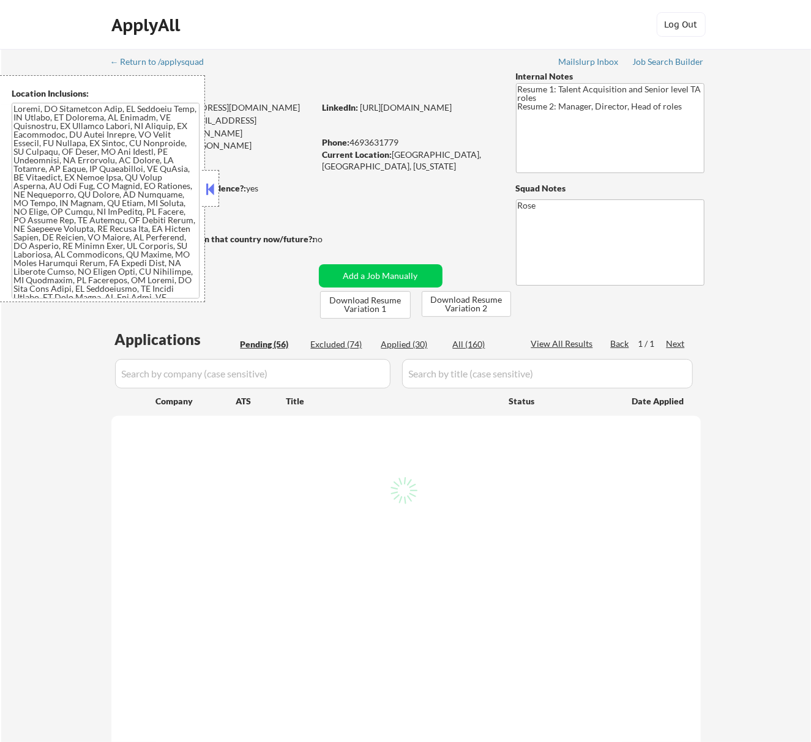
select select ""pending""
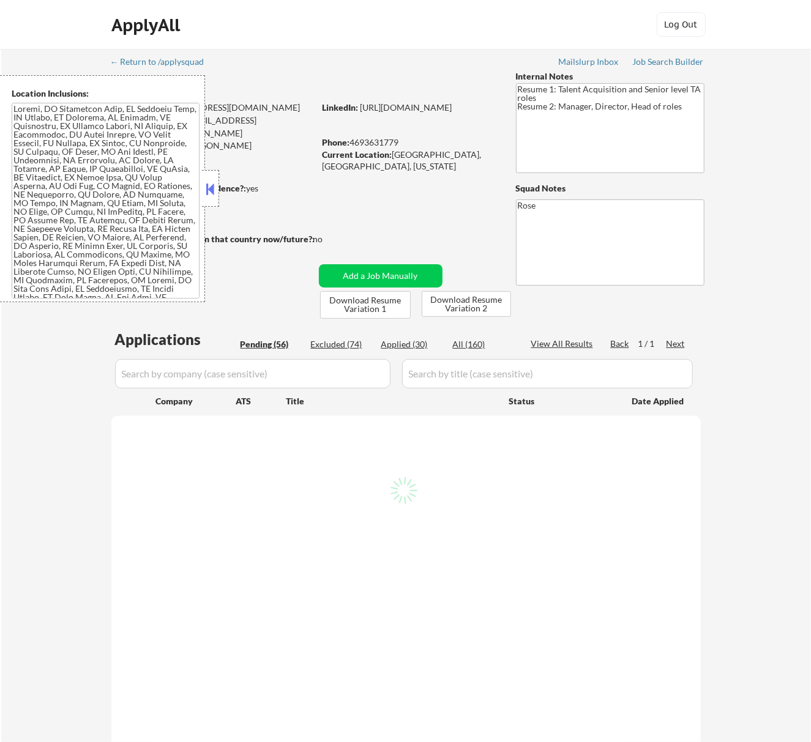
select select ""pending""
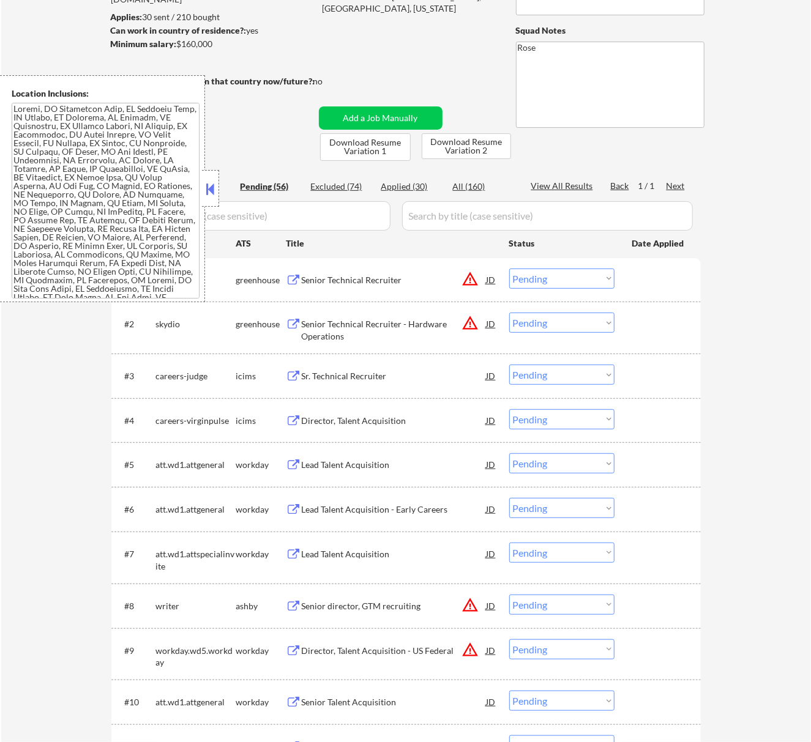
scroll to position [163, 0]
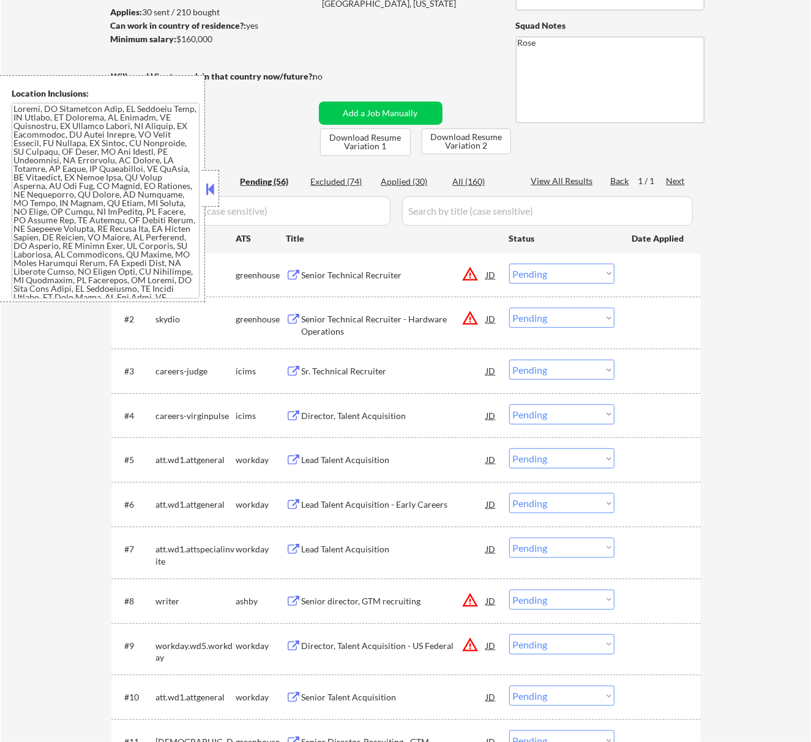
click at [209, 187] on button at bounding box center [209, 189] width 13 height 18
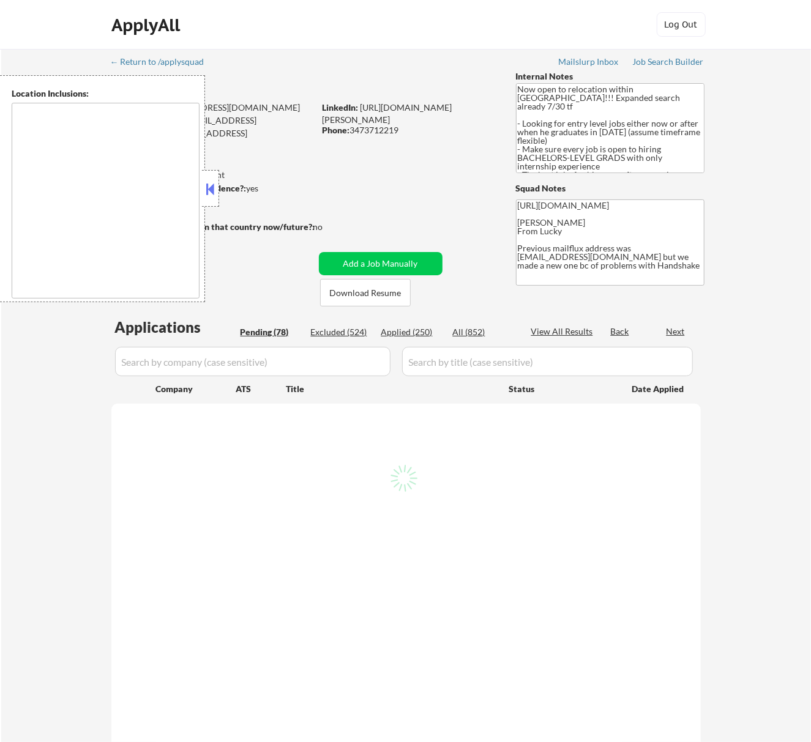
type textarea "country:[GEOGRAPHIC_DATA]"
select select ""pending""
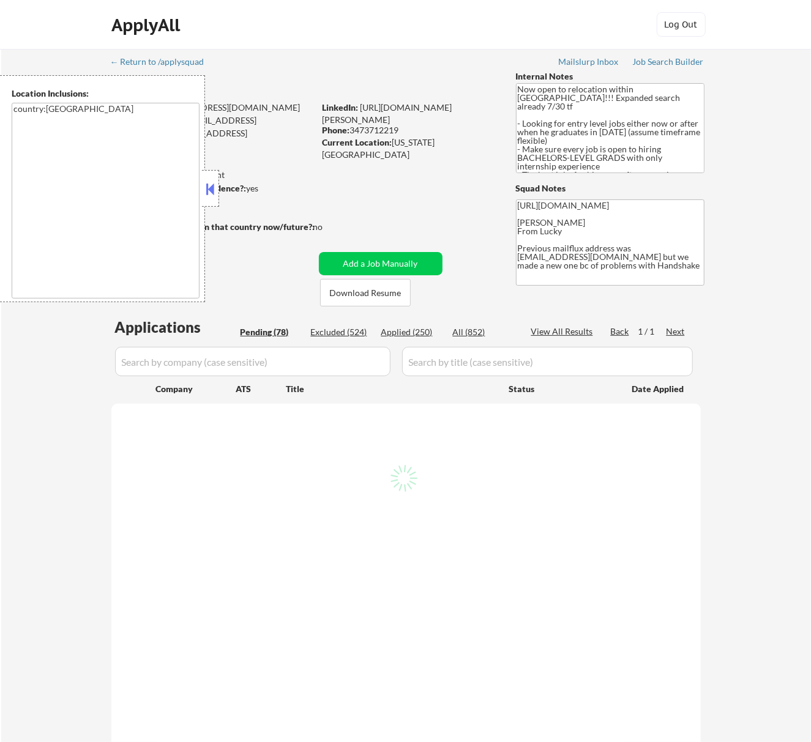
select select ""pending""
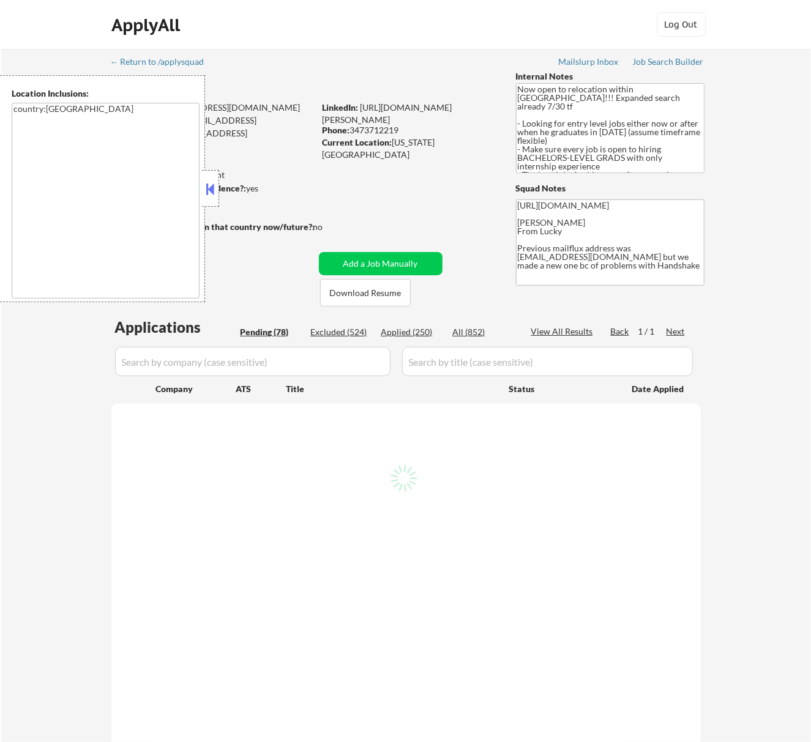
select select ""pending""
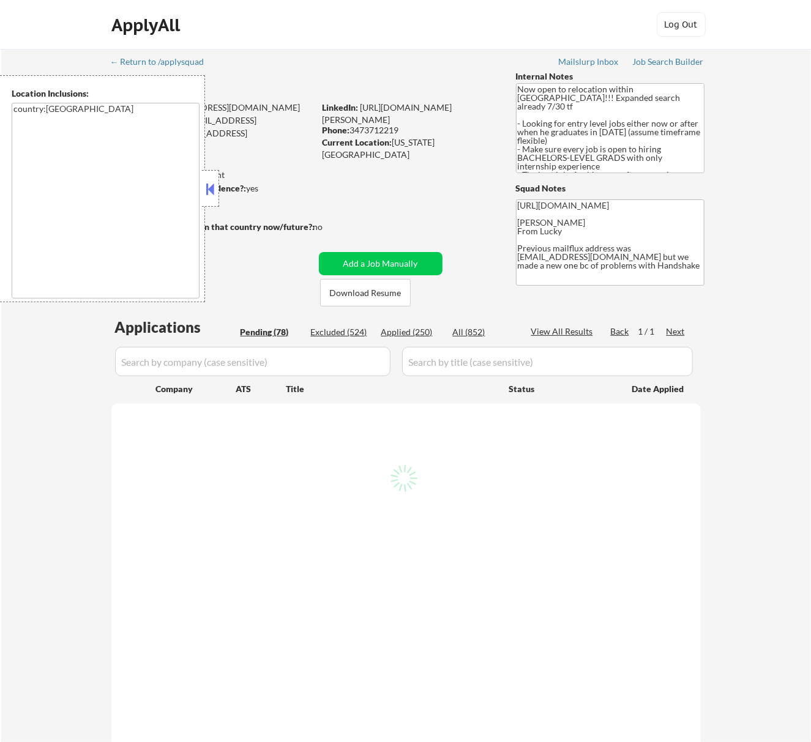
select select ""pending""
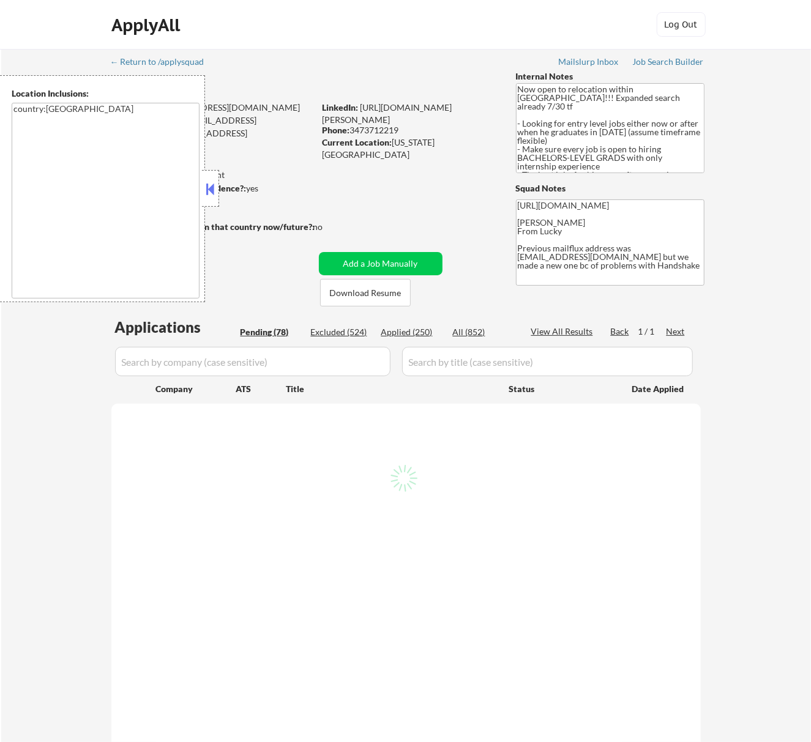
select select ""pending""
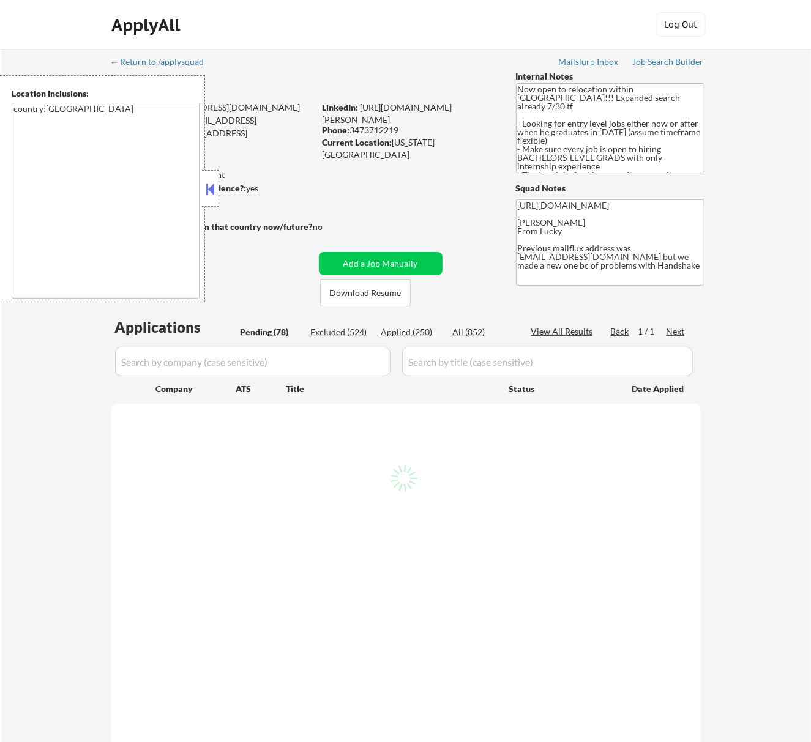
select select ""pending""
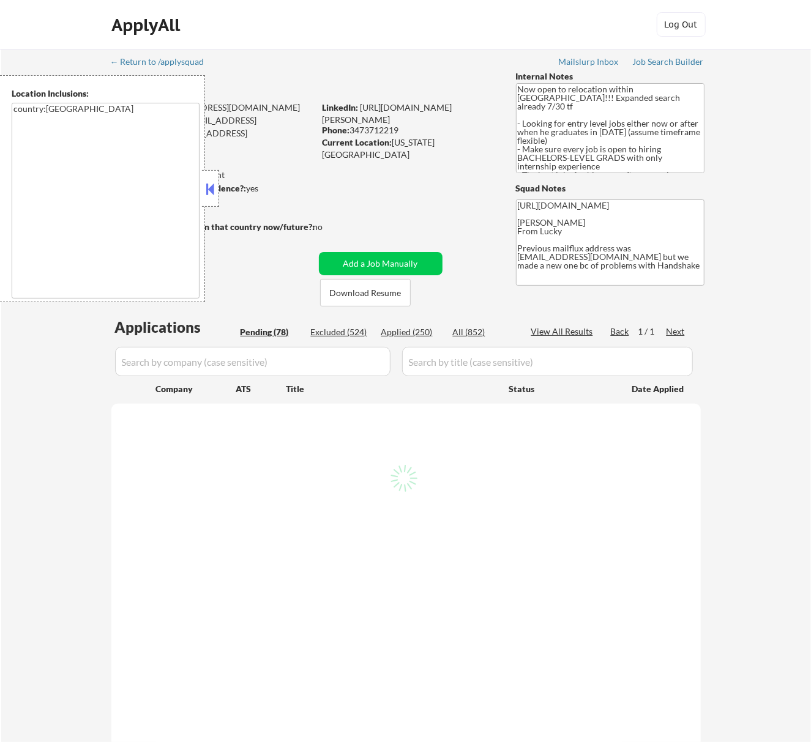
select select ""pending""
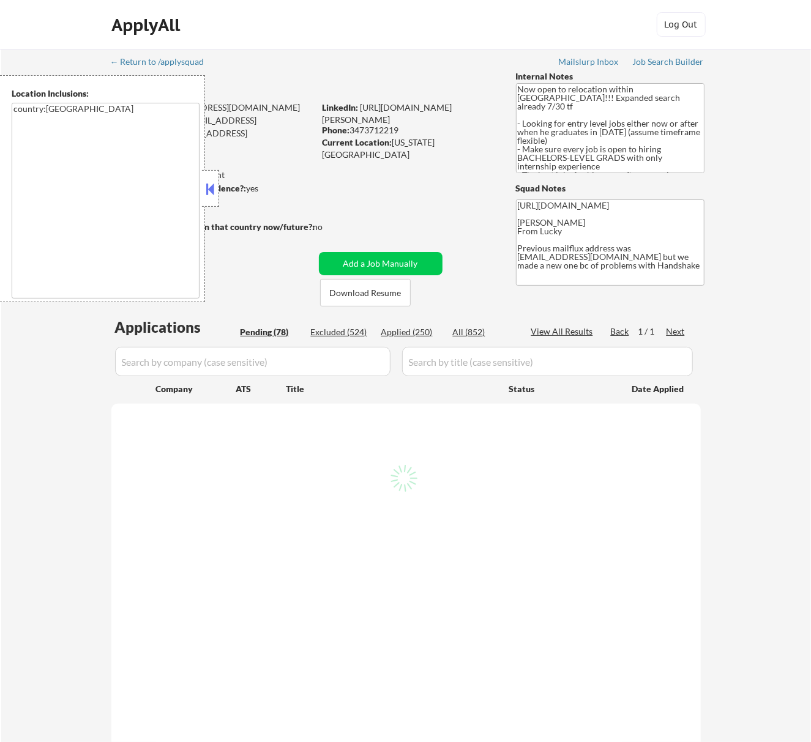
select select ""pending""
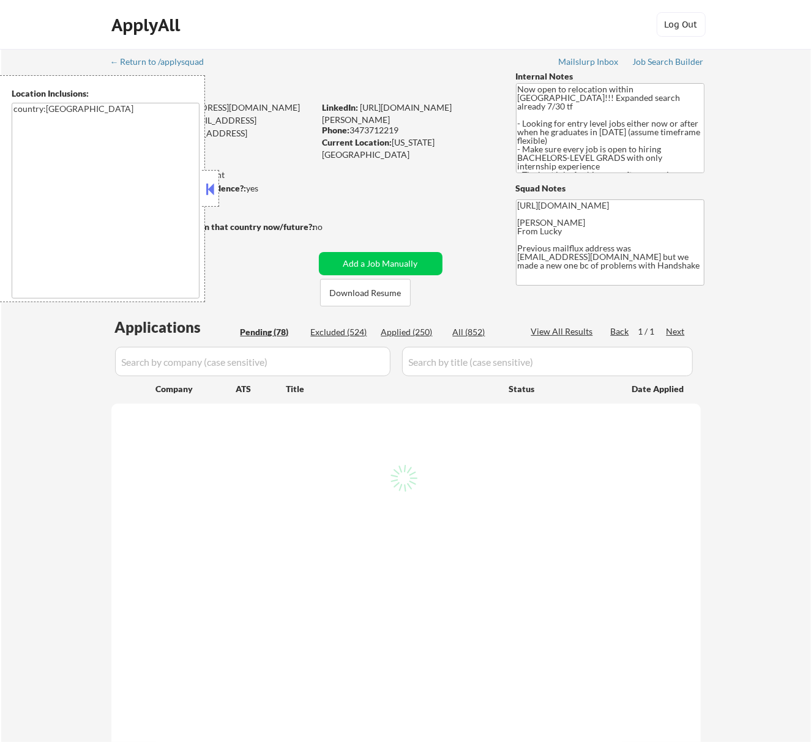
select select ""pending""
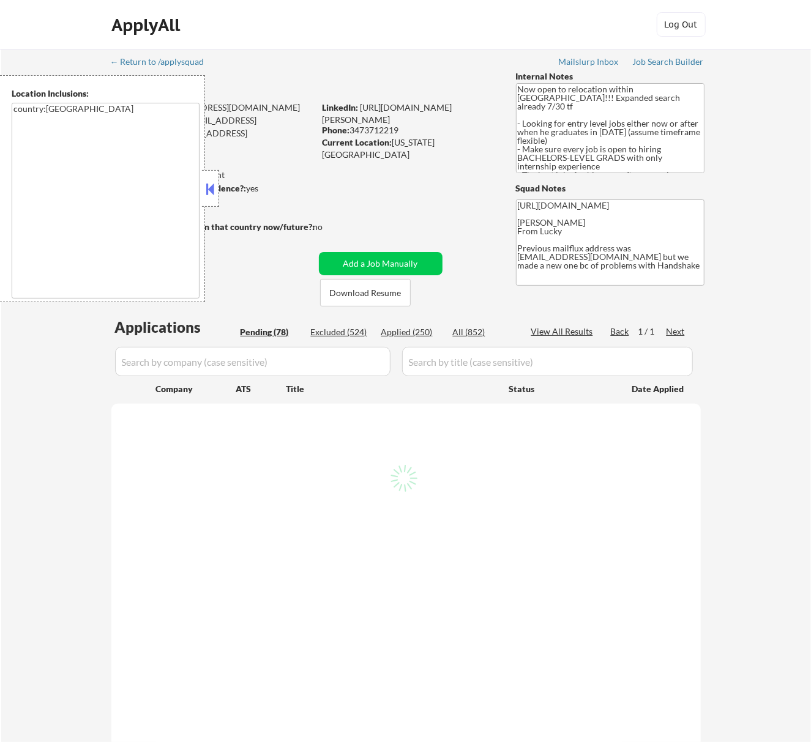
select select ""pending""
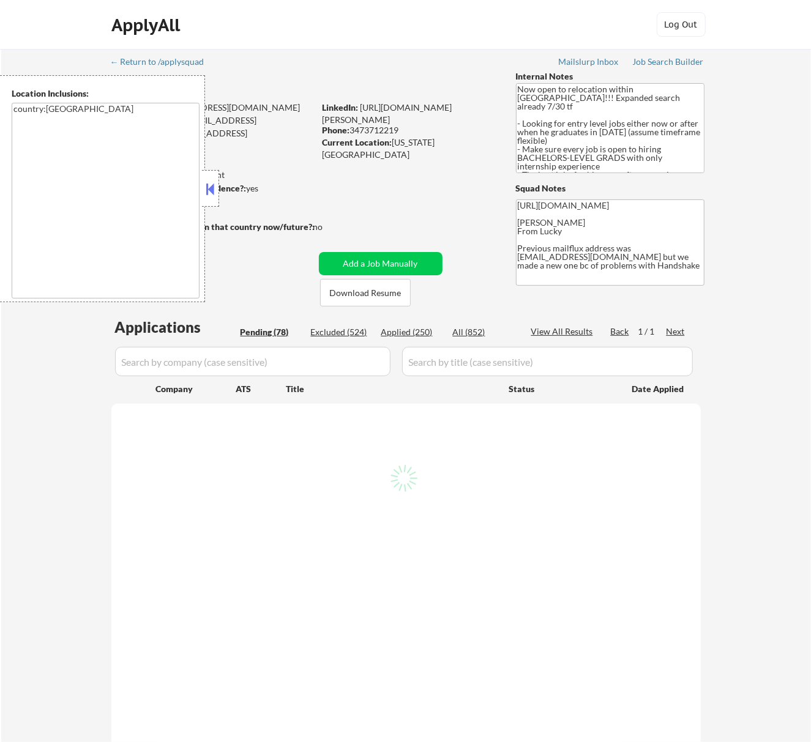
select select ""pending""
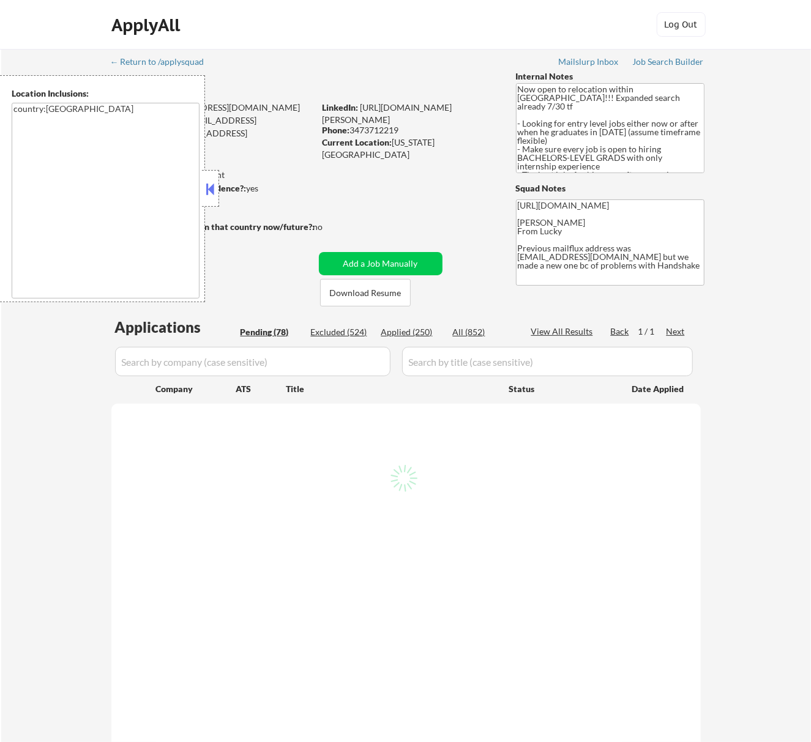
select select ""pending""
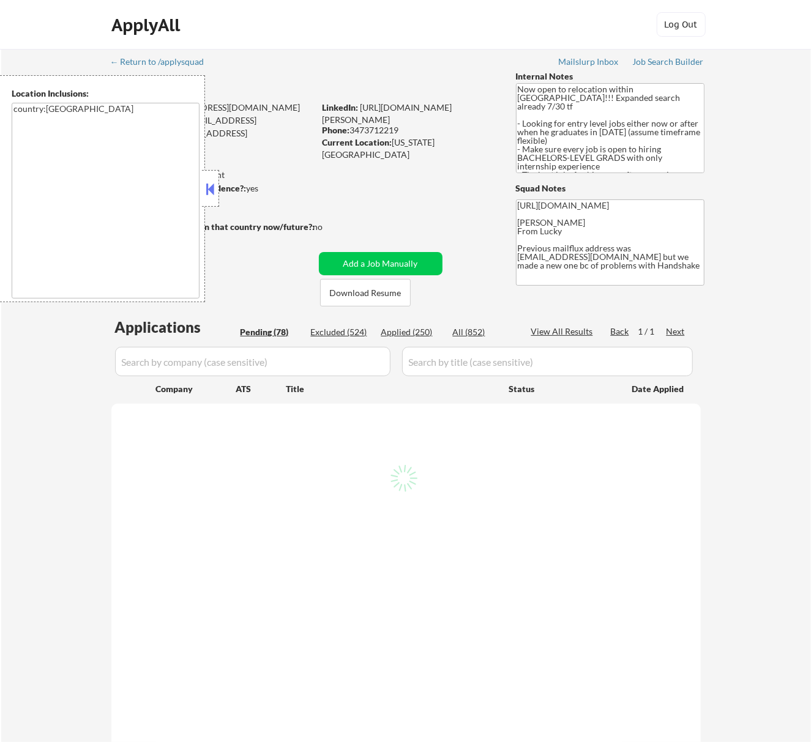
select select ""pending""
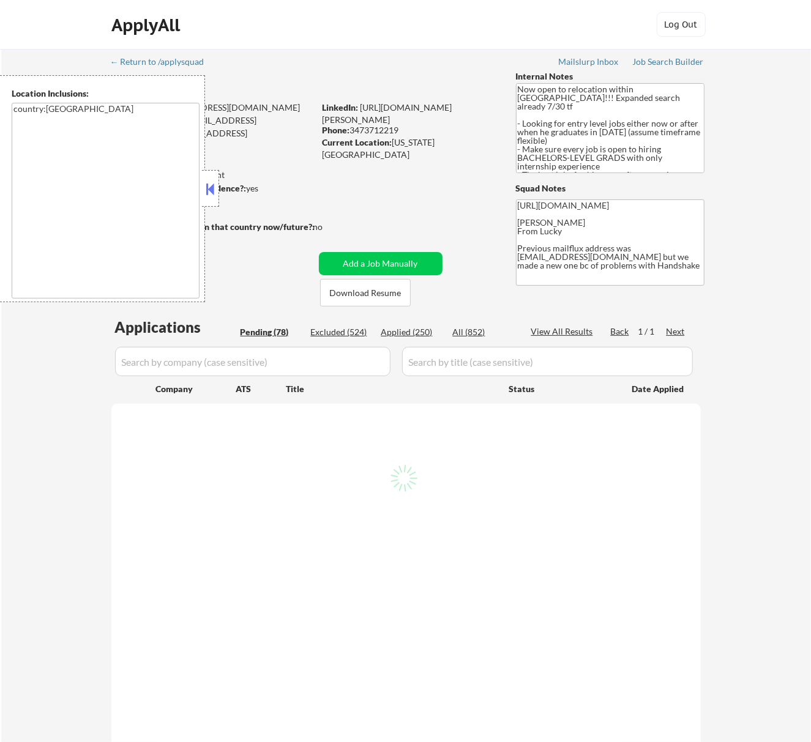
select select ""pending""
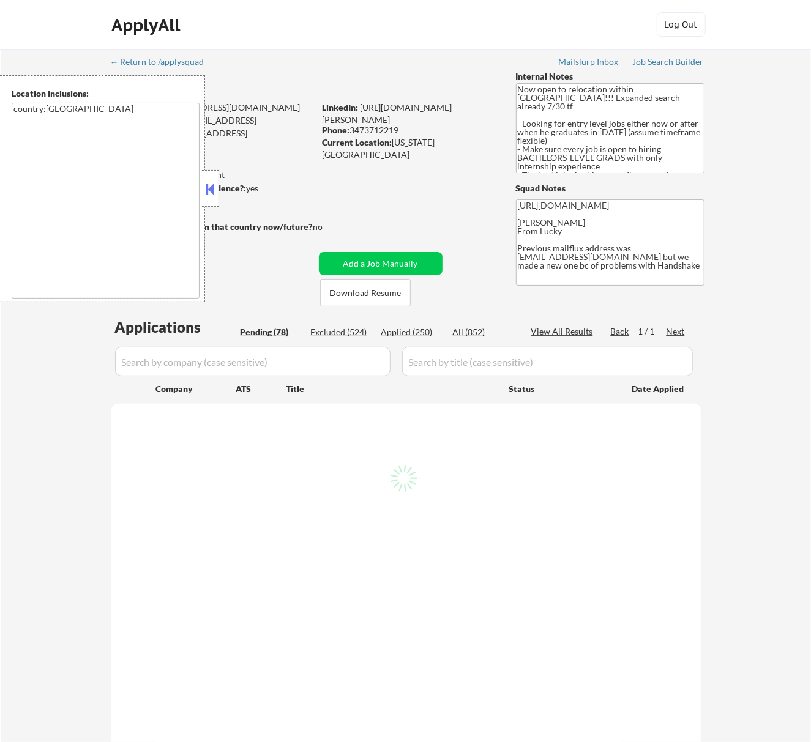
select select ""pending""
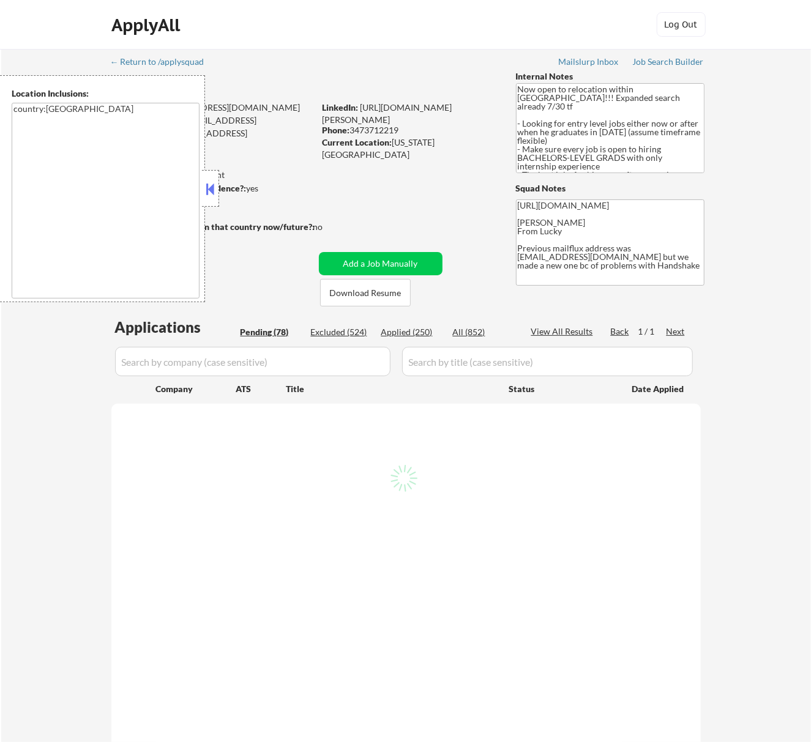
select select ""pending""
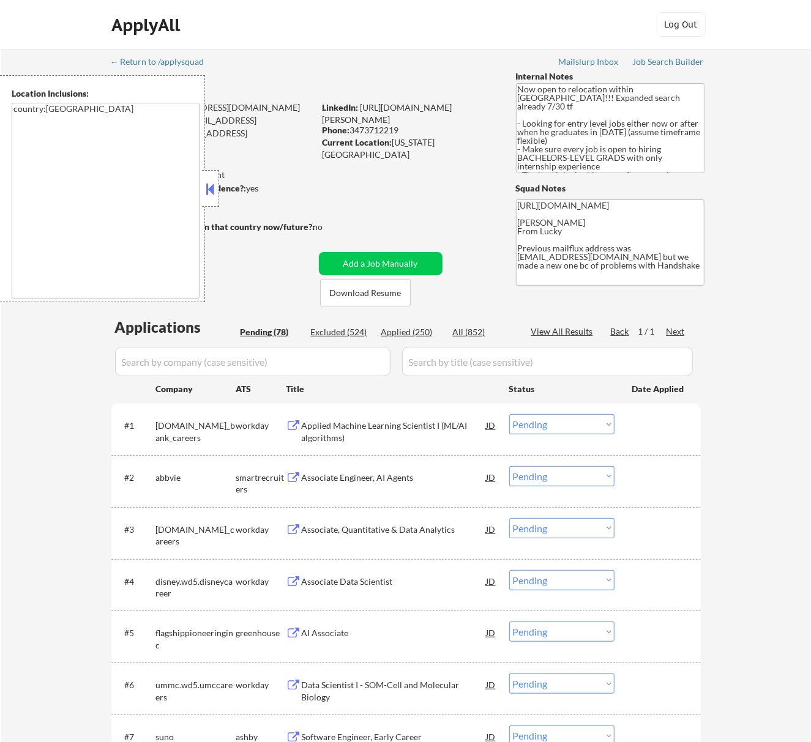
click at [216, 192] on button at bounding box center [209, 189] width 13 height 18
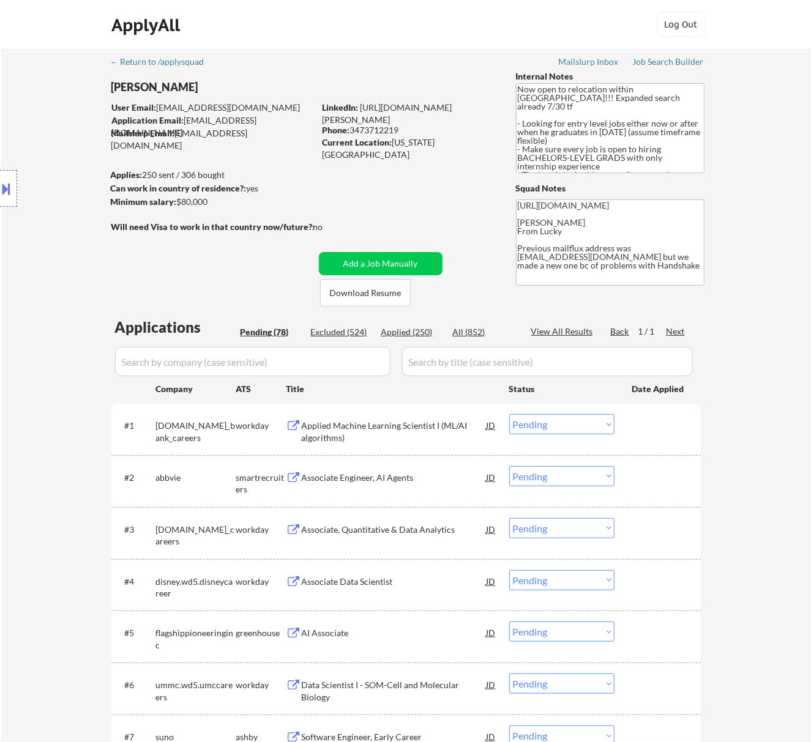
click at [354, 426] on div "Applied Machine Learning Scientist I (ML/AI algorithms)" at bounding box center [394, 432] width 185 height 24
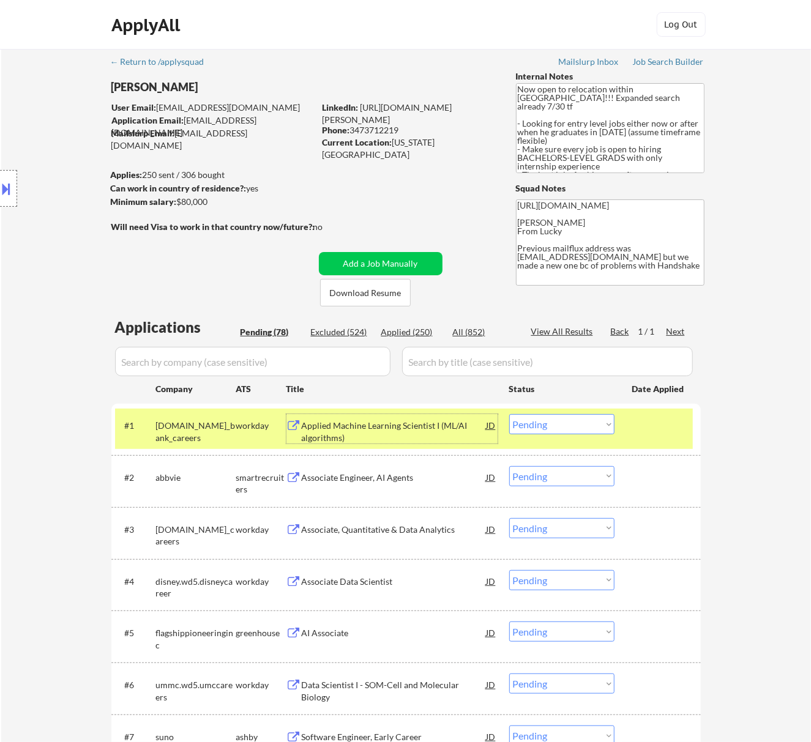
click at [537, 423] on select "Choose an option... Pending Applied Excluded (Questions) Excluded (Expired) Exc…" at bounding box center [561, 424] width 105 height 20
click at [509, 414] on select "Choose an option... Pending Applied Excluded (Questions) Excluded (Expired) Exc…" at bounding box center [561, 424] width 105 height 20
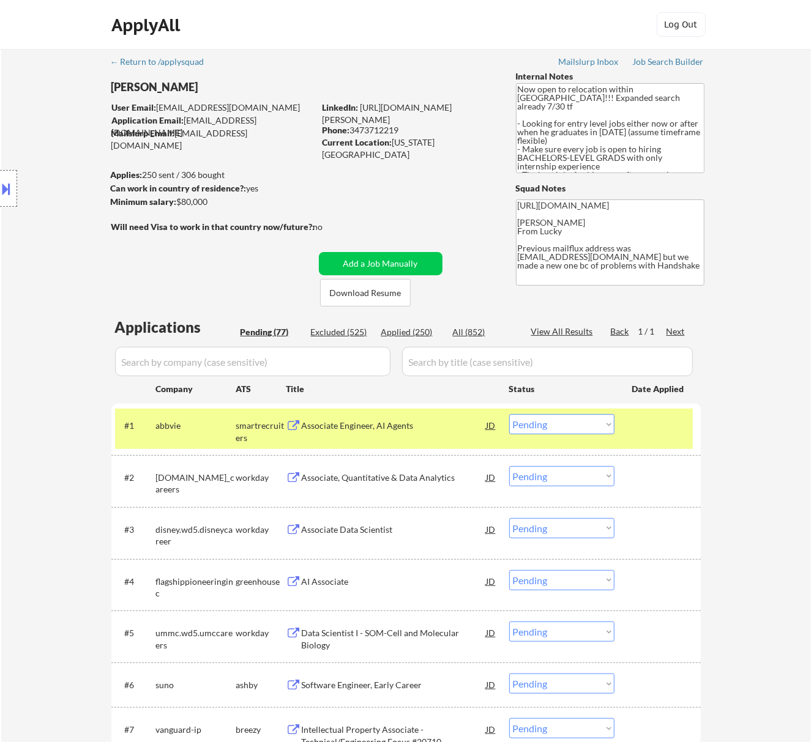
click at [407, 428] on div "Associate Engineer, AI Agents" at bounding box center [394, 426] width 185 height 12
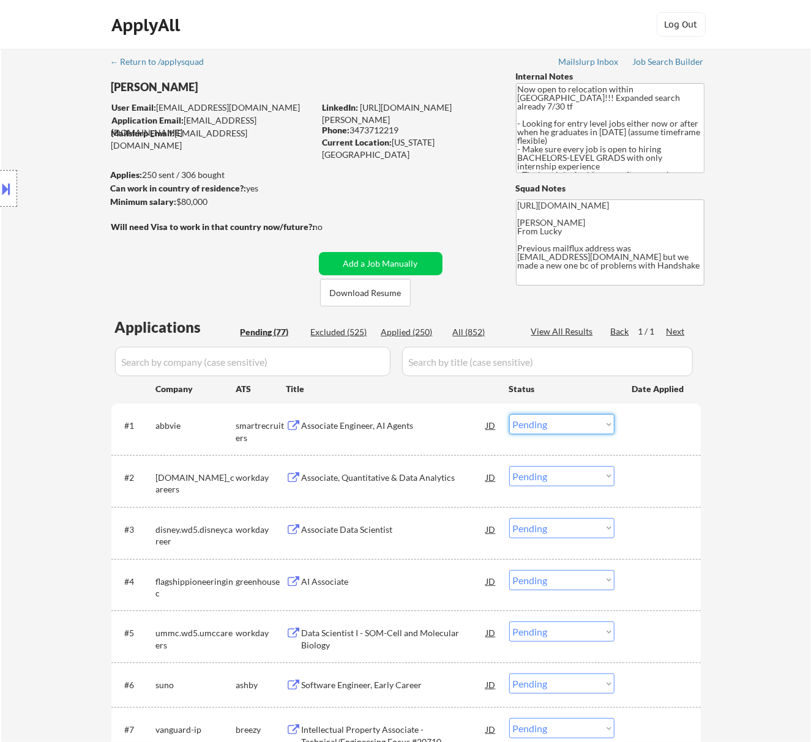
click at [543, 417] on select "Choose an option... Pending Applied Excluded (Questions) Excluded (Expired) Exc…" at bounding box center [561, 424] width 105 height 20
click at [509, 414] on select "Choose an option... Pending Applied Excluded (Questions) Excluded (Expired) Exc…" at bounding box center [561, 424] width 105 height 20
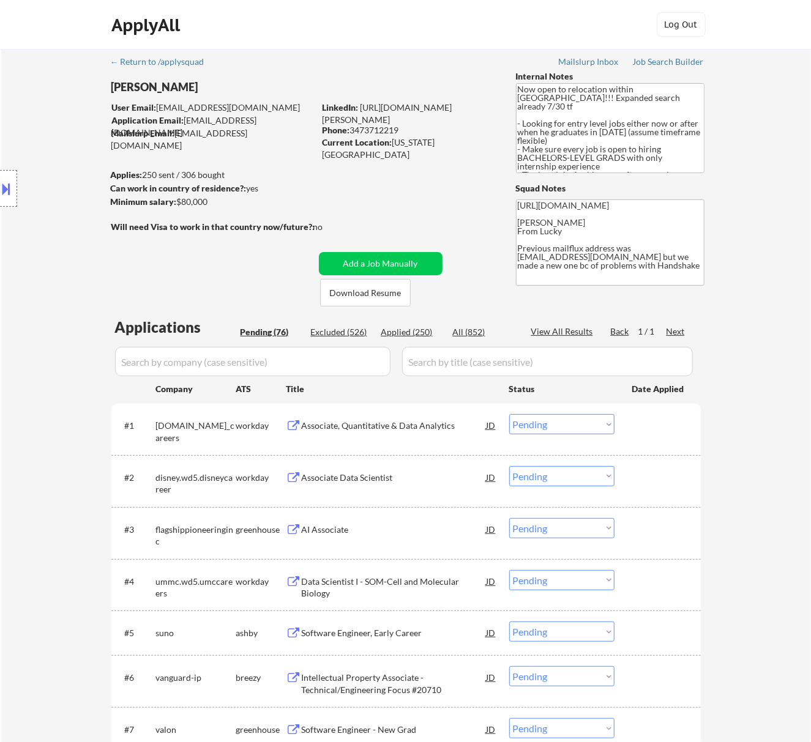
click at [359, 417] on div "Associate, Quantitative & Data Analytics" at bounding box center [394, 425] width 185 height 22
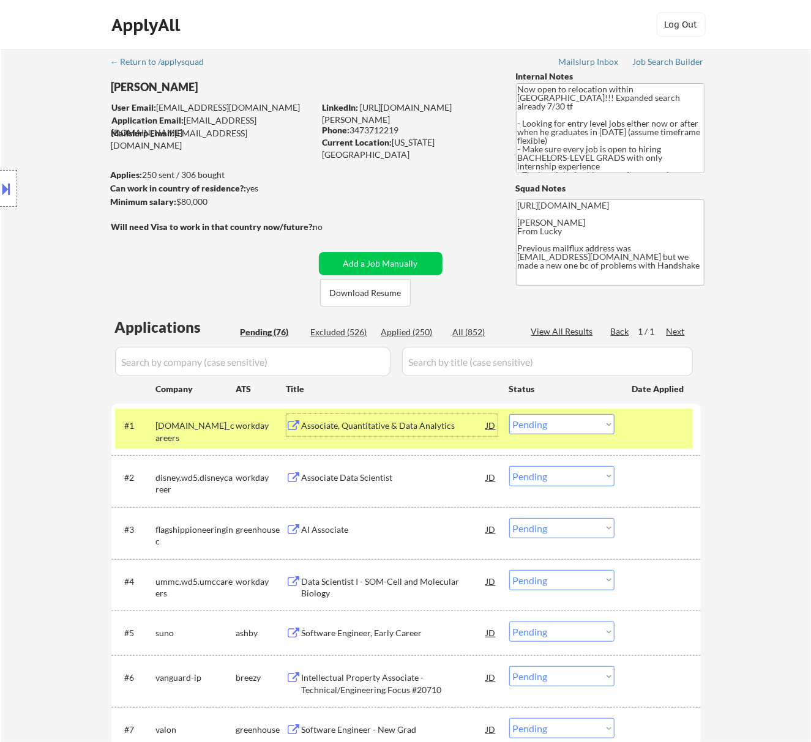
click at [571, 426] on select "Choose an option... Pending Applied Excluded (Questions) Excluded (Expired) Exc…" at bounding box center [561, 424] width 105 height 20
click at [509, 414] on select "Choose an option... Pending Applied Excluded (Questions) Excluded (Expired) Exc…" at bounding box center [561, 424] width 105 height 20
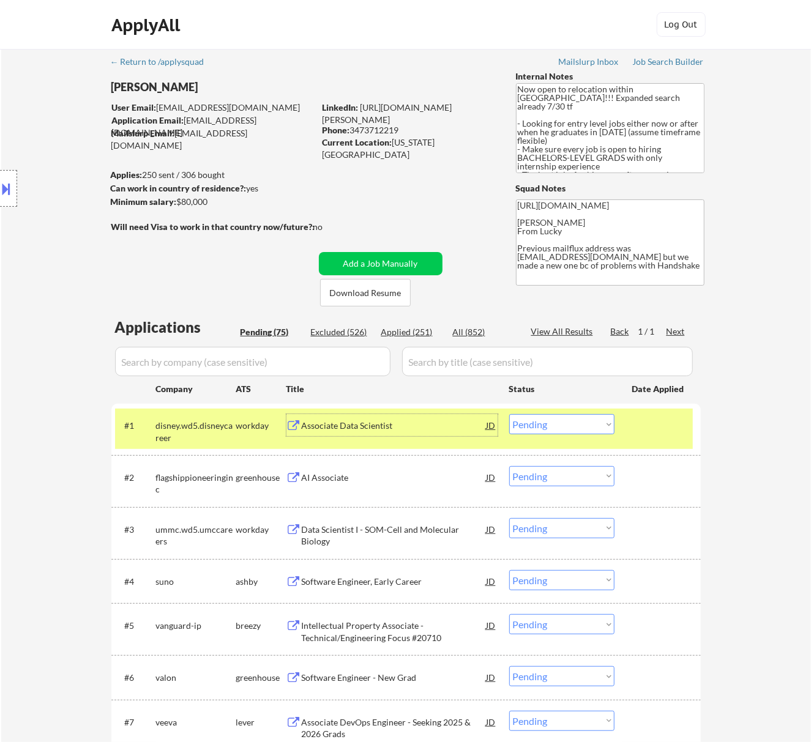
click at [430, 426] on div "Associate Data Scientist" at bounding box center [394, 426] width 185 height 12
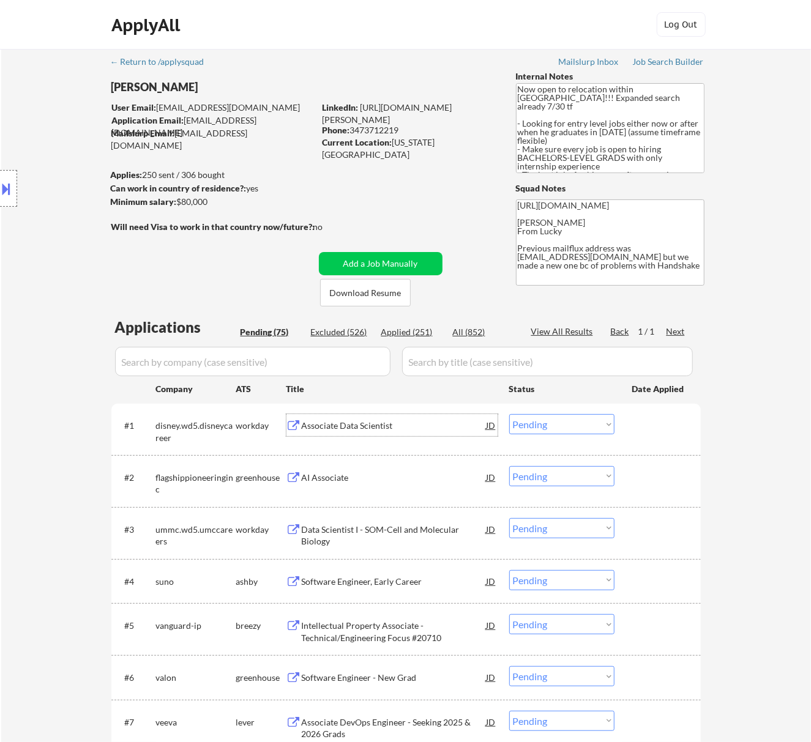
click at [563, 415] on select "Choose an option... Pending Applied Excluded (Questions) Excluded (Expired) Exc…" at bounding box center [561, 424] width 105 height 20
click at [509, 414] on select "Choose an option... Pending Applied Excluded (Questions) Excluded (Expired) Exc…" at bounding box center [561, 424] width 105 height 20
select select ""pending""
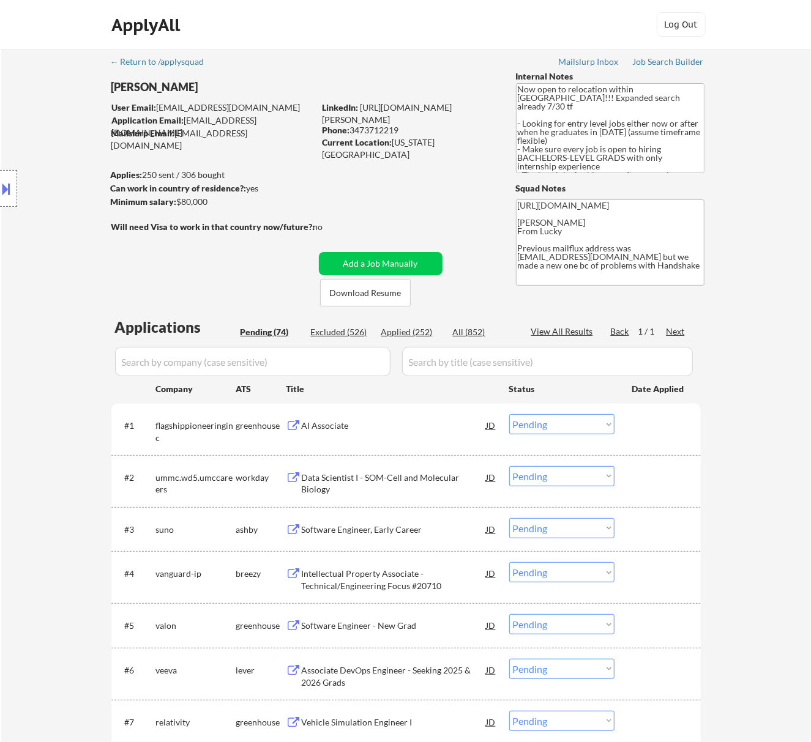
click at [427, 426] on div "AI Associate" at bounding box center [394, 426] width 185 height 12
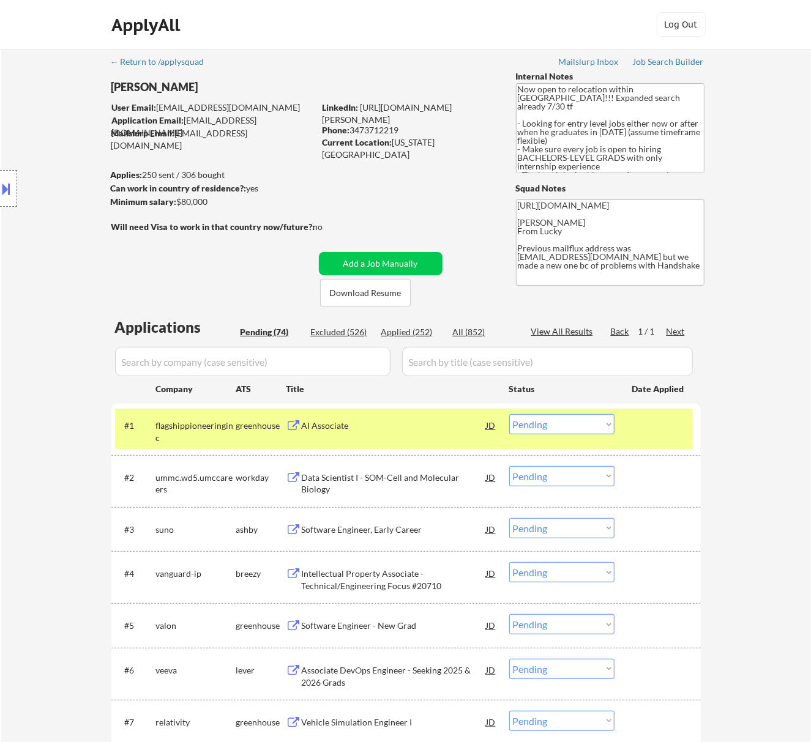
select select ""pending""
select select ""PLACEHOLDER_1427118222253""
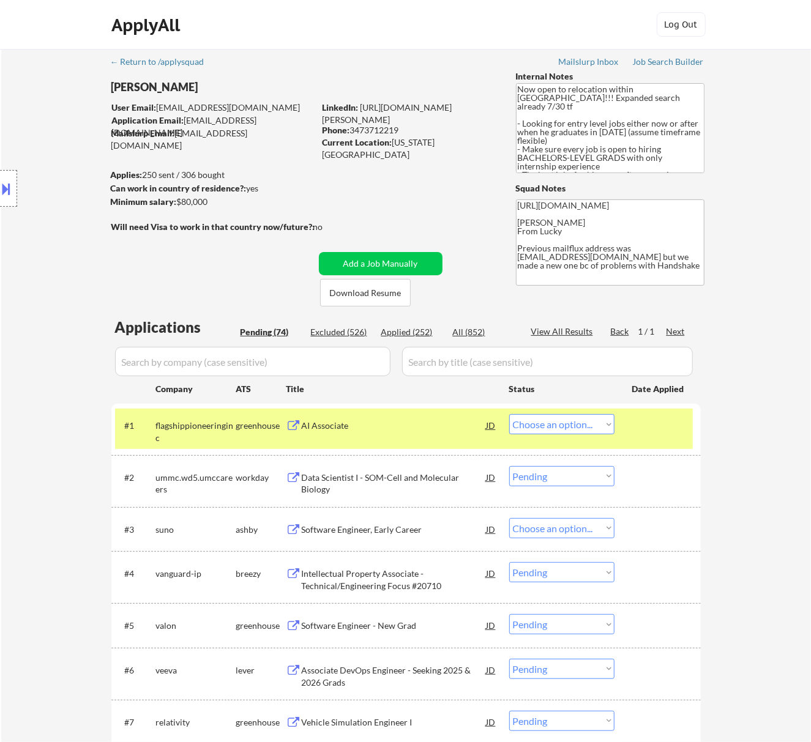
select select ""pending""
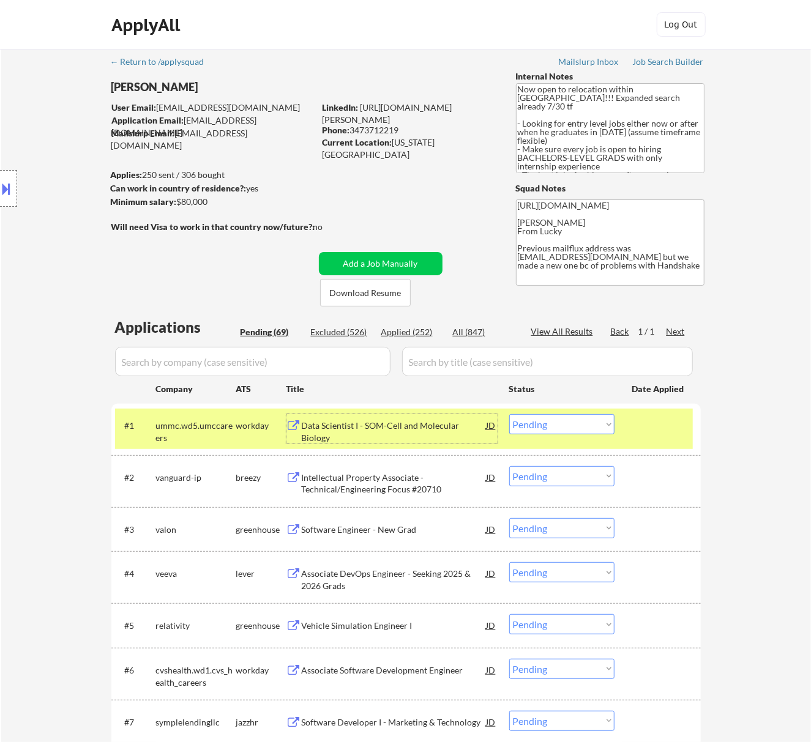
click at [467, 433] on div "Data Scientist I - SOM-Cell and Molecular Biology" at bounding box center [394, 432] width 185 height 24
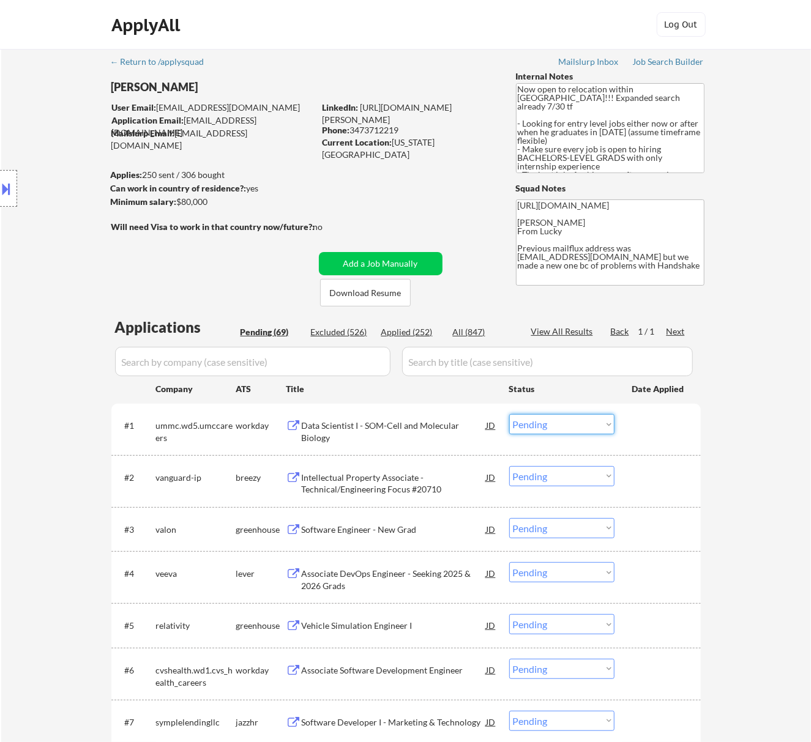
click at [567, 420] on select "Choose an option... Pending Applied Excluded (Questions) Excluded (Expired) Exc…" at bounding box center [561, 424] width 105 height 20
click at [509, 414] on select "Choose an option... Pending Applied Excluded (Questions) Excluded (Expired) Exc…" at bounding box center [561, 424] width 105 height 20
select select ""pending""
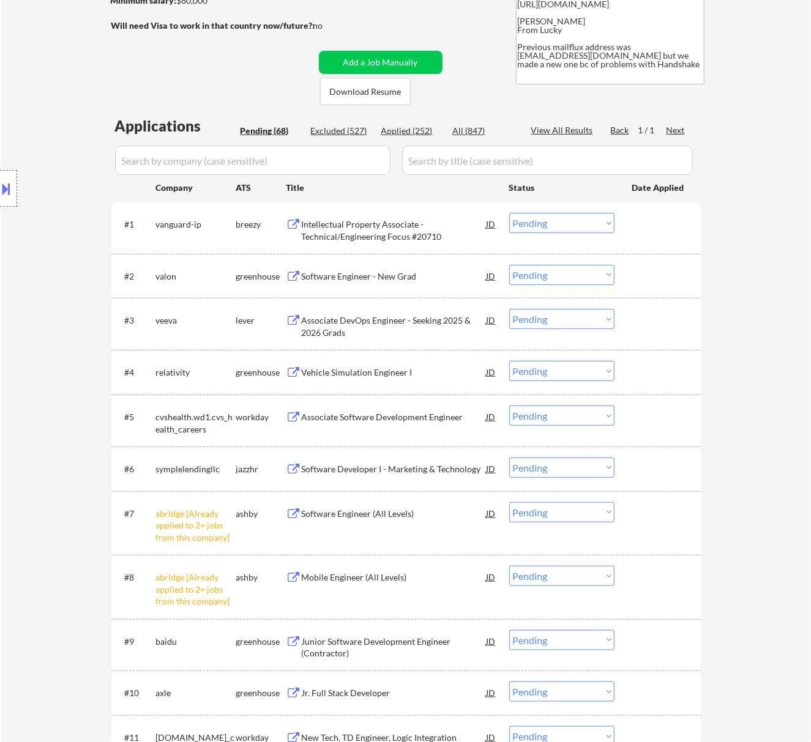
scroll to position [326, 0]
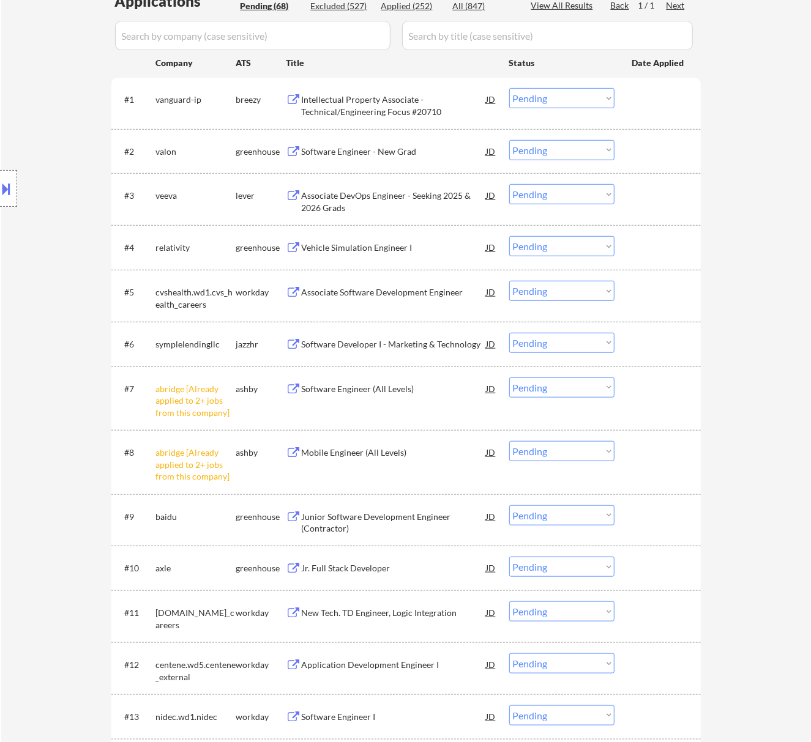
click at [556, 387] on select "Choose an option... Pending Applied Excluded (Questions) Excluded (Expired) Exc…" at bounding box center [561, 388] width 105 height 20
click at [509, 378] on select "Choose an option... Pending Applied Excluded (Questions) Excluded (Expired) Exc…" at bounding box center [561, 388] width 105 height 20
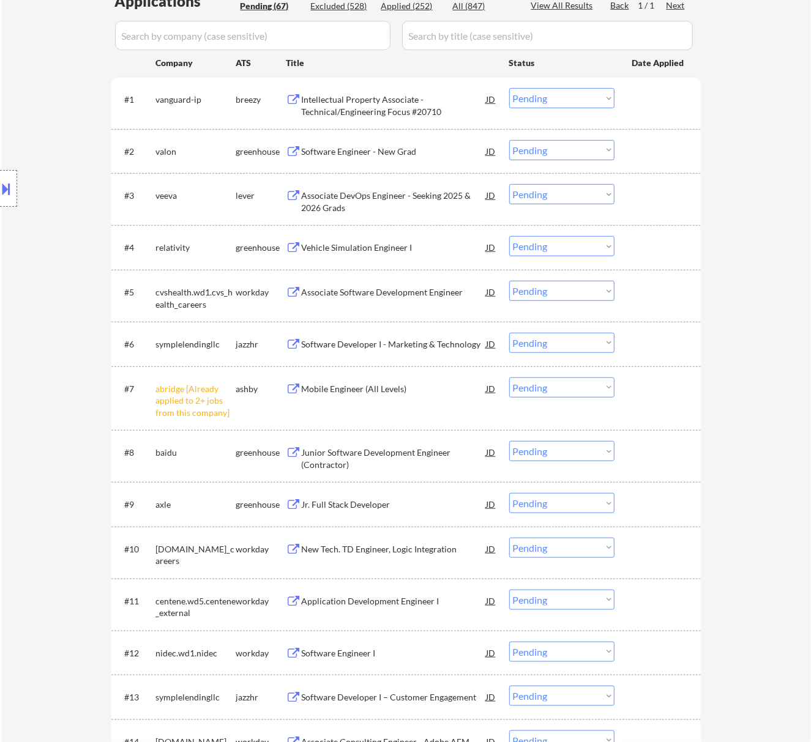
click at [549, 388] on select "Choose an option... Pending Applied Excluded (Questions) Excluded (Expired) Exc…" at bounding box center [561, 388] width 105 height 20
click at [509, 378] on select "Choose an option... Pending Applied Excluded (Questions) Excluded (Expired) Exc…" at bounding box center [561, 388] width 105 height 20
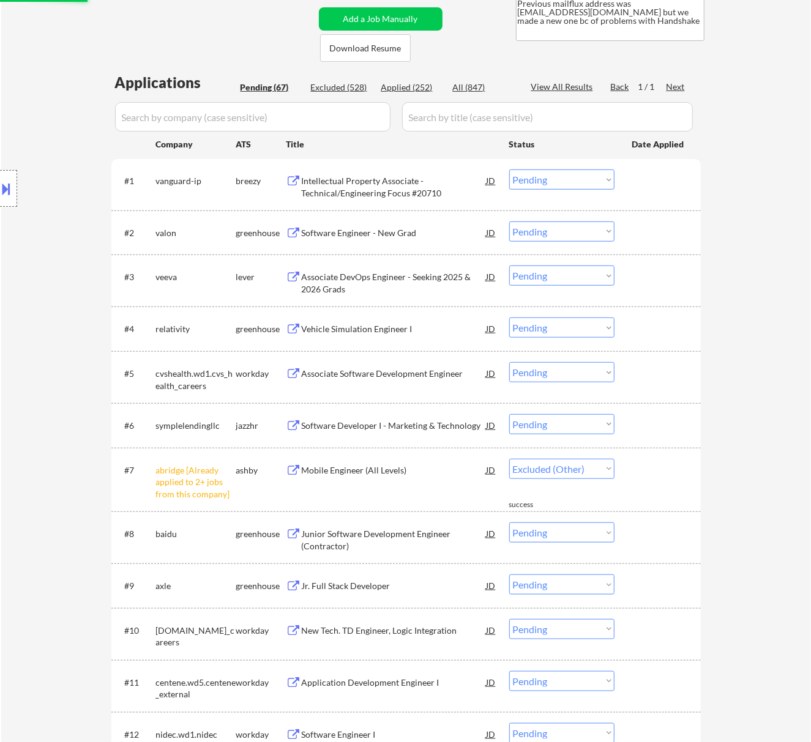
select select ""pending""
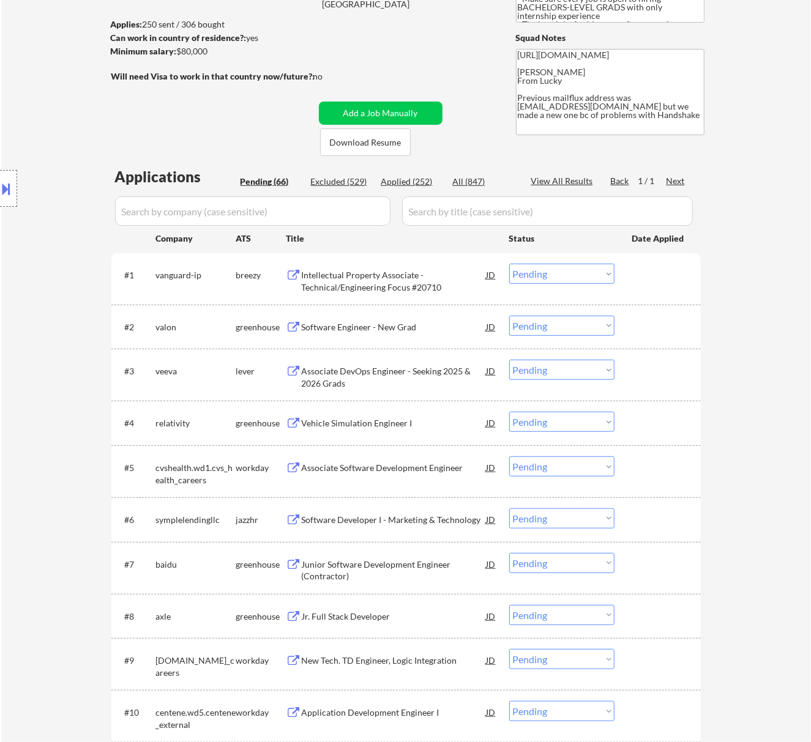
scroll to position [163, 0]
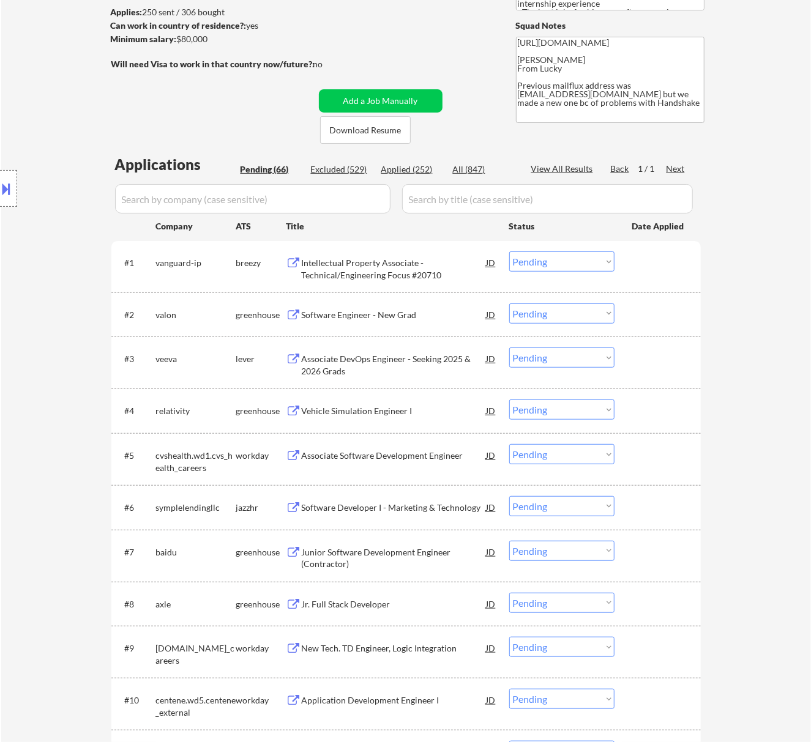
click at [359, 273] on div "Intellectual Property Associate - Technical/Engineering Focus #20710" at bounding box center [394, 269] width 185 height 24
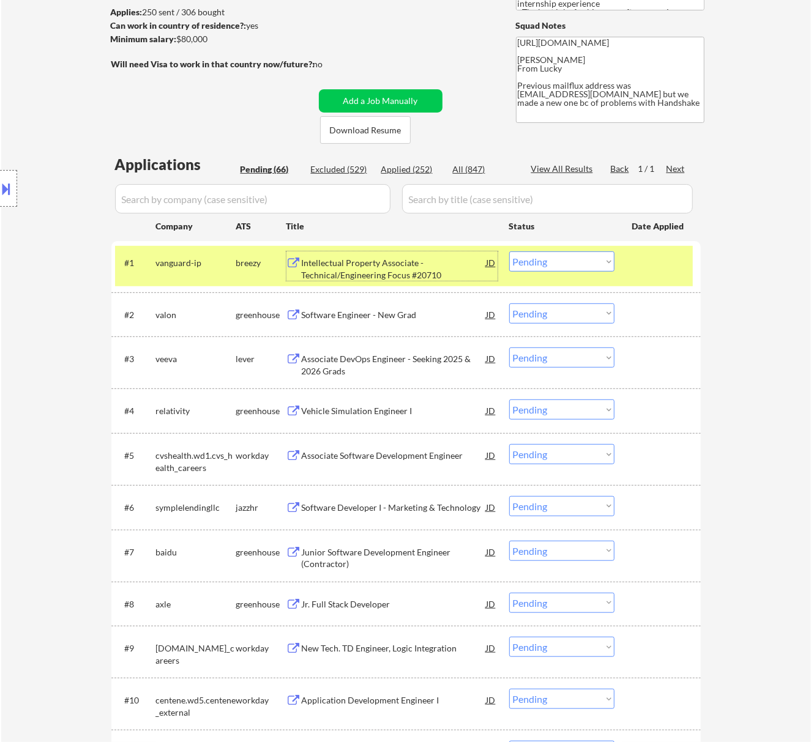
click at [581, 253] on select "Choose an option... Pending Applied Excluded (Questions) Excluded (Expired) Exc…" at bounding box center [561, 261] width 105 height 20
click at [509, 251] on select "Choose an option... Pending Applied Excluded (Questions) Excluded (Expired) Exc…" at bounding box center [561, 261] width 105 height 20
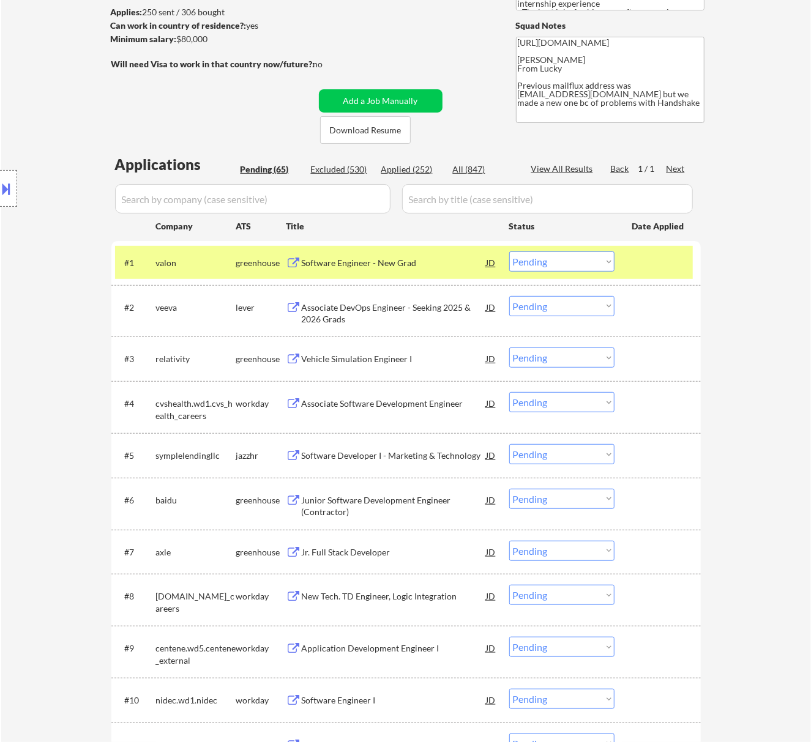
click at [409, 264] on div "Software Engineer - New Grad" at bounding box center [394, 263] width 185 height 12
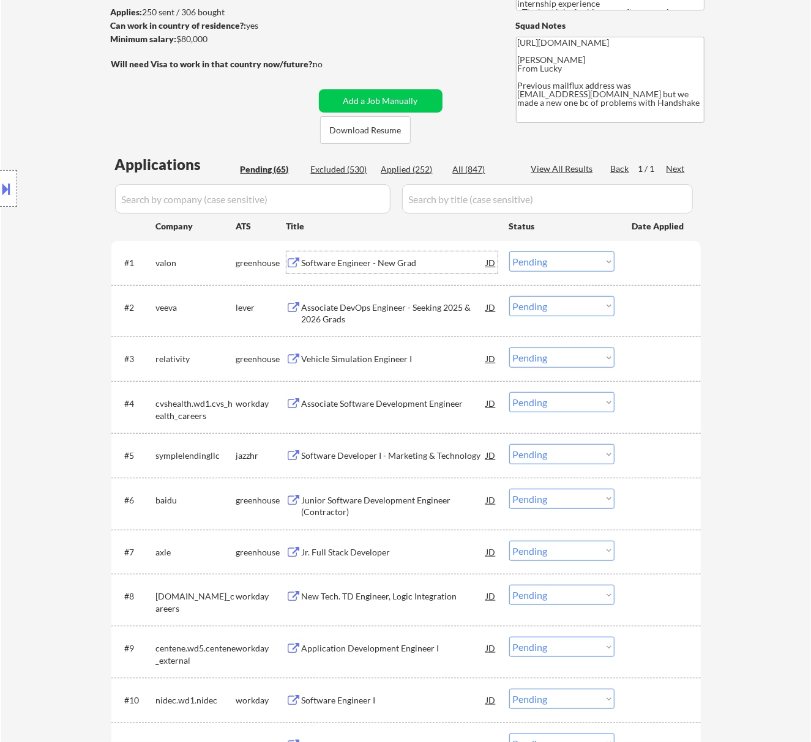
click at [531, 261] on select "Choose an option... Pending Applied Excluded (Questions) Excluded (Expired) Exc…" at bounding box center [561, 261] width 105 height 20
click at [509, 251] on select "Choose an option... Pending Applied Excluded (Questions) Excluded (Expired) Exc…" at bounding box center [561, 261] width 105 height 20
select select ""pending""
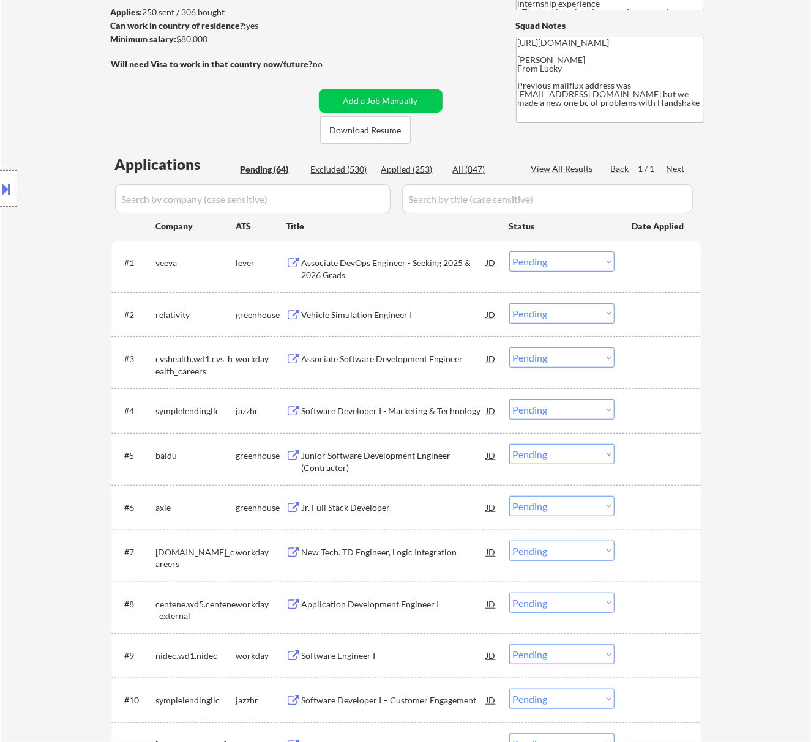
click at [385, 255] on div "Associate DevOps Engineer - Seeking 2025 & 2026 Grads" at bounding box center [394, 265] width 185 height 29
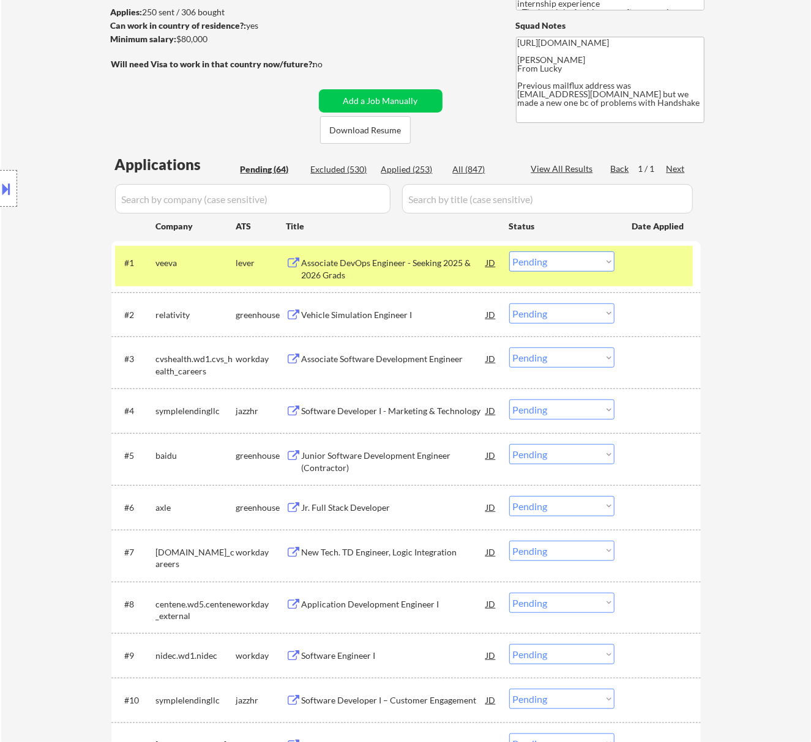
select select ""pending""
select select ""PLACEHOLDER_1427118222253""
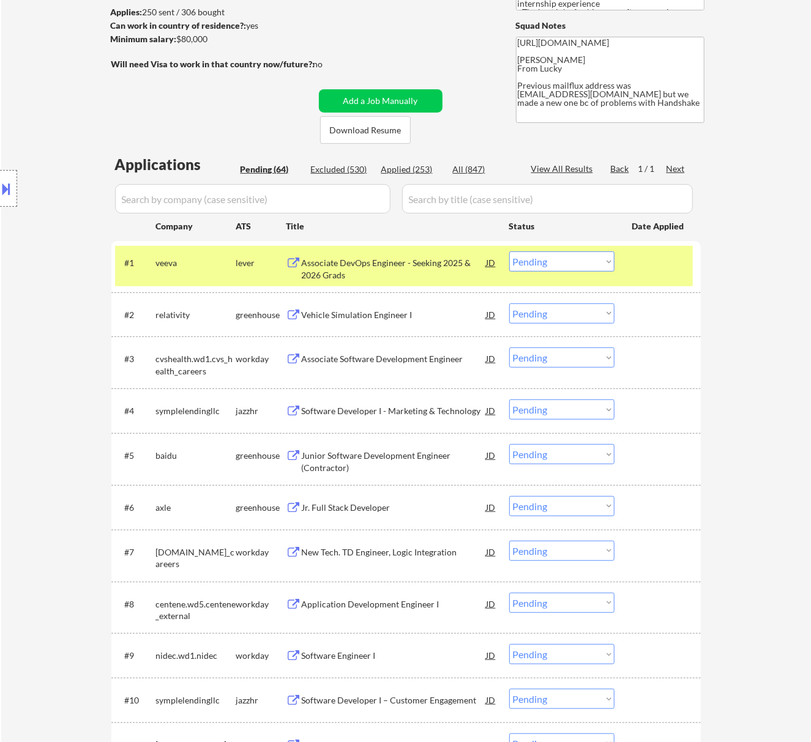
select select ""PLACEHOLDER_1427118222253""
select select ""pending""
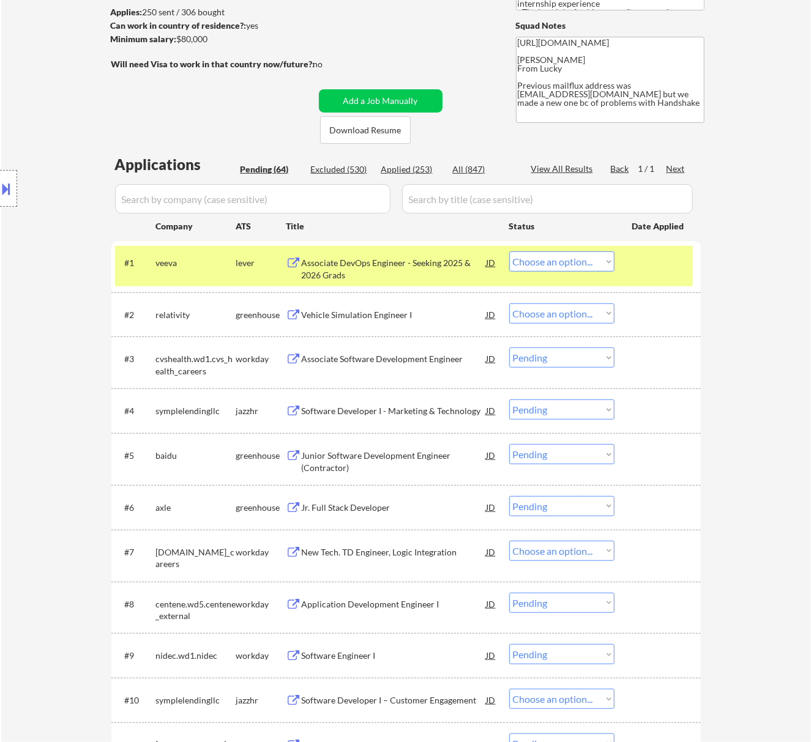
select select ""pending""
